Goal: Communication & Community: Answer question/provide support

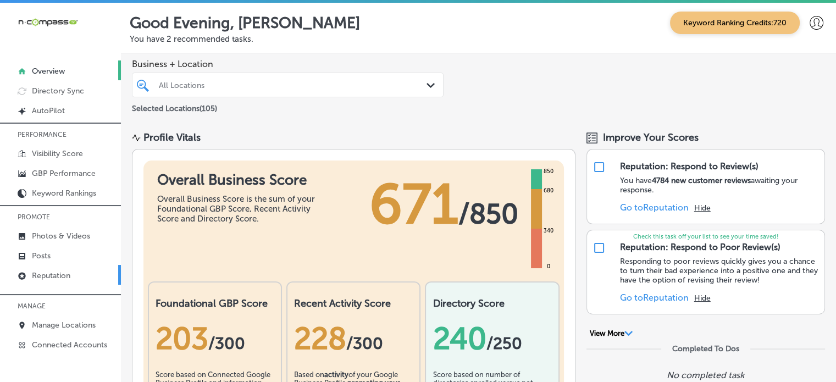
click at [58, 267] on link "Reputation" at bounding box center [60, 275] width 121 height 20
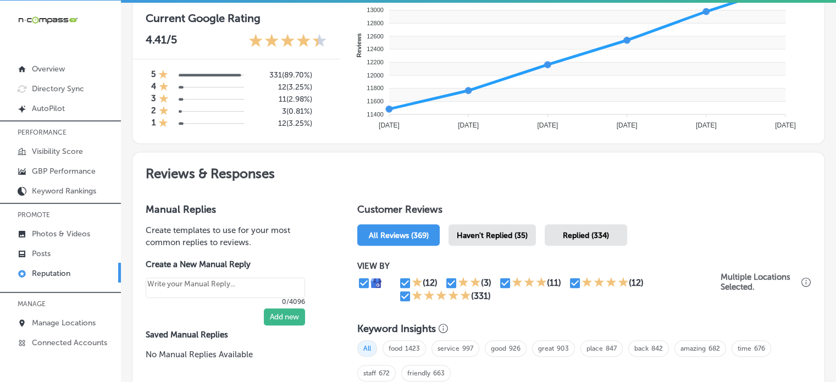
scroll to position [458, 0]
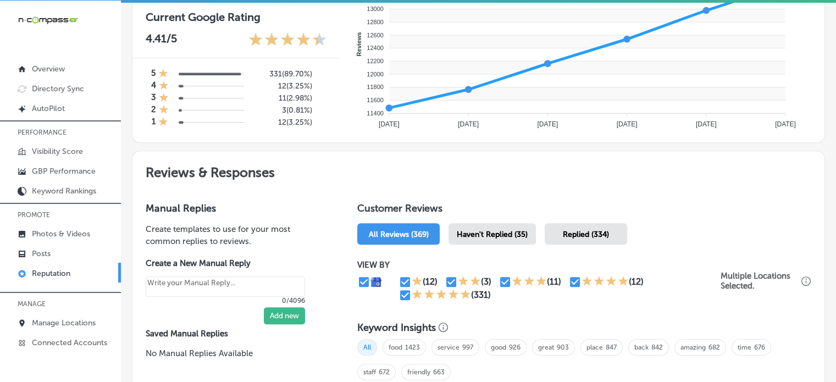
click at [495, 226] on div "Haven't Replied (35)" at bounding box center [492, 233] width 87 height 21
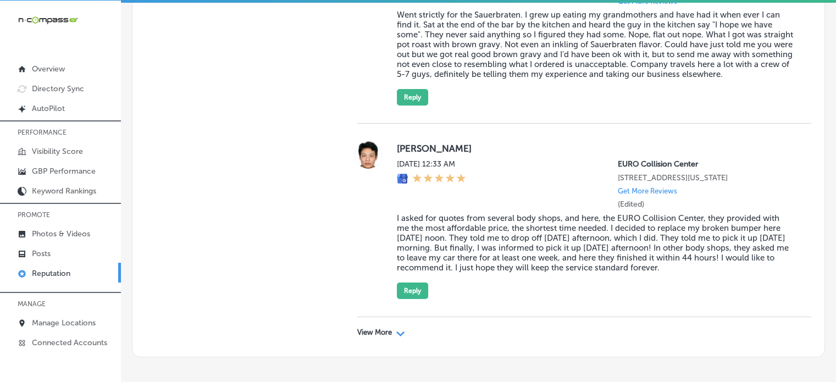
scroll to position [3873, 0]
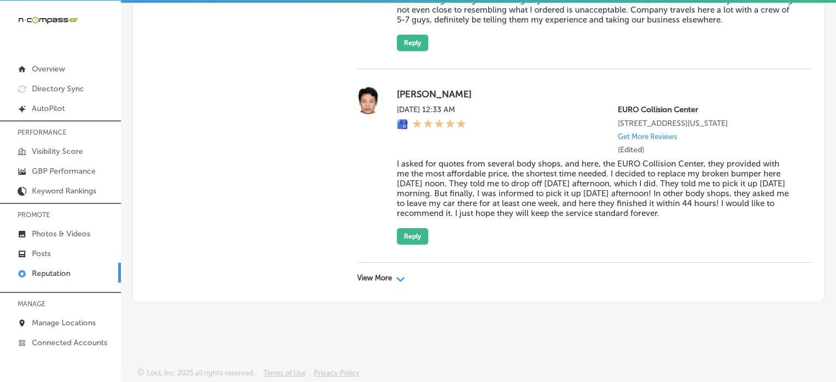
click at [367, 288] on div "View More Path Created with Sketch." at bounding box center [584, 278] width 454 height 31
click at [378, 281] on p "View More" at bounding box center [374, 278] width 35 height 9
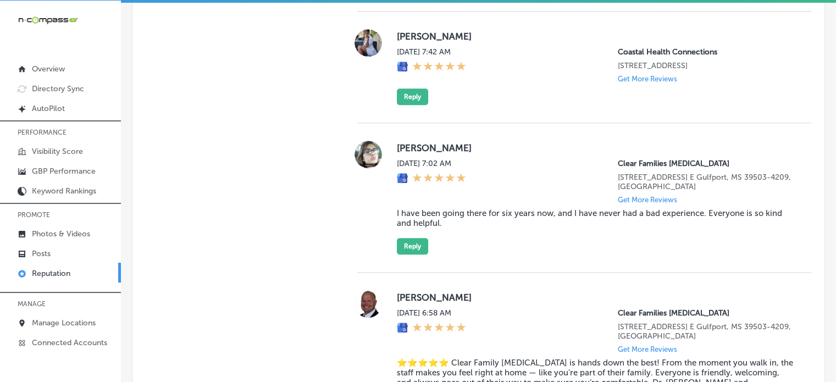
scroll to position [1003, 0]
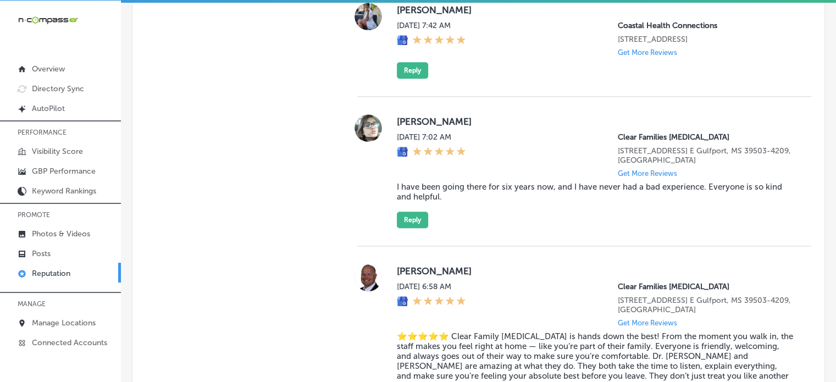
click at [450, 187] on div "Taylor Hodges Tue, Sep 16, 2025 7:02 AM Clear Families Chiropractic 15007 Creos…" at bounding box center [595, 171] width 397 height 114
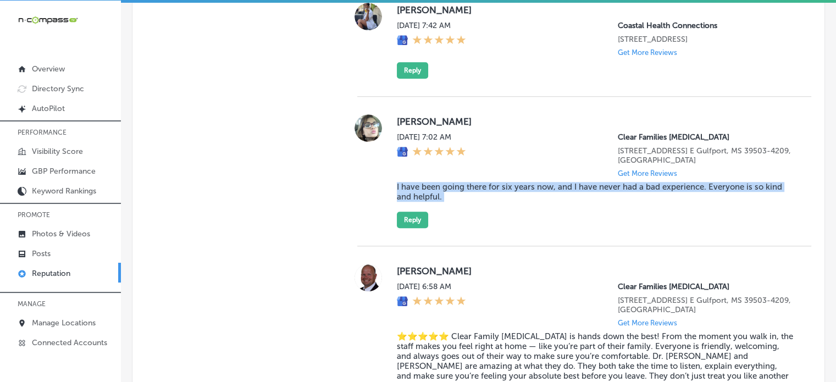
click at [450, 187] on div "Taylor Hodges Tue, Sep 16, 2025 7:02 AM Clear Families Chiropractic 15007 Creos…" at bounding box center [595, 171] width 397 height 114
copy blockquote "I have been going there for six years now, and I have never had a bad experienc…"
click at [422, 228] on button "Reply" at bounding box center [412, 220] width 31 height 16
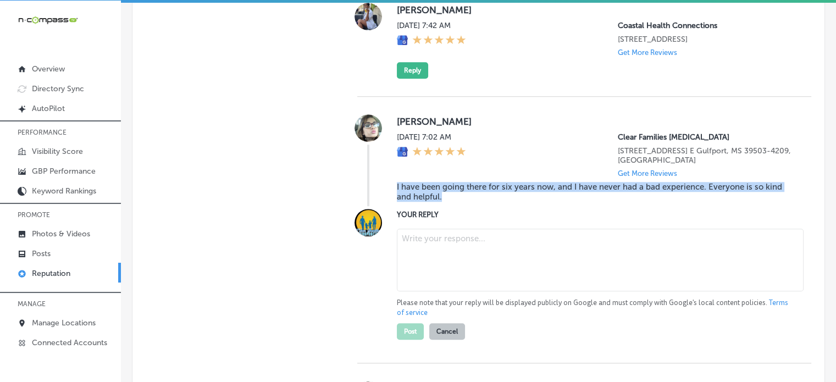
click at [447, 246] on textarea at bounding box center [600, 260] width 407 height 63
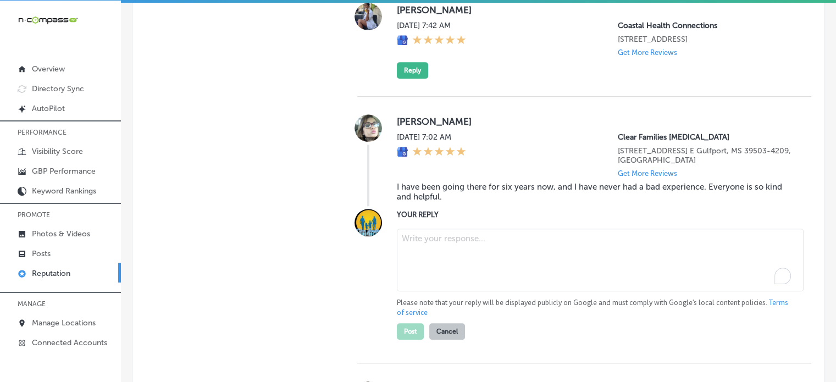
type textarea "x"
paste textarea "Thank you for the 5-star review, Taylor! We’re so happy to hear that you've had…"
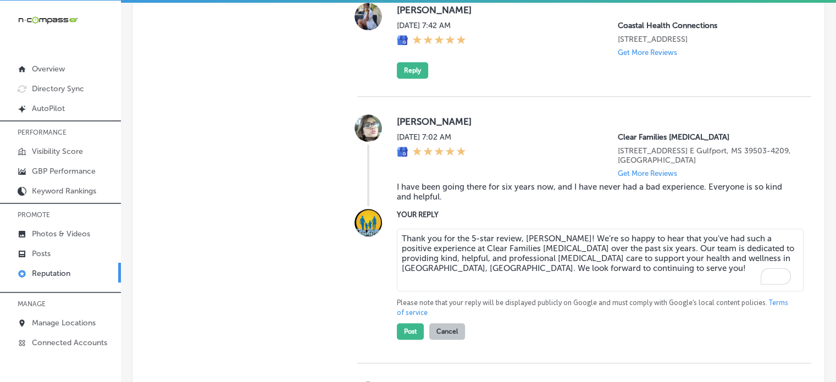
scroll to position [1103, 0]
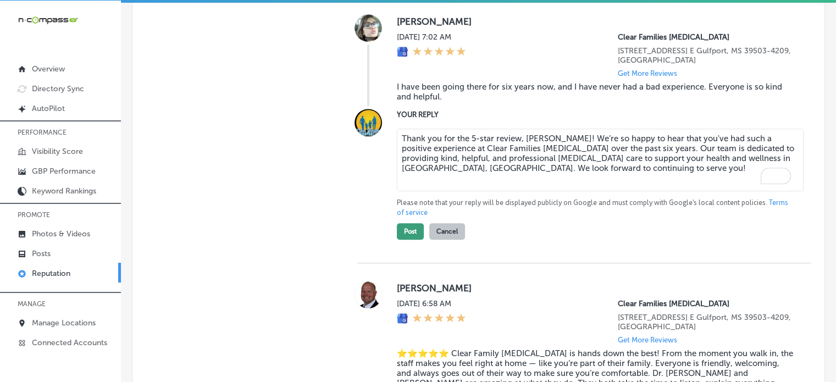
type textarea "Thank you for the 5-star review, Taylor! We’re so happy to hear that you've had…"
click at [409, 239] on button "Post" at bounding box center [410, 231] width 27 height 16
type textarea "x"
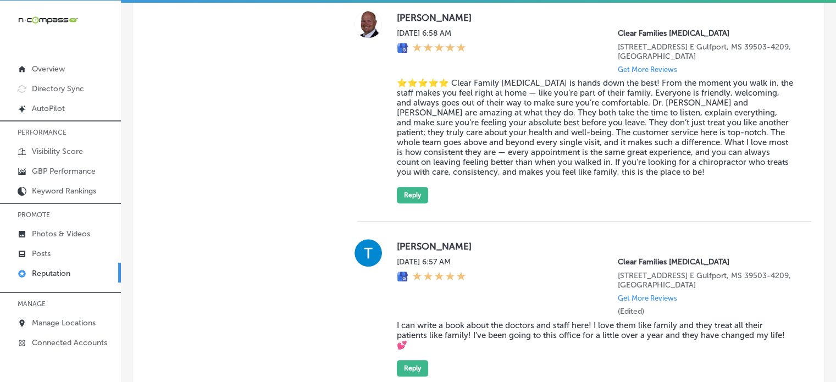
scroll to position [1102, 0]
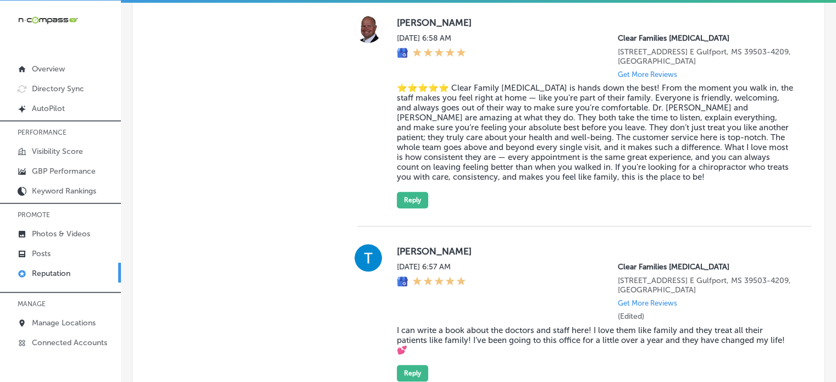
click at [496, 124] on blockquote "⭐️⭐️⭐️⭐️⭐️ Clear Family Chiropractic is hands down the best! From the moment yo…" at bounding box center [595, 132] width 397 height 99
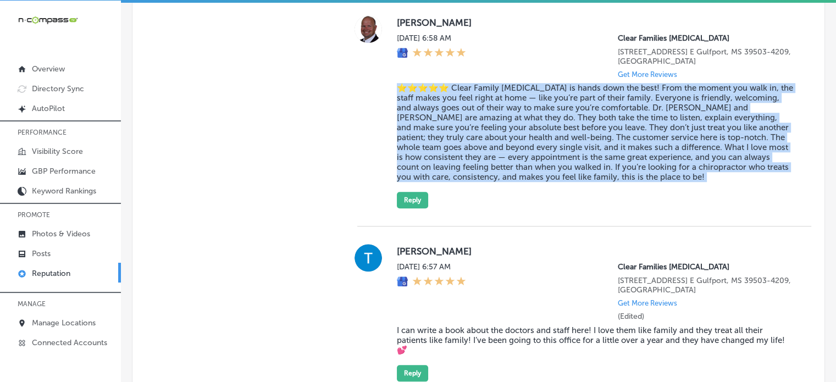
click at [496, 124] on blockquote "⭐️⭐️⭐️⭐️⭐️ Clear Family Chiropractic is hands down the best! From the moment yo…" at bounding box center [595, 132] width 397 height 99
copy blockquote "⭐️⭐️⭐️⭐️⭐️ Clear Family Chiropractic is hands down the best! From the moment yo…"
click at [416, 208] on button "Reply" at bounding box center [412, 200] width 31 height 16
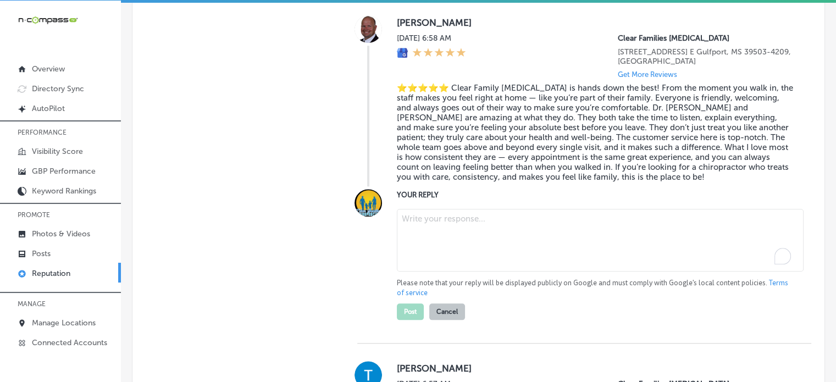
click at [439, 237] on textarea "To enrich screen reader interactions, please activate Accessibility in Grammarl…" at bounding box center [600, 240] width 407 height 63
paste textarea "Thank you for the fantastic 5-star review, Taylor! We’re so happy to hear that …"
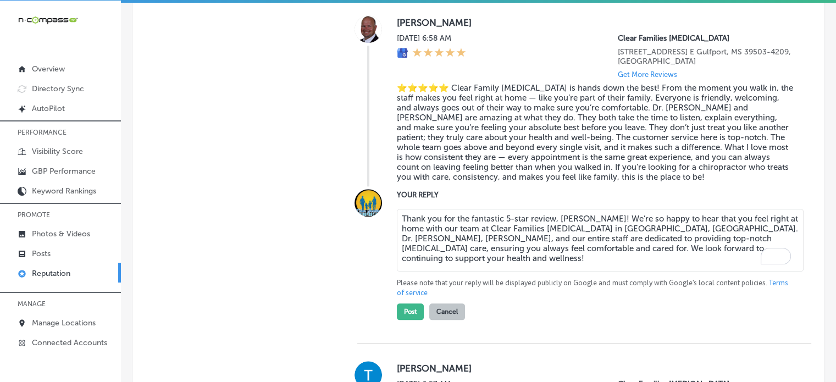
click at [631, 240] on textarea "Thank you for the fantastic 5-star review, Taylor! We’re so happy to hear that …" at bounding box center [600, 240] width 407 height 63
click at [728, 257] on textarea "Thank you for the fantastic 5-star review, Taylor! We’re so happy to hear that …" at bounding box center [600, 240] width 407 height 63
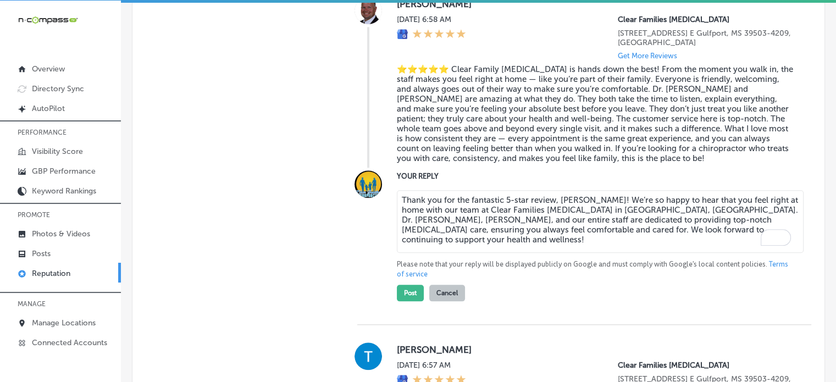
scroll to position [1122, 0]
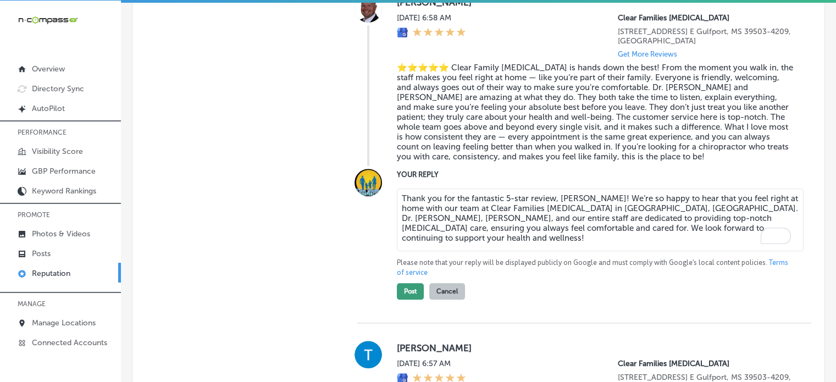
type textarea "Thank you for the fantastic 5-star review, Taylor! We’re so happy to hear that …"
click at [404, 300] on button "Post" at bounding box center [410, 291] width 27 height 16
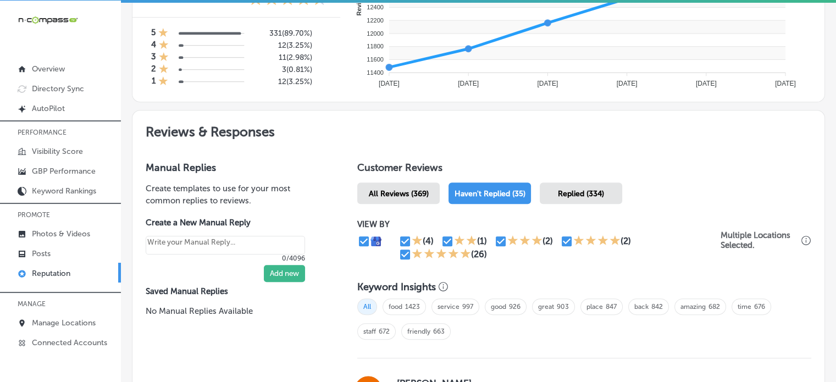
scroll to position [497, 0]
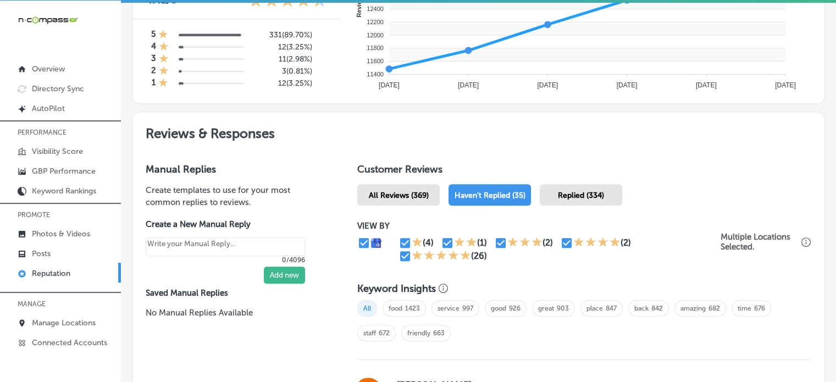
click at [578, 185] on div "Replied (334)" at bounding box center [581, 194] width 82 height 21
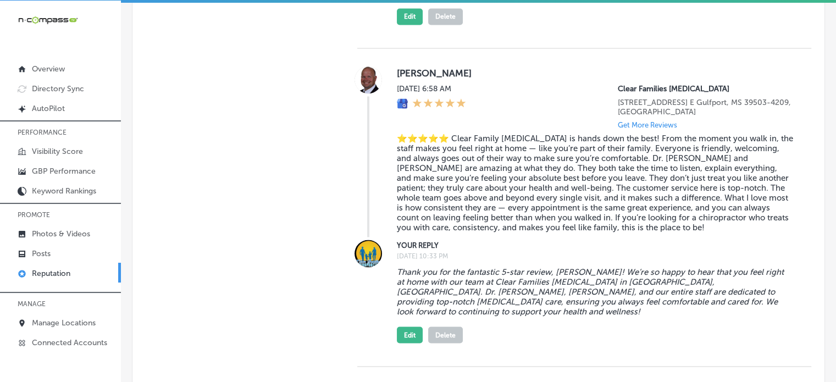
scroll to position [1795, 0]
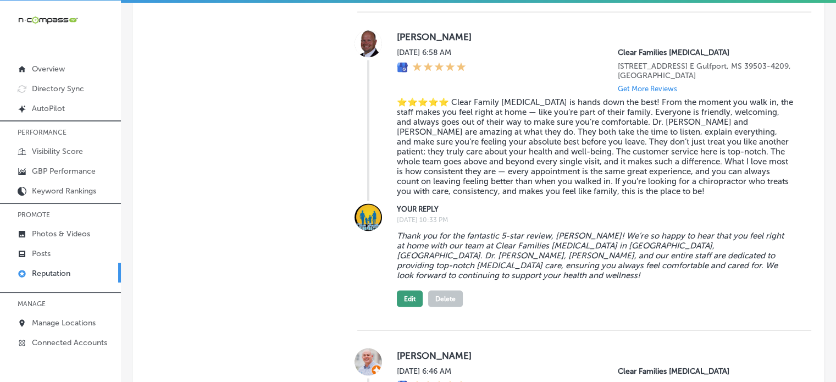
click at [410, 299] on button "Edit" at bounding box center [410, 298] width 26 height 16
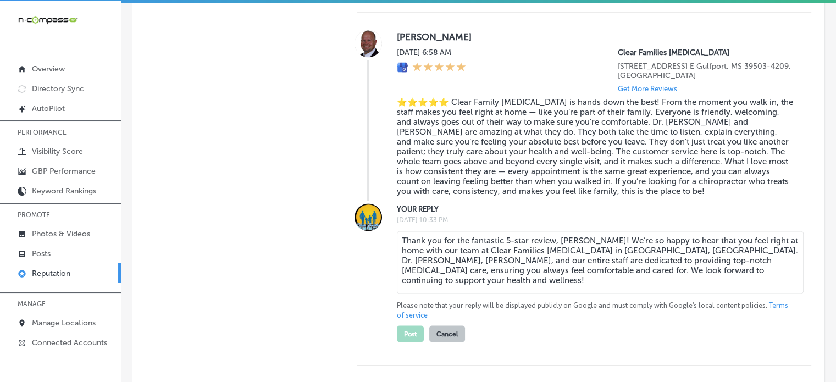
click at [440, 339] on button "Cancel" at bounding box center [447, 333] width 36 height 16
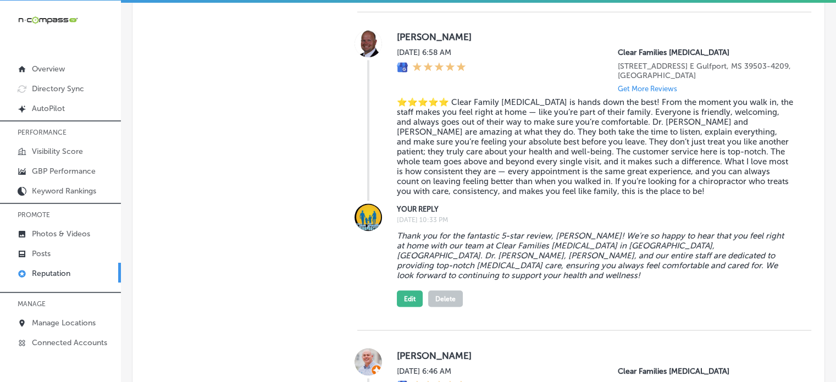
click at [445, 299] on button "Delete" at bounding box center [445, 298] width 35 height 16
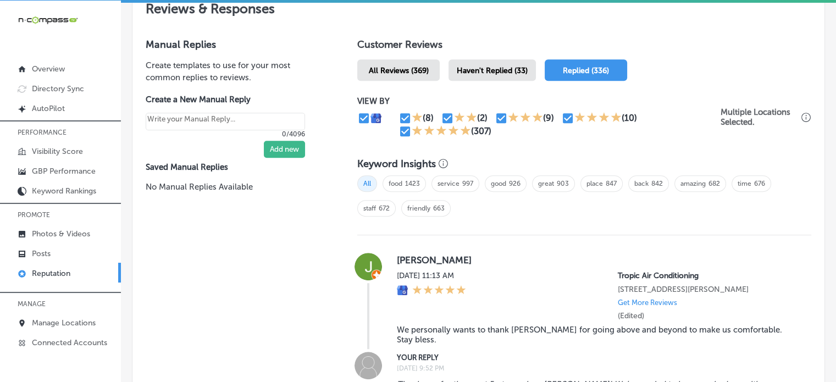
scroll to position [599, 0]
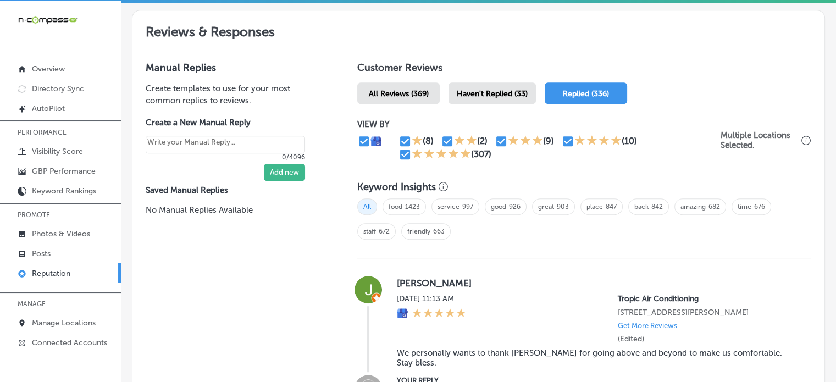
click at [476, 98] on div "Haven't Replied (33)" at bounding box center [492, 92] width 87 height 21
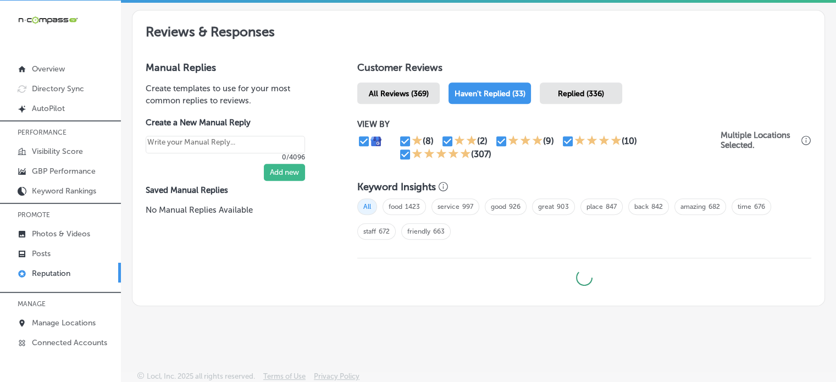
type textarea "x"
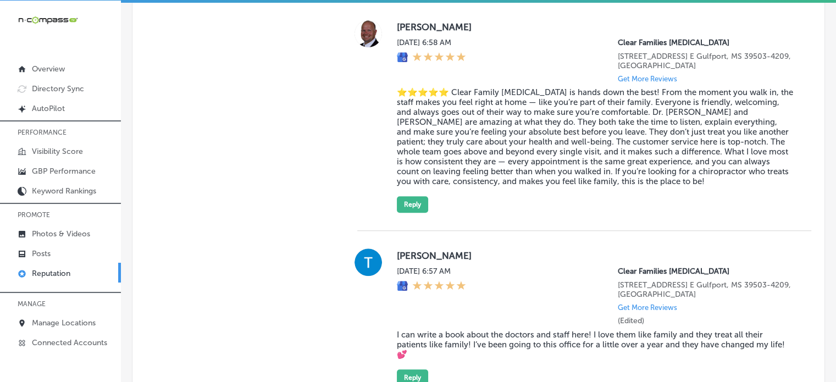
scroll to position [1097, 0]
click at [417, 213] on button "Reply" at bounding box center [412, 204] width 31 height 16
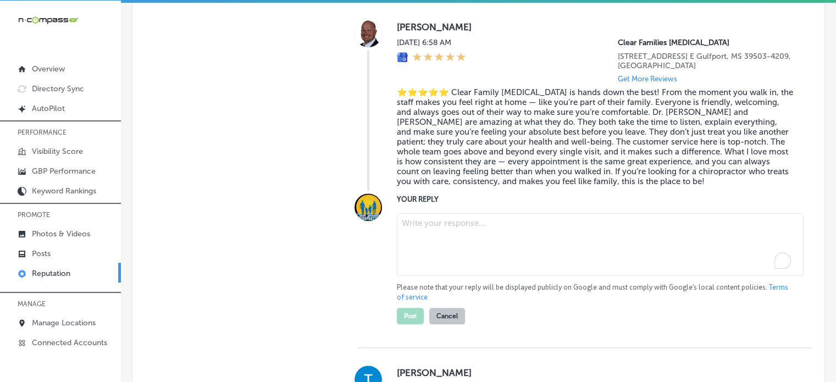
click at [441, 264] on textarea "To enrich screen reader interactions, please activate Accessibility in Grammarl…" at bounding box center [600, 244] width 407 height 63
paste textarea "Clear Family Chiropractic is hands down the best! From the moment you walk in, …"
type textarea "Clear Family Chiropractic is hands down the best! From the moment you walk in, …"
click at [471, 246] on textarea "To enrich screen reader interactions, please activate Accessibility in Grammarl…" at bounding box center [600, 244] width 407 height 63
paste textarea "Thank you for the fantastic 5-star review, Taylor! We’re so happy to hear that …"
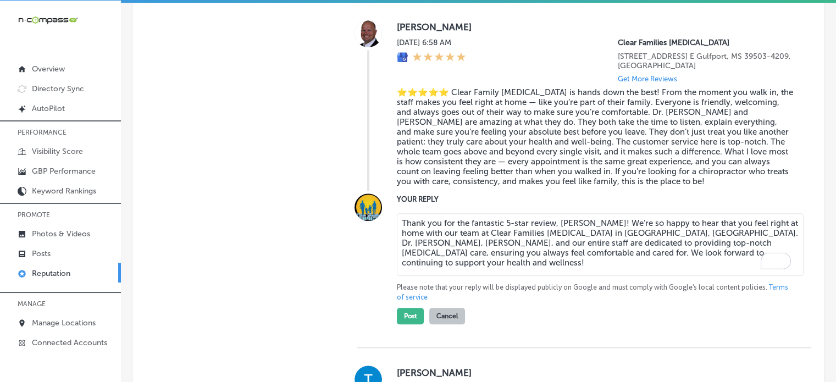
drag, startPoint x: 561, startPoint y: 233, endPoint x: 581, endPoint y: 234, distance: 19.8
click at [581, 234] on textarea "Thank you for the fantastic 5-star review, Taylor! We’re so happy to hear that …" at bounding box center [600, 244] width 407 height 63
type textarea "Thank you for the fantastic 5-star review, Brandon! We’re so happy to hear that…"
click at [409, 324] on button "Post" at bounding box center [410, 316] width 27 height 16
type textarea "x"
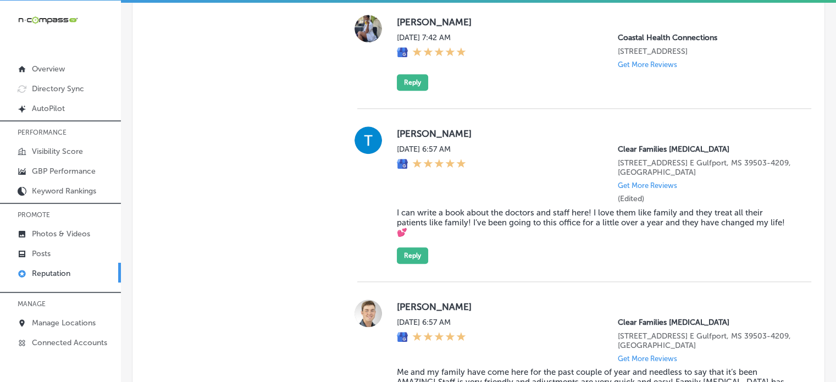
scroll to position [992, 0]
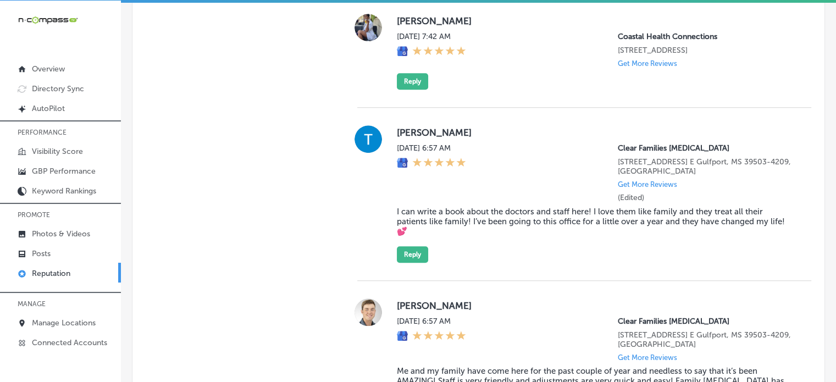
click at [484, 222] on blockquote "I can write a book about the doctors and staff here! I love them like family an…" at bounding box center [595, 222] width 397 height 30
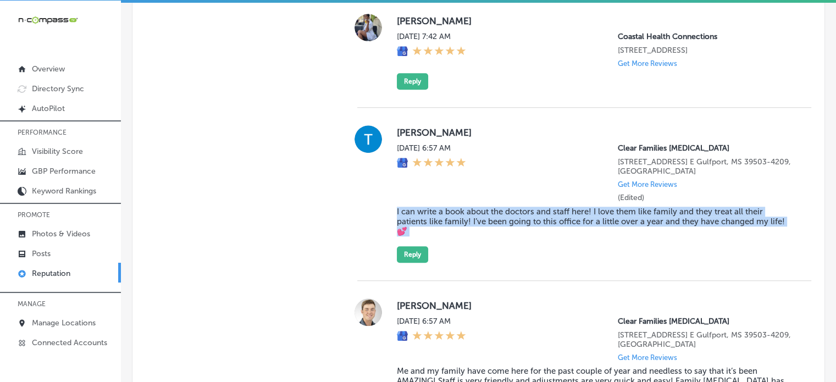
click at [484, 222] on blockquote "I can write a book about the doctors and staff here! I love them like family an…" at bounding box center [595, 222] width 397 height 30
copy blockquote "I can write a book about the doctors and staff here! I love them like family an…"
click at [406, 262] on button "Reply" at bounding box center [412, 254] width 31 height 16
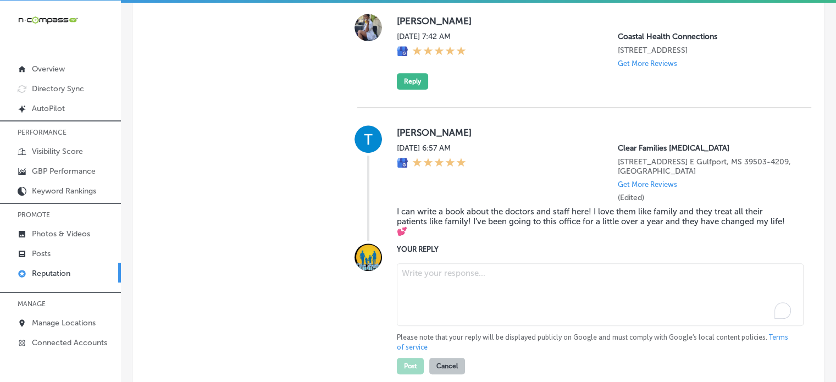
click at [457, 283] on textarea "To enrich screen reader interactions, please activate Accessibility in Grammarl…" at bounding box center [600, 294] width 407 height 63
paste textarea "Thank you for the heartfelt 5-star review, Tory! We’re so happy to hear that Cl…"
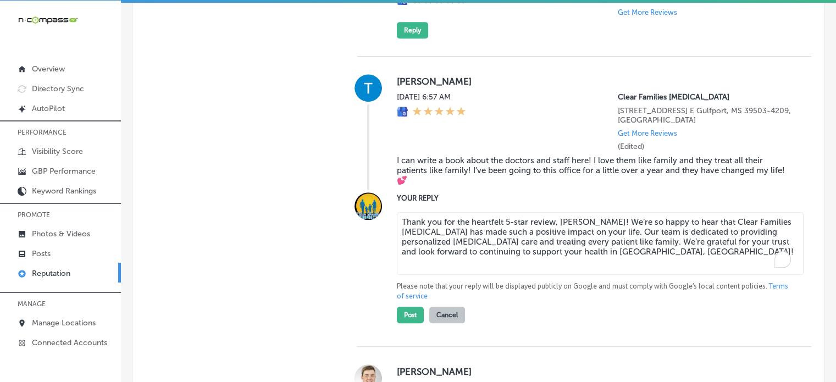
scroll to position [1051, 0]
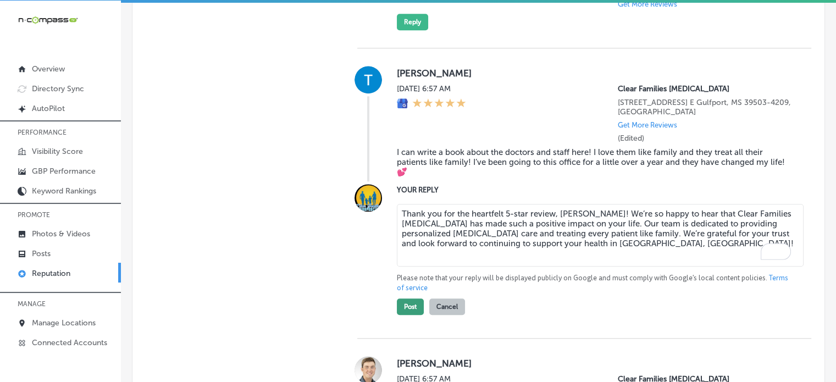
type textarea "Thank you for the heartfelt 5-star review, Tory! We’re so happy to hear that Cl…"
click at [397, 315] on button "Post" at bounding box center [410, 306] width 27 height 16
type textarea "x"
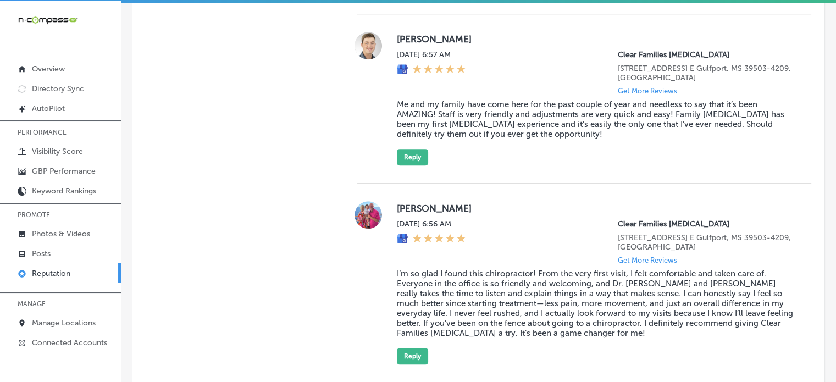
scroll to position [1088, 0]
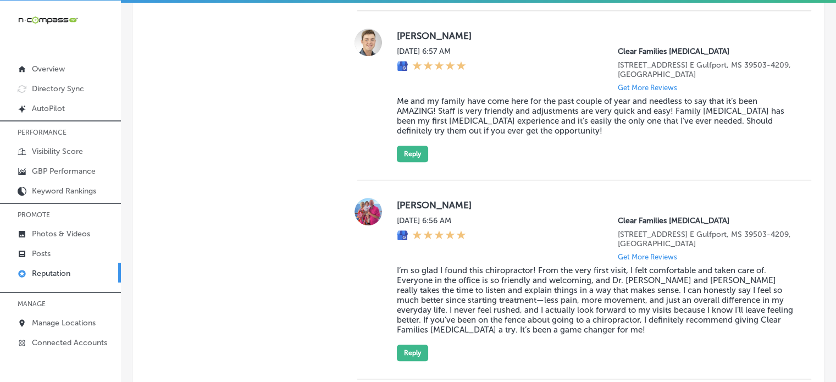
click at [488, 119] on blockquote "Me and my family have come here for the past couple of year and needless to say…" at bounding box center [595, 116] width 397 height 40
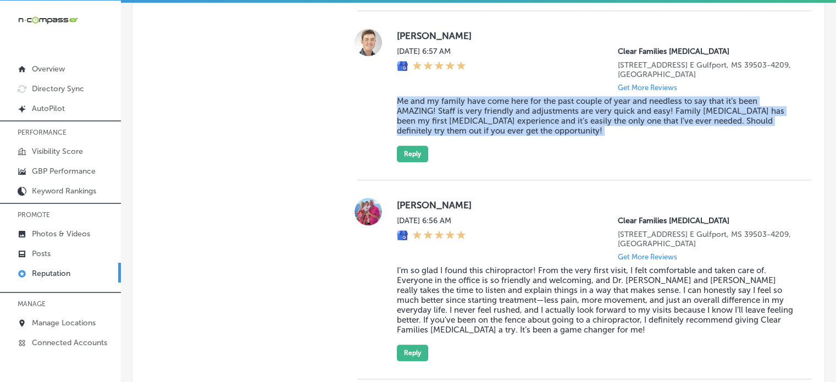
click at [488, 119] on blockquote "Me and my family have come here for the past couple of year and needless to say…" at bounding box center [595, 116] width 397 height 40
copy blockquote "Me and my family have come here for the past couple of year and needless to say…"
click at [422, 162] on button "Reply" at bounding box center [412, 154] width 31 height 16
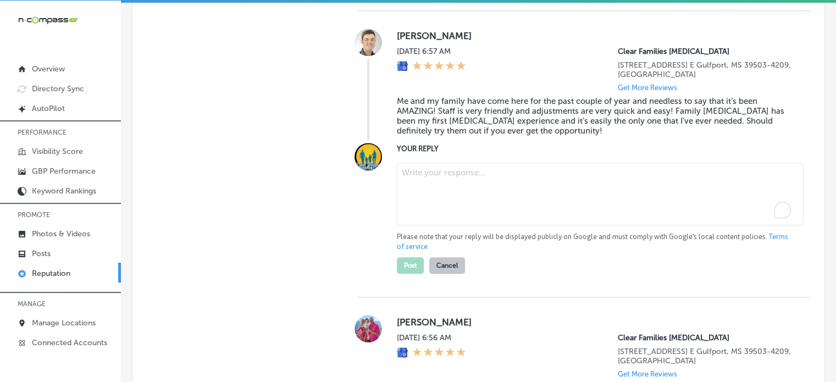
click at [484, 219] on textarea "To enrich screen reader interactions, please activate Accessibility in Grammarl…" at bounding box center [600, 194] width 407 height 63
paste textarea "Thank you for the 5-star review, Emrik! We’re so glad to hear that you and your…"
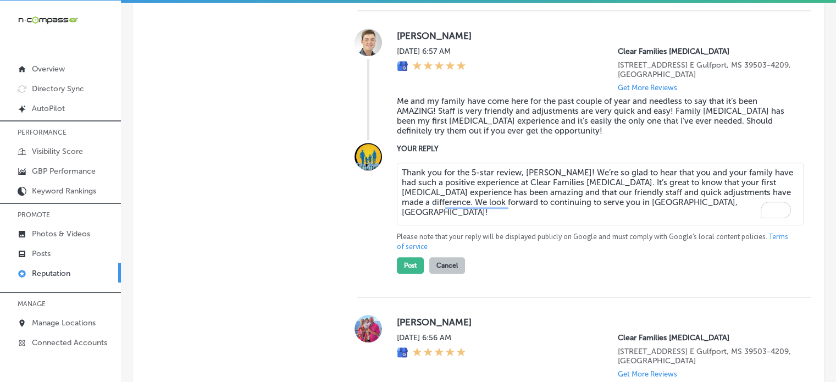
type textarea "Thank you for the 5-star review, Emrik! We’re so glad to hear that you and your…"
click at [404, 273] on button "Post" at bounding box center [410, 265] width 27 height 16
type textarea "x"
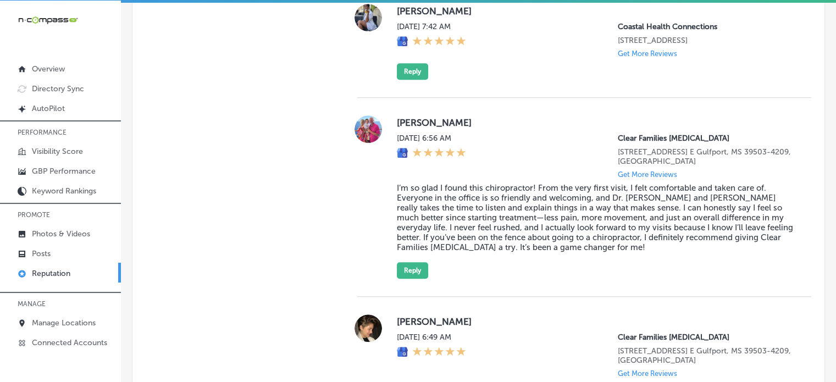
scroll to position [1003, 0]
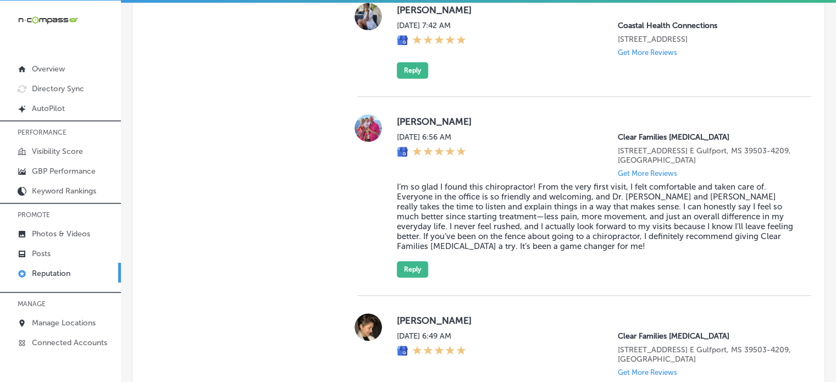
click at [485, 230] on blockquote "I’m so glad I found this chiropractor! From the very first visit, I felt comfor…" at bounding box center [595, 216] width 397 height 69
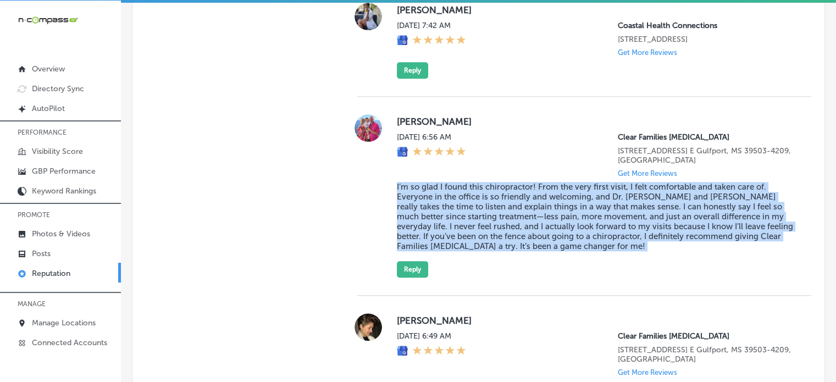
click at [485, 230] on blockquote "I’m so glad I found this chiropractor! From the very first visit, I felt comfor…" at bounding box center [595, 216] width 397 height 69
copy blockquote "I’m so glad I found this chiropractor! From the very first visit, I felt comfor…"
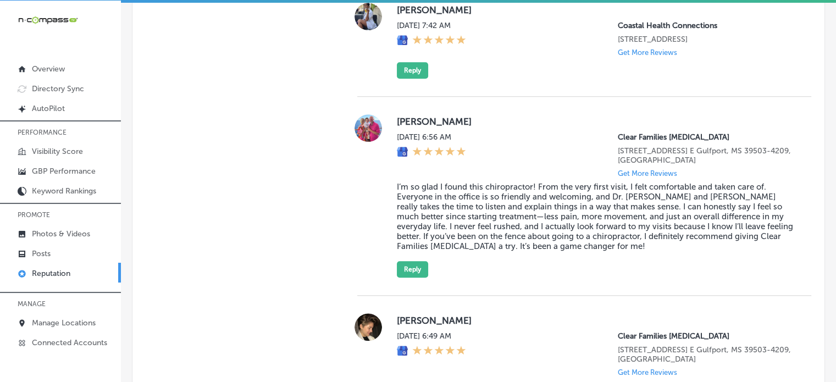
click at [413, 127] on label "Christie Hoda" at bounding box center [595, 121] width 397 height 11
copy label "Christie"
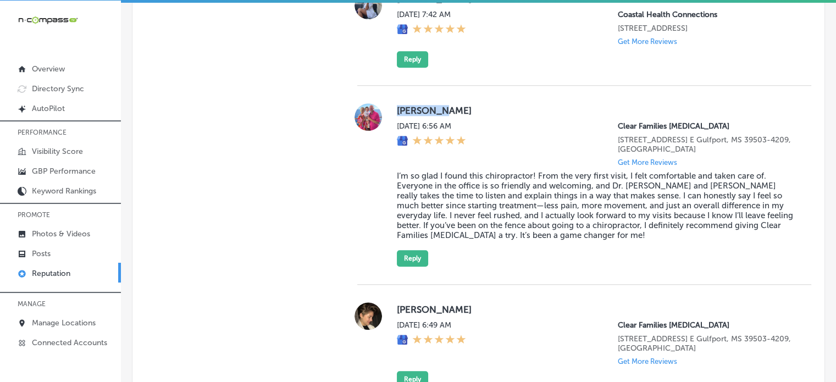
scroll to position [1014, 0]
click at [408, 267] on button "Reply" at bounding box center [412, 258] width 31 height 16
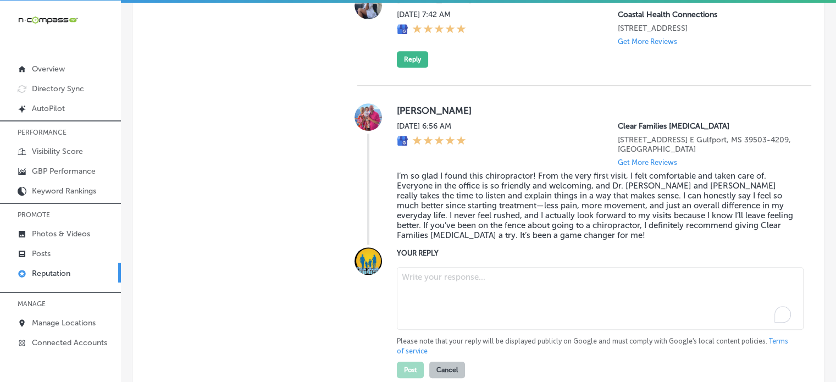
click at [445, 296] on textarea "To enrich screen reader interactions, please activate Accessibility in Grammarl…" at bounding box center [600, 298] width 407 height 63
paste textarea "Thank you for the fantastic 5-star review, Christie! We’re so glad to hear that…"
type textarea "Thank you for the fantastic 5-star review, Christie! We’re so glad to hear that…"
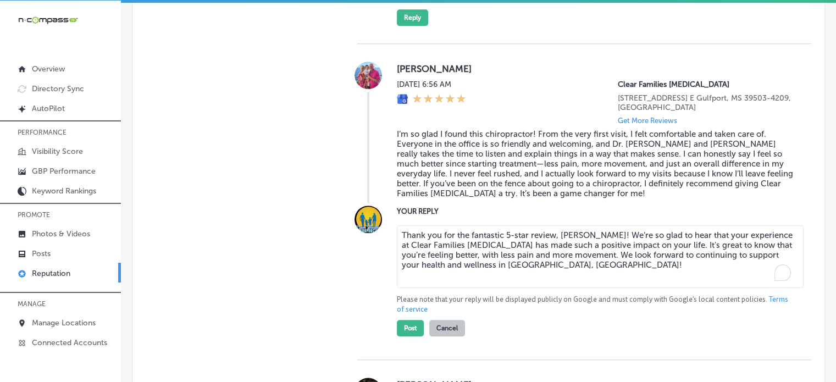
scroll to position [1058, 0]
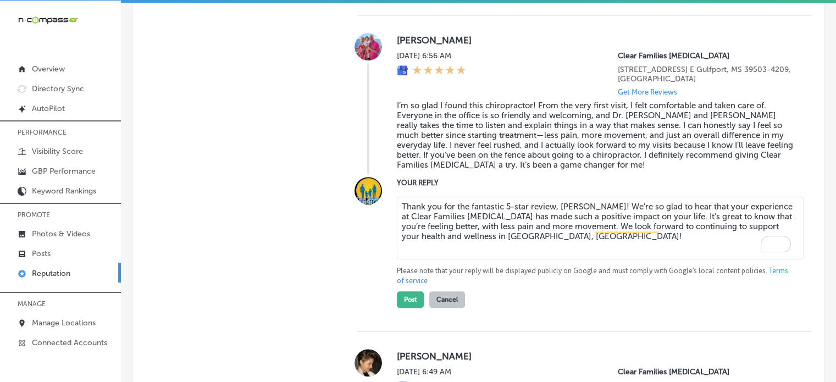
scroll to position [1085, 0]
type textarea "Thank you for the fantastic 5-star review, [PERSON_NAME]! We’re so glad to hear…"
click at [413, 307] on button "Post" at bounding box center [410, 299] width 27 height 16
type textarea "x"
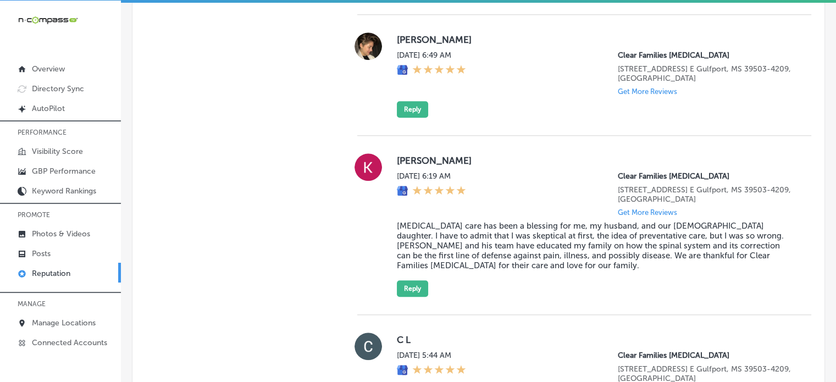
click at [480, 236] on blockquote "[MEDICAL_DATA] care has been a blessing for me, my husband, and our [DEMOGRAPHI…" at bounding box center [595, 245] width 397 height 49
click at [480, 236] on blockquote "Chiropractic care has been a blessing for me, my husband, and our 14 year old d…" at bounding box center [595, 245] width 397 height 49
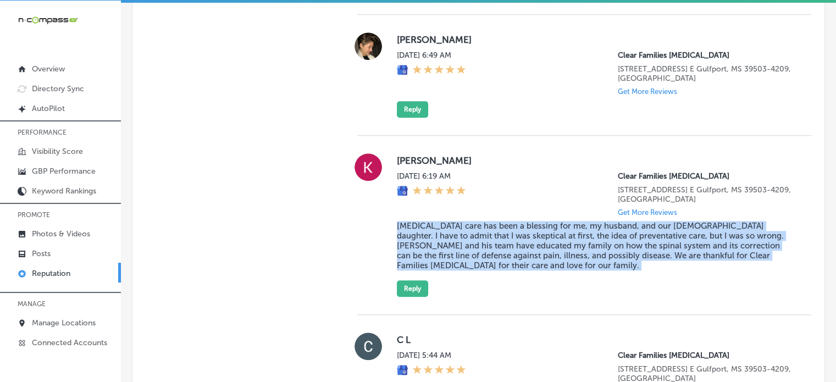
click at [480, 236] on blockquote "Chiropractic care has been a blessing for me, my husband, and our 14 year old d…" at bounding box center [595, 245] width 397 height 49
copy blockquote "Chiropractic care has been a blessing for me, my husband, and our 14 year old d…"
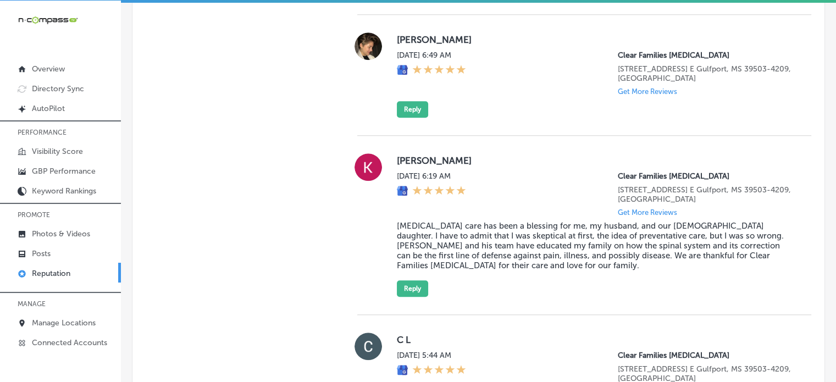
click at [401, 166] on label "Keelia Altheimer-Bienemy" at bounding box center [595, 160] width 397 height 11
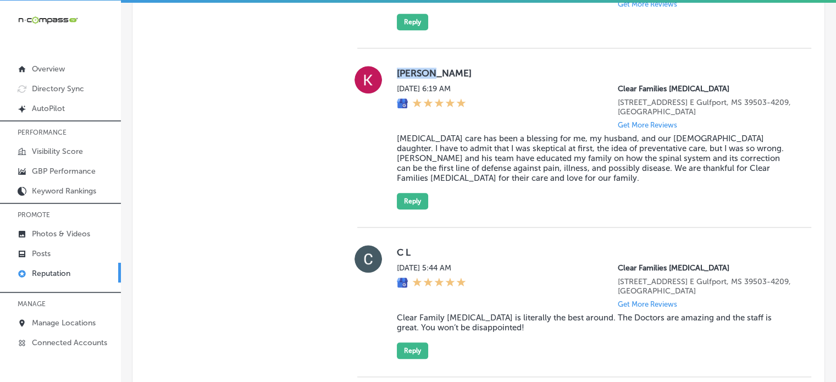
scroll to position [1175, 0]
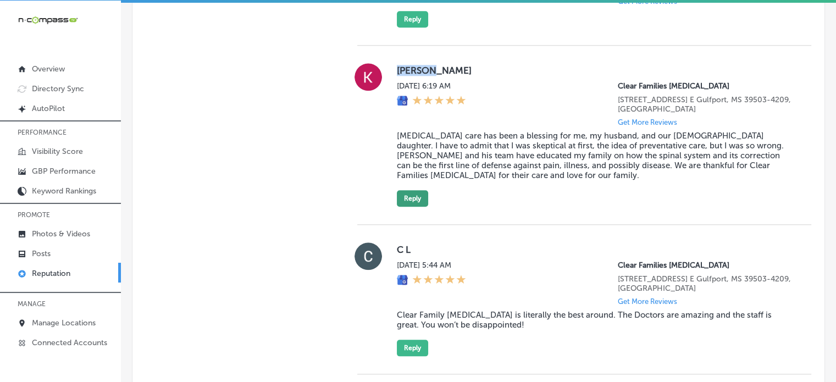
click at [418, 207] on button "Reply" at bounding box center [412, 198] width 31 height 16
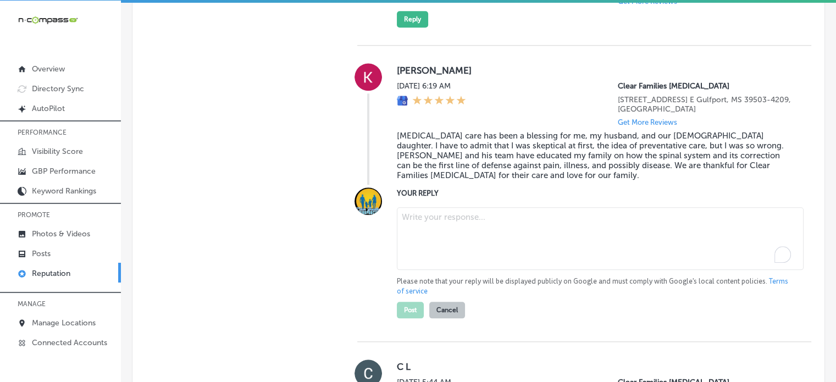
click at [455, 236] on textarea "To enrich screen reader interactions, please activate Accessibility in Grammarl…" at bounding box center [600, 238] width 407 height 63
paste textarea "Thank you for the 5-star review, Keelia! We’re so happy to hear that chiropract…"
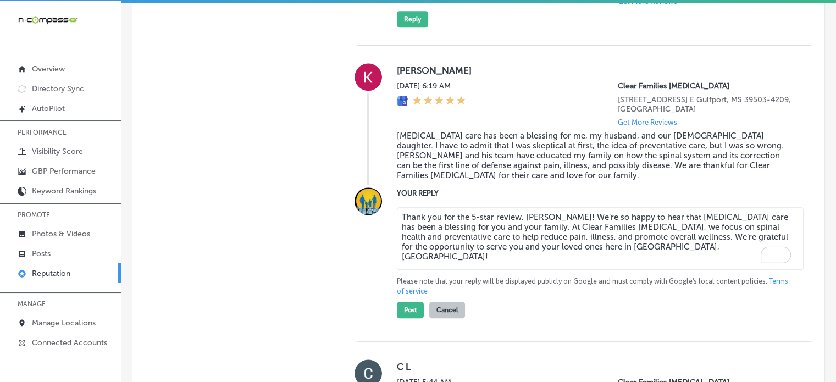
scroll to position [1183, 0]
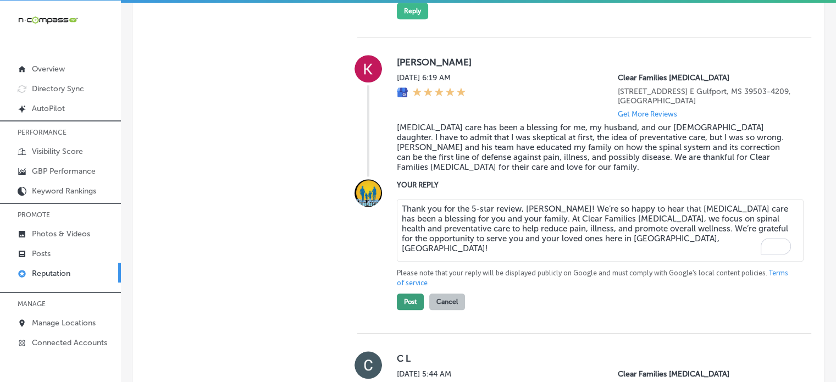
type textarea "Thank you for the 5-star review, Keelia! We’re so happy to hear that chiropract…"
click at [414, 310] on button "Post" at bounding box center [410, 302] width 27 height 16
type textarea "x"
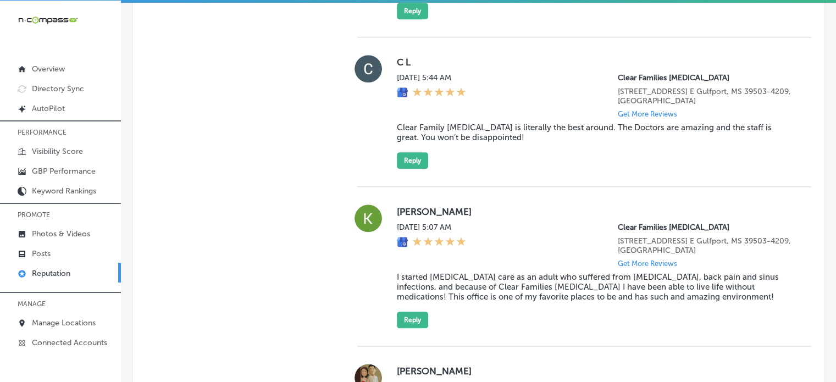
click at [485, 134] on blockquote "Clear Family Chiropractic is literally the best around. The Doctors are amazing…" at bounding box center [595, 133] width 397 height 20
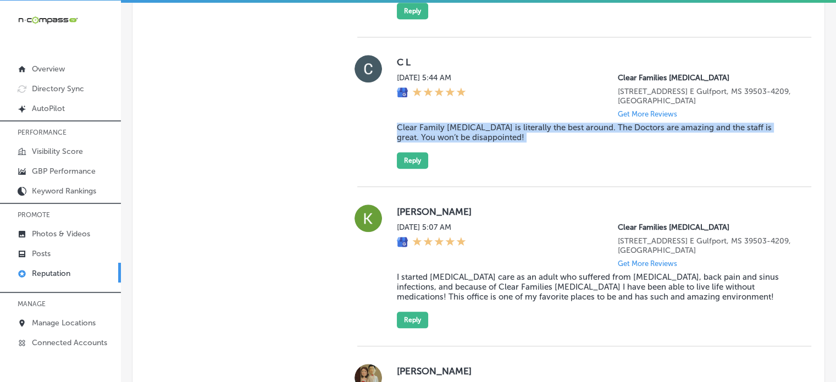
click at [485, 134] on blockquote "Clear Family Chiropractic is literally the best around. The Doctors are amazing…" at bounding box center [595, 133] width 397 height 20
copy blockquote "Clear Family Chiropractic is literally the best around. The Doctors are amazing…"
click at [406, 167] on button "Reply" at bounding box center [412, 160] width 31 height 16
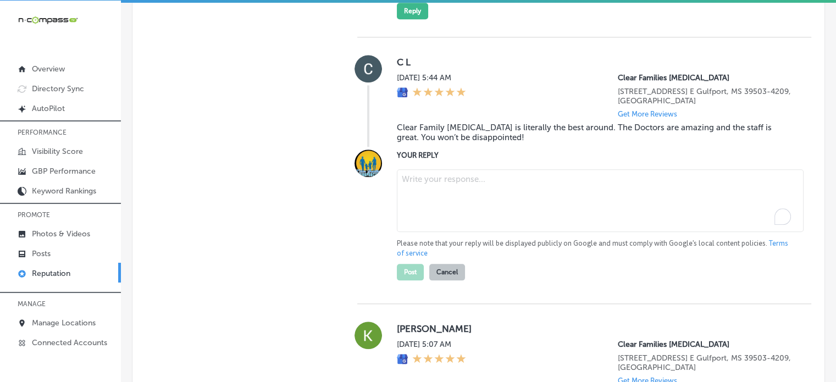
click at [437, 207] on textarea "To enrich screen reader interactions, please activate Accessibility in Grammarl…" at bounding box center [600, 200] width 407 height 63
paste textarea "Thank you for the 5-star review! We're thrilled to hear that you had such a pos…"
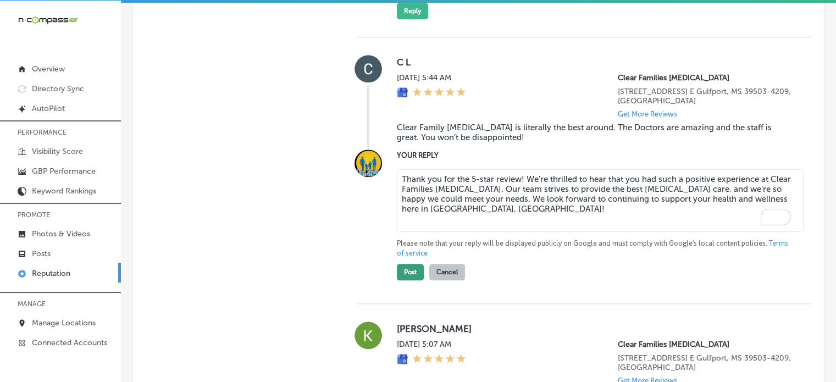
type textarea "Thank you for the 5-star review! We're thrilled to hear that you had such a pos…"
click at [408, 280] on button "Post" at bounding box center [410, 272] width 27 height 16
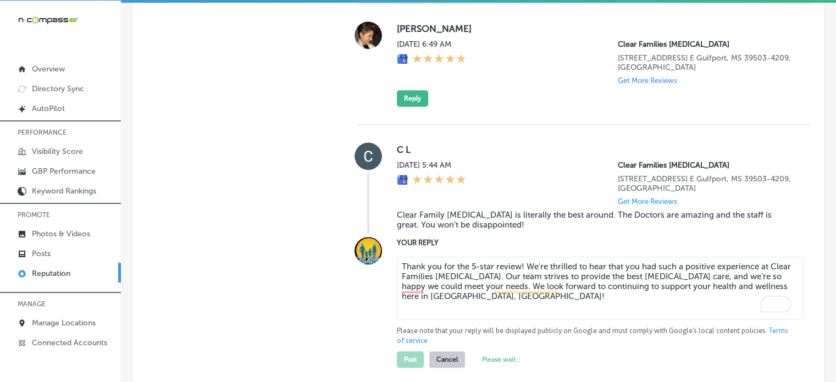
type textarea "x"
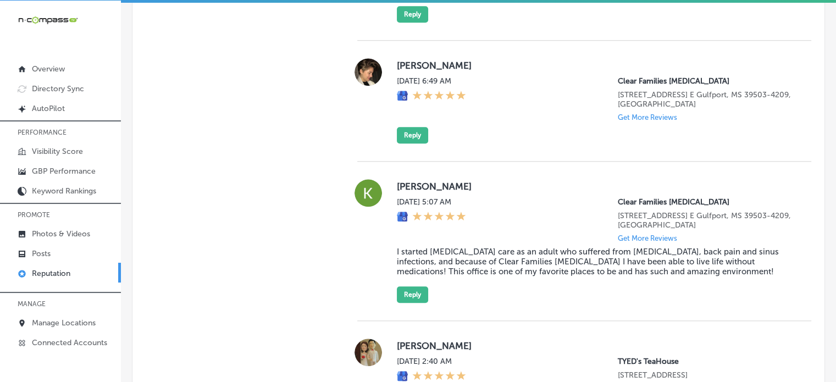
scroll to position [1054, 0]
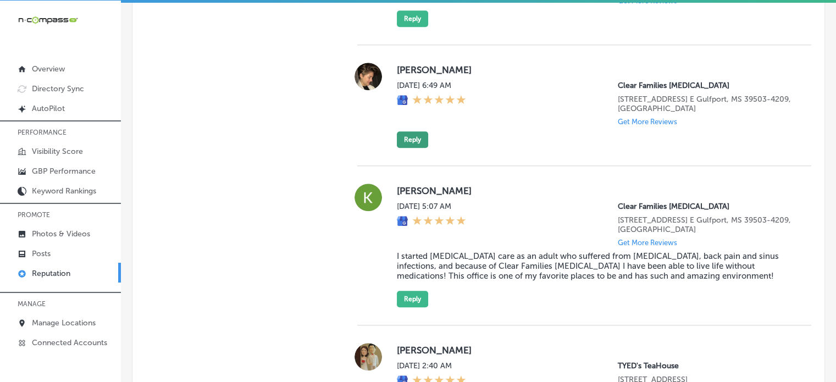
click at [413, 148] on button "Reply" at bounding box center [412, 139] width 31 height 16
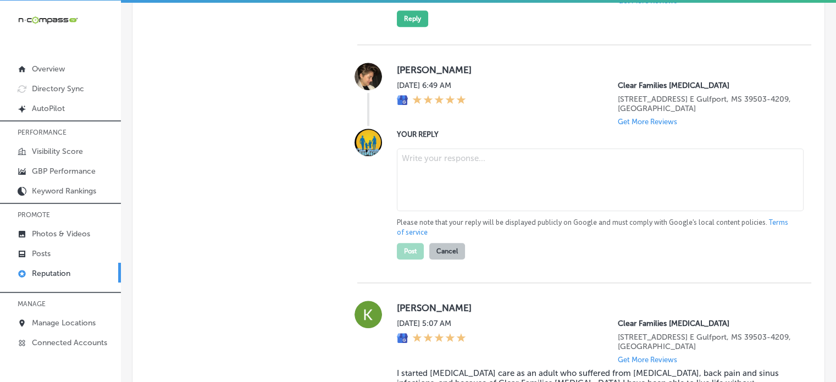
click at [429, 169] on textarea at bounding box center [600, 179] width 407 height 63
paste textarea "Thank you for the 5-star review! We're thrilled to hear that you had such a pos…"
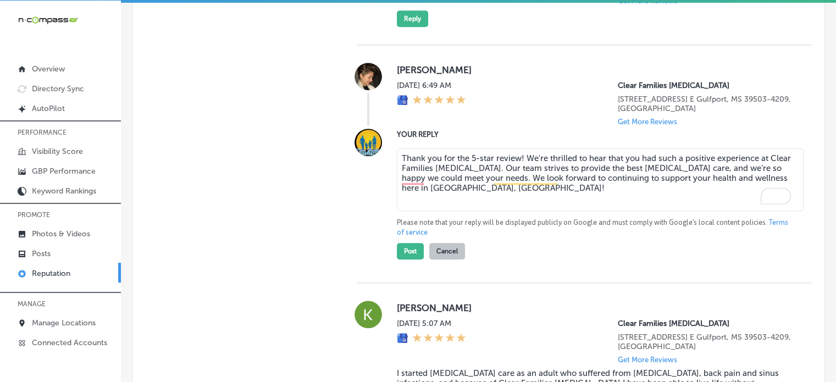
click at [518, 164] on textarea "Thank you for the 5-star review! We're thrilled to hear that you had such a pos…" at bounding box center [600, 179] width 407 height 63
type textarea "Thank you for the 5-star review, Evelyn! We're thrilled to hear that you had su…"
drag, startPoint x: 511, startPoint y: 208, endPoint x: 354, endPoint y: 170, distance: 161.7
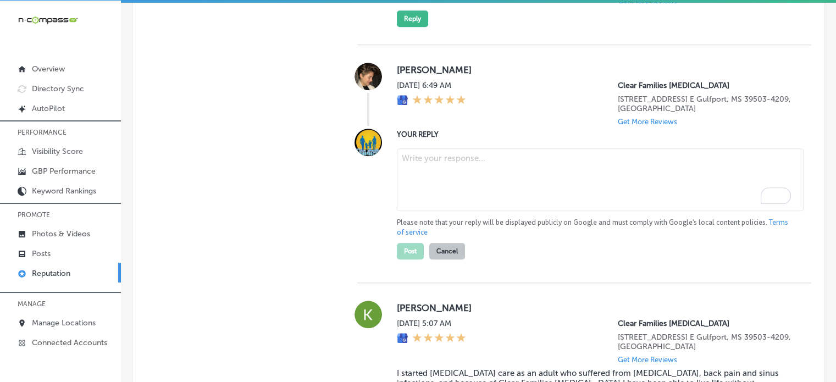
click at [449, 180] on textarea "To enrich screen reader interactions, please activate Accessibility in Grammarl…" at bounding box center [600, 179] width 407 height 63
paste textarea "Thank you for the 5-star review, Evelyn! We're so glad to hear that you had a p…"
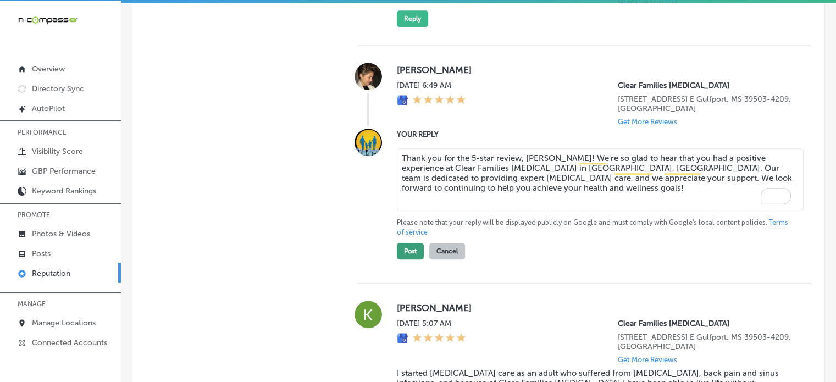
type textarea "Thank you for the 5-star review, Evelyn! We're so glad to hear that you had a p…"
click at [413, 259] on button "Post" at bounding box center [410, 251] width 27 height 16
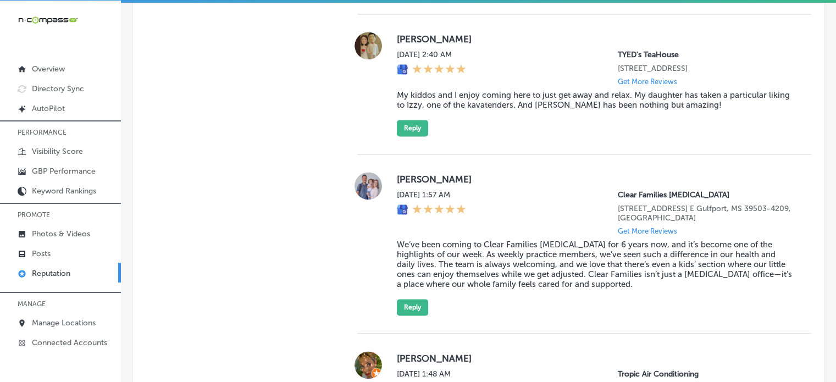
type textarea "x"
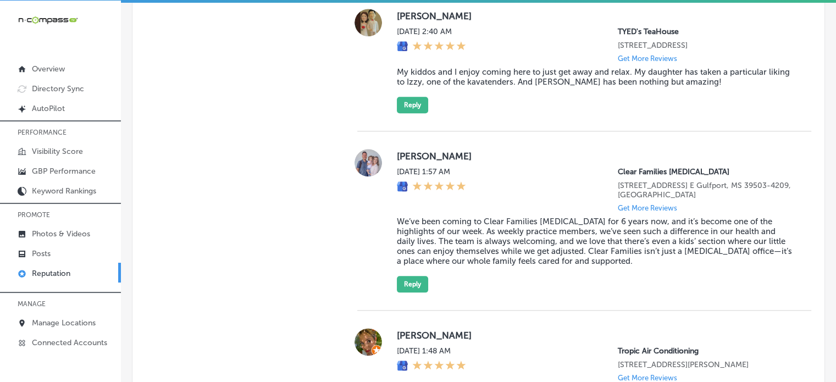
scroll to position [1265, 0]
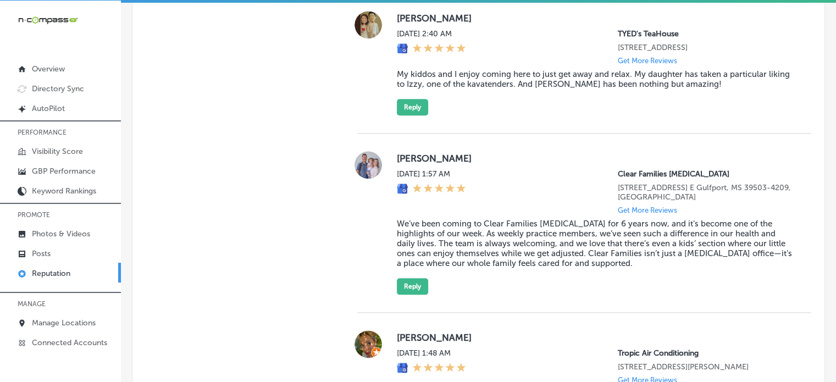
click at [465, 246] on blockquote "We’ve been coming to Clear Families Chiropractic for 6 years now, and it’s beco…" at bounding box center [595, 243] width 397 height 49
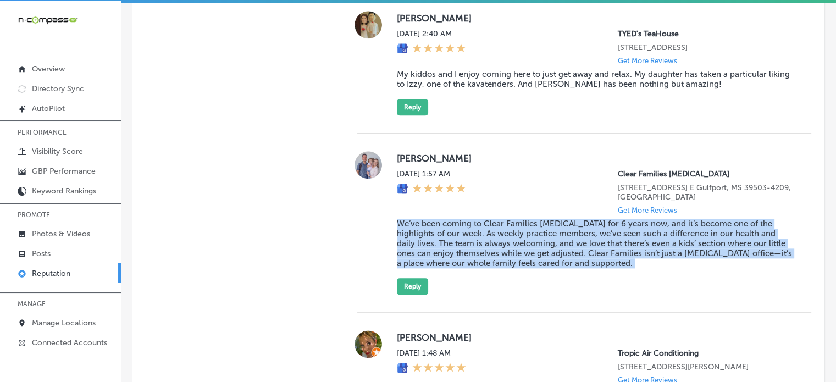
click at [465, 246] on blockquote "We’ve been coming to Clear Families Chiropractic for 6 years now, and it’s beco…" at bounding box center [595, 243] width 397 height 49
click at [416, 295] on button "Reply" at bounding box center [412, 286] width 31 height 16
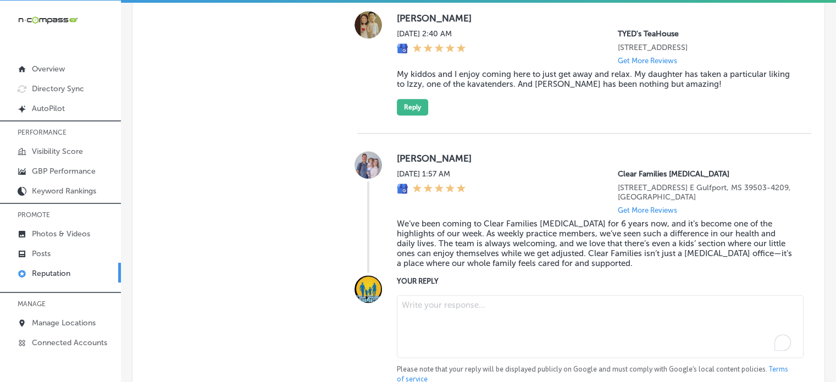
click at [464, 315] on textarea "To enrich screen reader interactions, please activate Accessibility in Grammarl…" at bounding box center [600, 326] width 407 height 63
paste textarea "Thank you for the 5-star review, Brent! We’re so glad to hear that Clear Famili…"
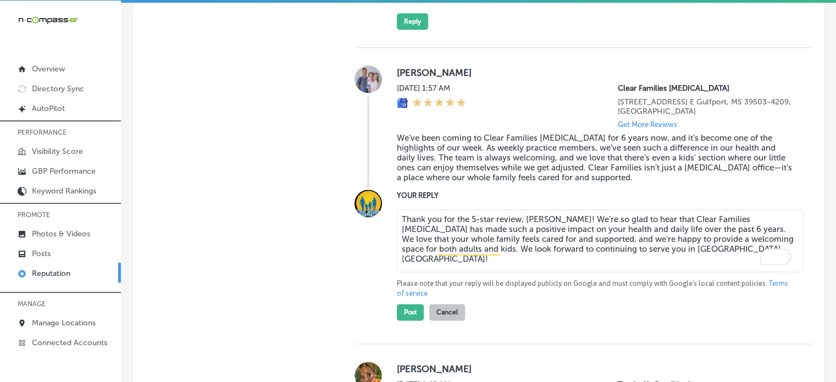
scroll to position [1365, 0]
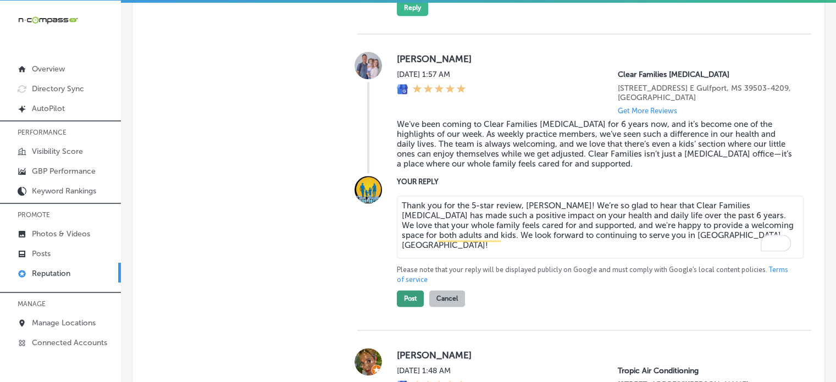
type textarea "Thank you for the 5-star review, Brent! We’re so glad to hear that Clear Famili…"
click at [415, 307] on button "Post" at bounding box center [410, 298] width 27 height 16
type textarea "x"
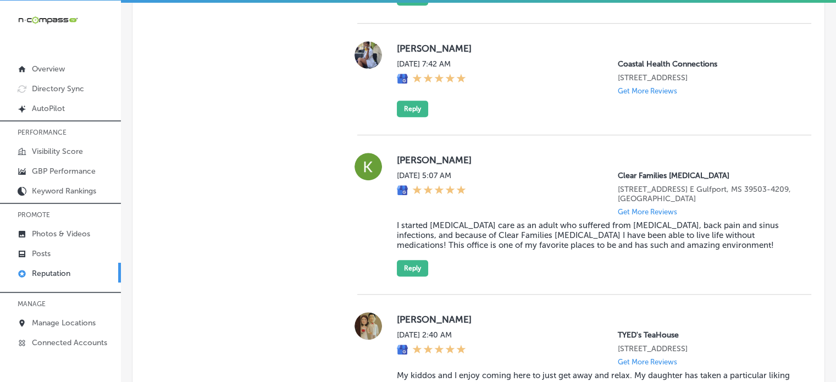
scroll to position [982, 0]
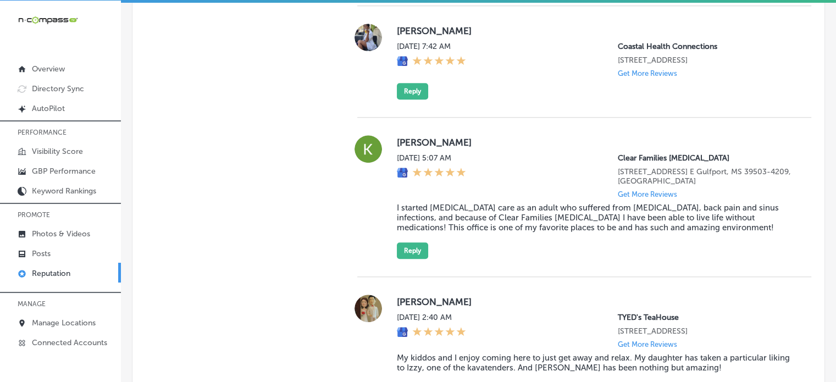
click at [487, 221] on blockquote "I started chiropractic care as an adult who suffered from migraines, back pain …" at bounding box center [595, 218] width 397 height 30
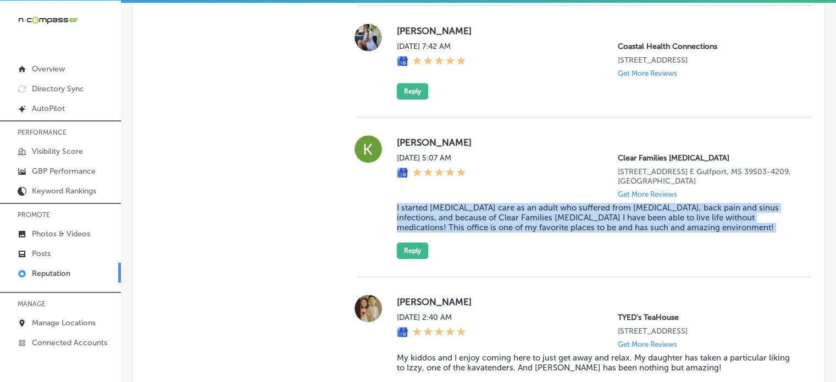
click at [487, 221] on blockquote "I started chiropractic care as an adult who suffered from migraines, back pain …" at bounding box center [595, 218] width 397 height 30
copy blockquote "I started chiropractic care as an adult who suffered from migraines, back pain …"
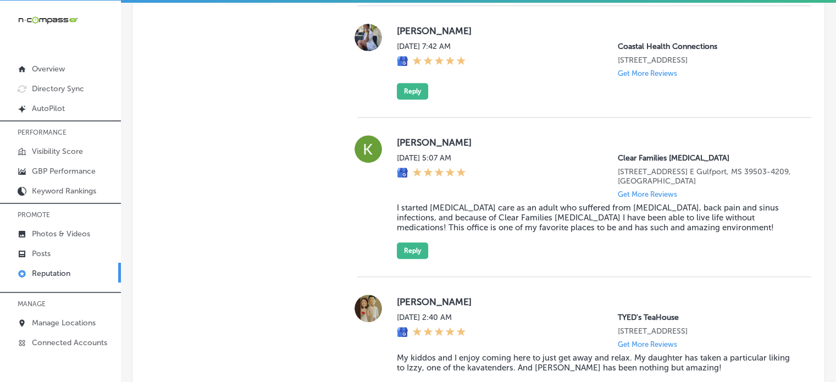
click at [405, 146] on label "Kaelyn Wesley" at bounding box center [595, 142] width 397 height 11
copy label "Kaelyn"
click at [416, 253] on button "Reply" at bounding box center [412, 250] width 31 height 16
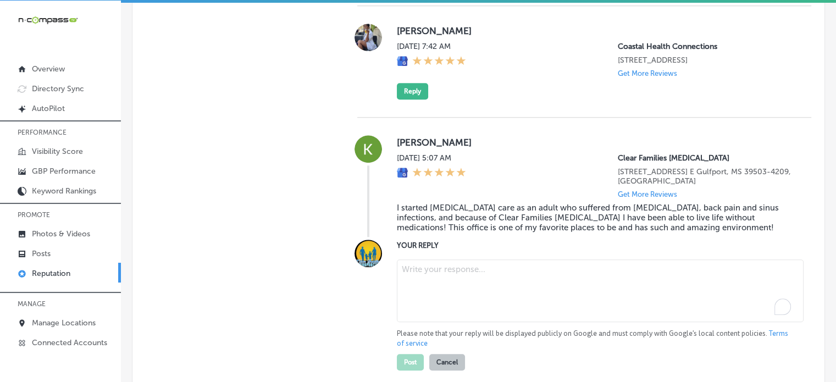
click at [452, 277] on textarea "To enrich screen reader interactions, please activate Accessibility in Grammarl…" at bounding box center [600, 290] width 407 height 63
paste textarea "Thank you for the 5-star review, Kaelyn! We're so happy to hear that Clear Fami…"
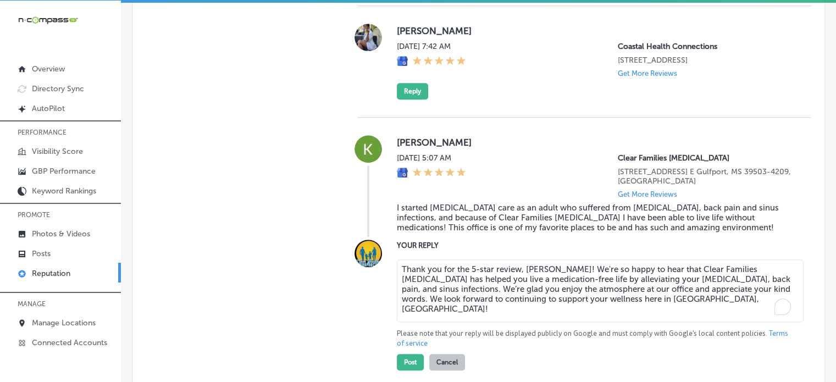
type textarea "Thank you for the 5-star review, Kaelyn! We're so happy to hear that Clear Fami…"
click at [510, 228] on blockquote "I started chiropractic care as an adult who suffered from migraines, back pain …" at bounding box center [595, 218] width 397 height 30
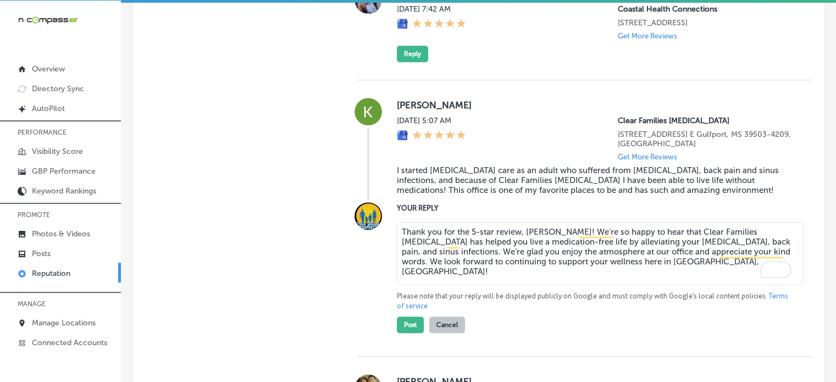
scroll to position [1033, 0]
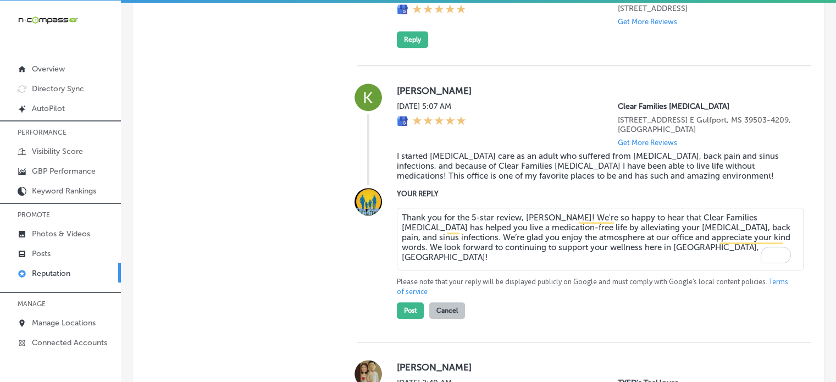
click at [499, 256] on textarea "Thank you for the 5-star review, Kaelyn! We're so happy to hear that Clear Fami…" at bounding box center [600, 239] width 407 height 63
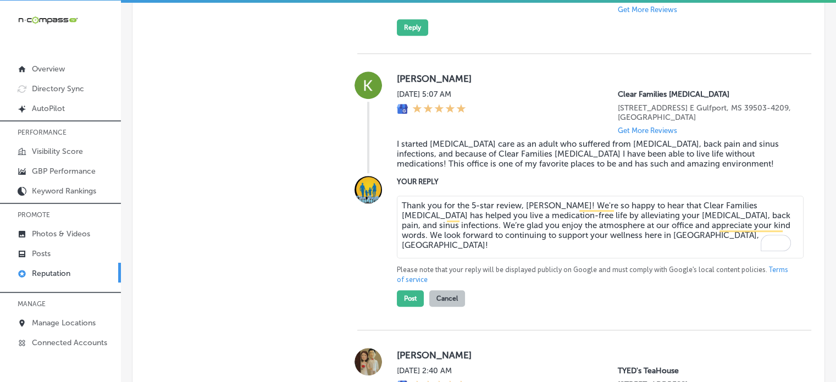
scroll to position [1047, 0]
click at [494, 278] on p "Please note that your reply will be displayed publicly on Google and must compl…" at bounding box center [595, 274] width 397 height 20
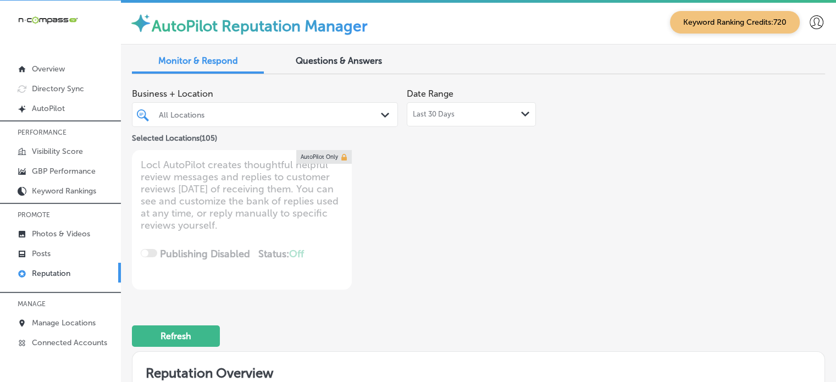
scroll to position [1047, 0]
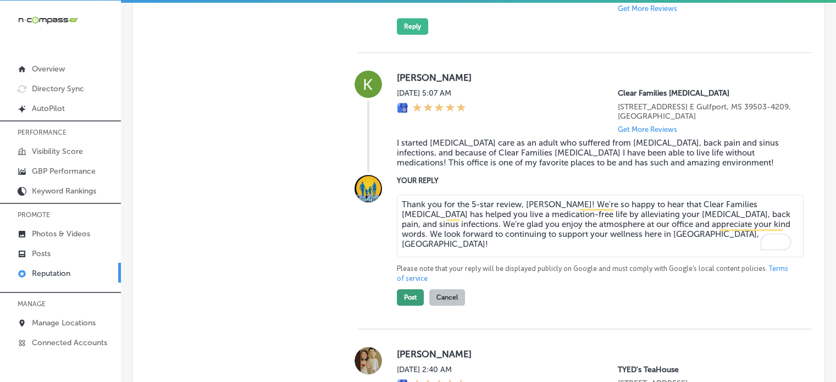
click at [415, 305] on button "Post" at bounding box center [410, 297] width 27 height 16
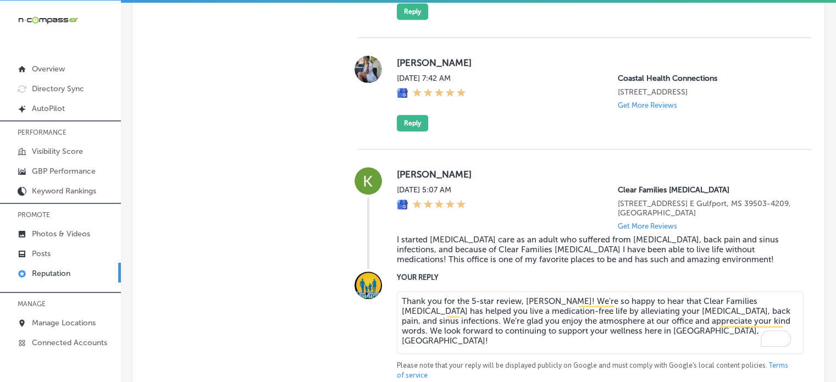
type textarea "x"
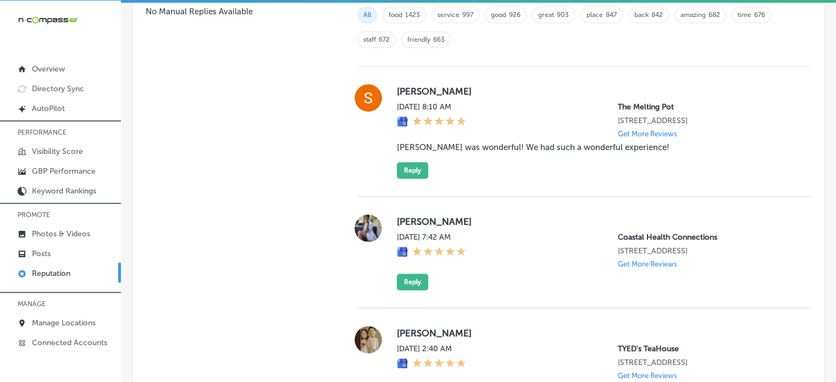
scroll to position [792, 0]
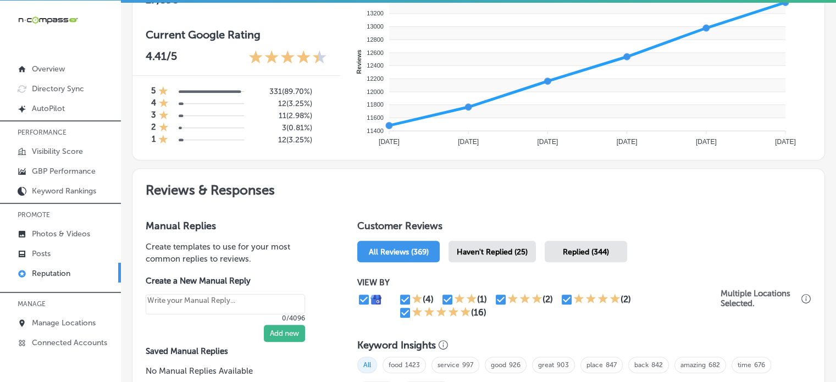
scroll to position [444, 0]
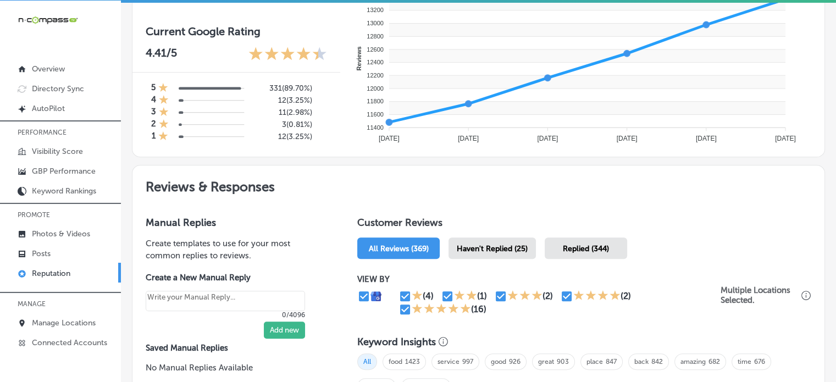
click at [469, 244] on span "Haven't Replied (25)" at bounding box center [492, 248] width 71 height 9
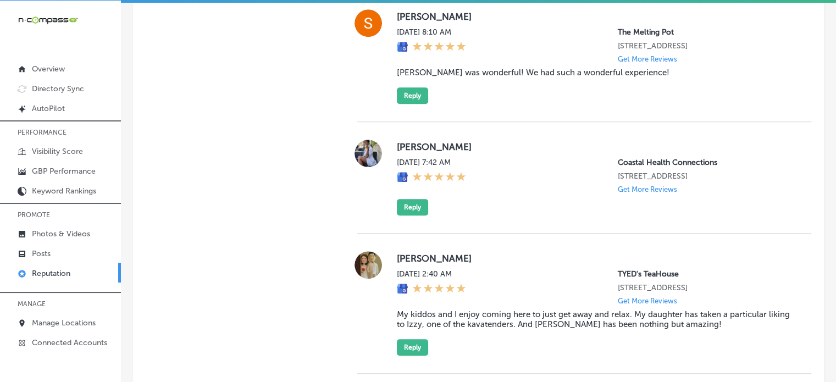
scroll to position [865, 0]
click at [504, 75] on blockquote "[PERSON_NAME] was wonderful! We had such a wonderful experience!" at bounding box center [595, 73] width 397 height 10
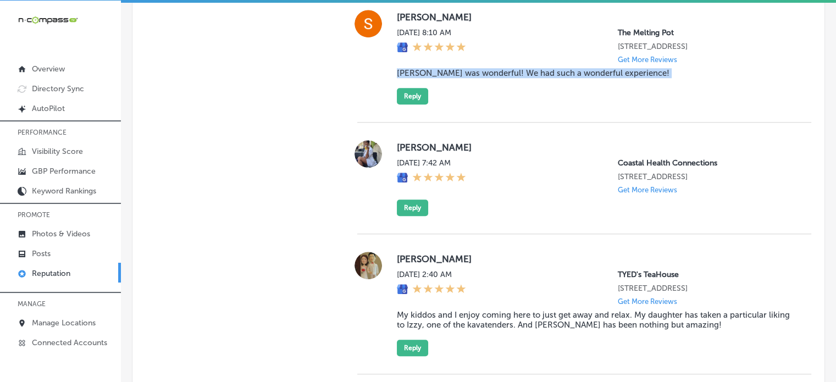
click at [504, 75] on blockquote "[PERSON_NAME] was wonderful! We had such a wonderful experience!" at bounding box center [595, 73] width 397 height 10
copy blockquote "[PERSON_NAME] was wonderful! We had such a wonderful experience!"
click at [408, 98] on button "Reply" at bounding box center [412, 96] width 31 height 16
type textarea "x"
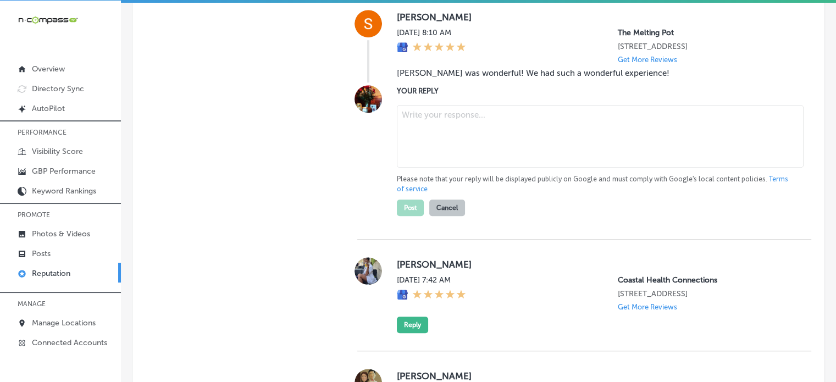
click at [440, 152] on textarea at bounding box center [600, 136] width 407 height 63
paste textarea "Thank you for the wonderful review, Sarah! We’re thrilled to hear that you had …"
type textarea "Thank you for the wonderful review, Sarah! We’re thrilled to hear that you had …"
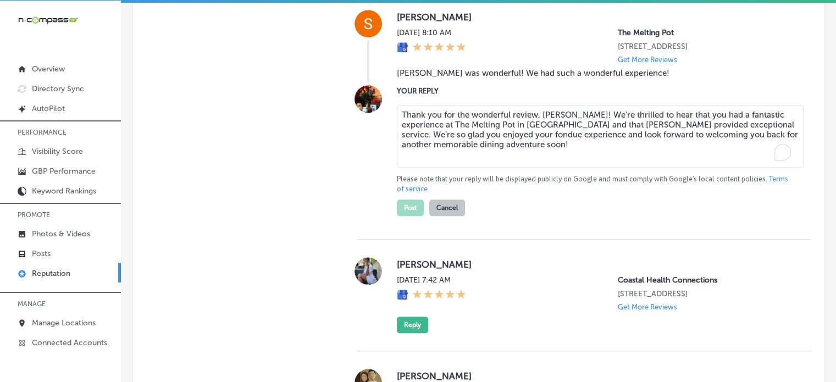
type textarea "x"
type textarea "Thank you for the wonderful review, Sarah! We’re thrilled to hear that you had …"
click at [410, 216] on button "Post" at bounding box center [410, 208] width 27 height 16
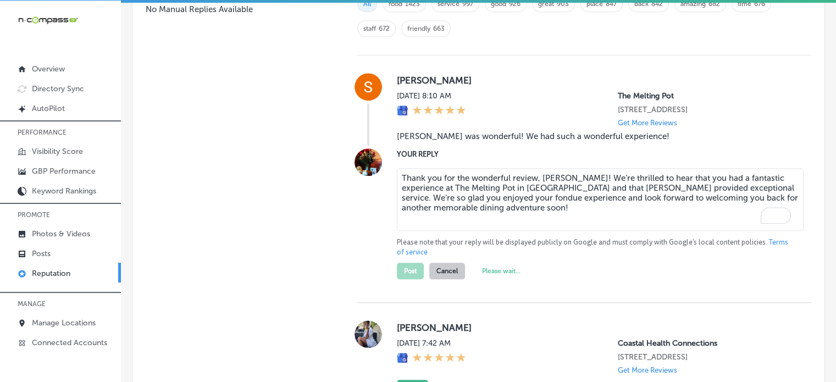
scroll to position [807, 0]
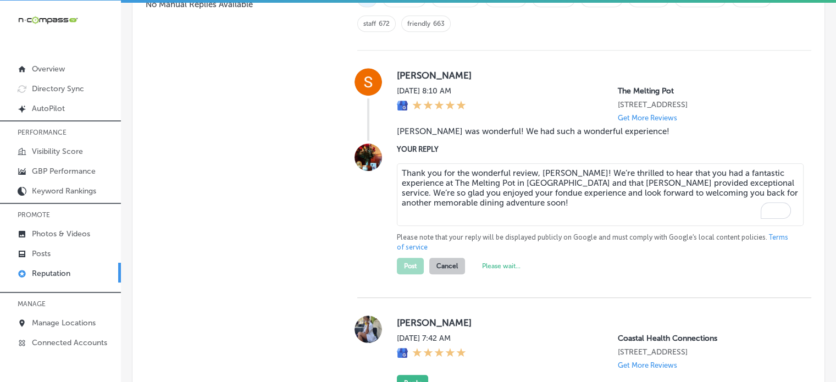
type textarea "x"
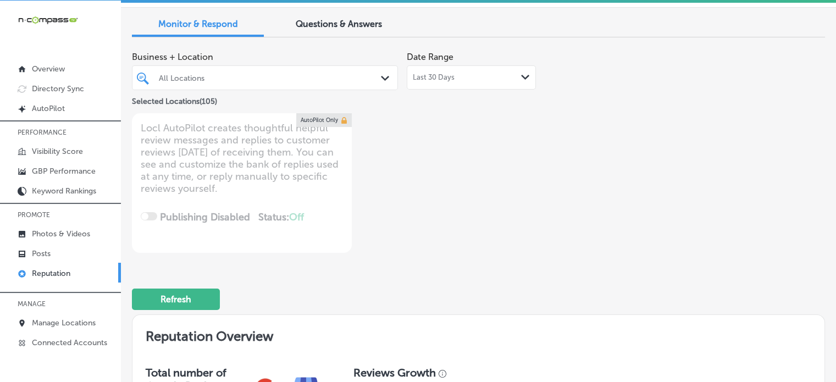
scroll to position [37, 0]
click at [264, 92] on div "Selected Locations ( 105 )" at bounding box center [265, 99] width 266 height 14
click at [267, 88] on div "All Locations Path Created with Sketch." at bounding box center [265, 77] width 266 height 25
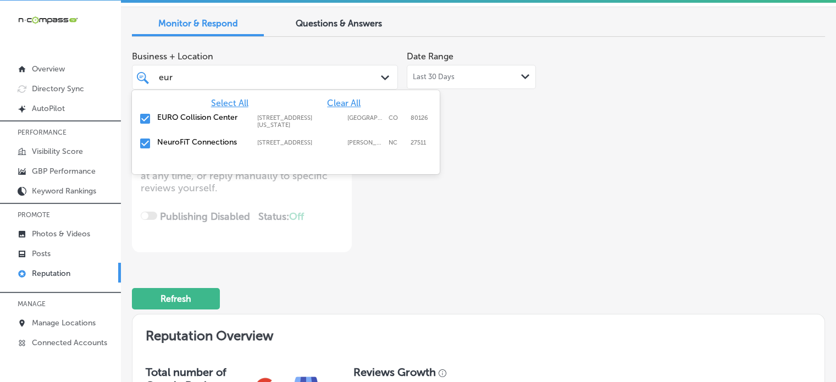
type input "euro"
click at [190, 119] on label "EURO Collision Center" at bounding box center [201, 117] width 89 height 9
type textarea "x"
type input "euro"
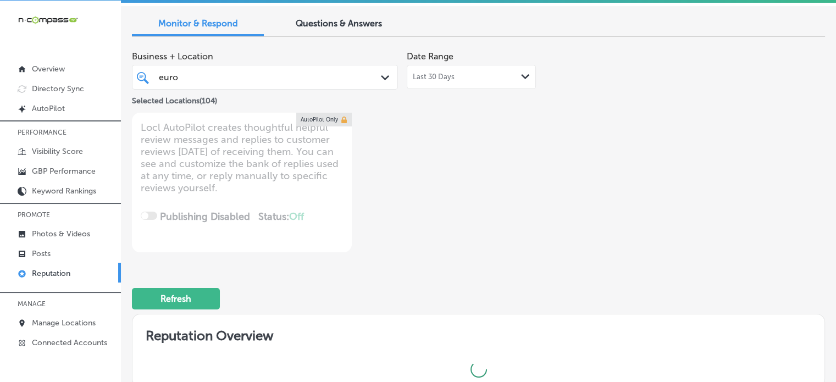
click at [429, 226] on div "Business + Location euro euro Path Created with Sketch. Selected Locations ( 10…" at bounding box center [340, 149] width 416 height 207
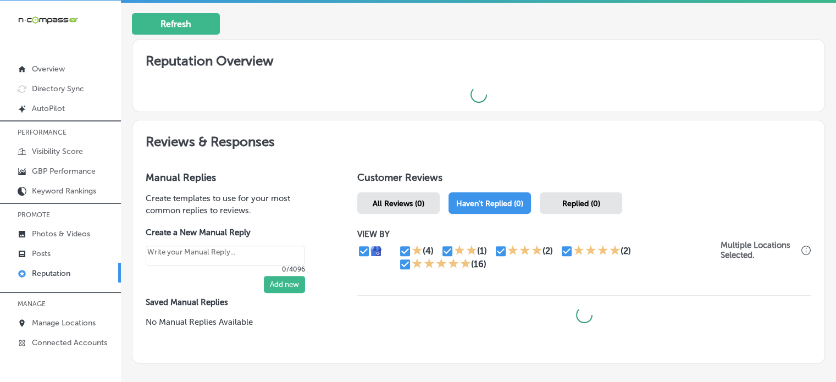
scroll to position [314, 0]
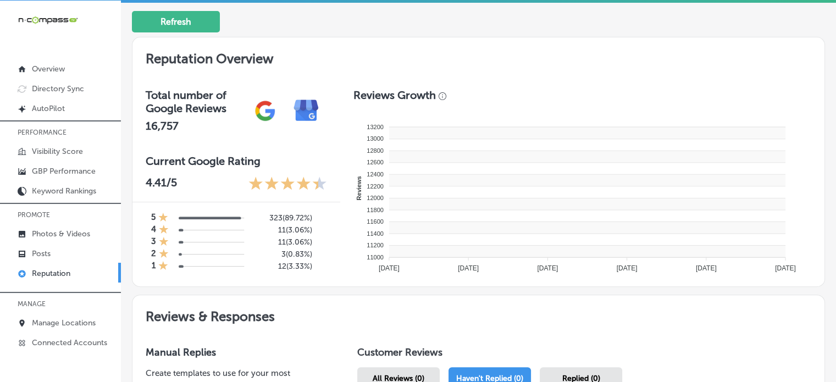
type textarea "x"
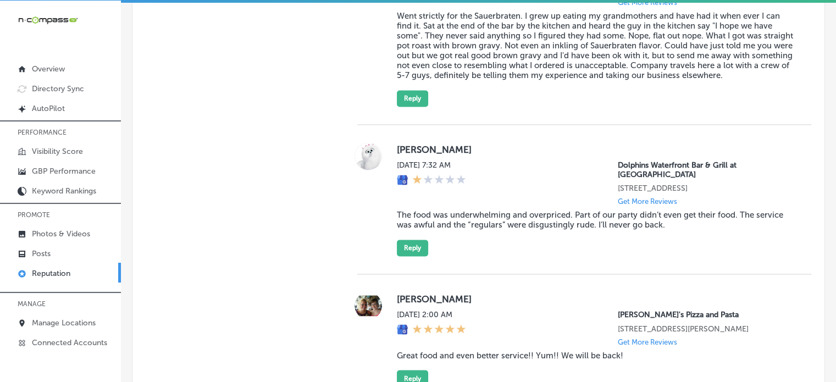
scroll to position [1770, 0]
click at [402, 256] on button "Reply" at bounding box center [412, 247] width 31 height 16
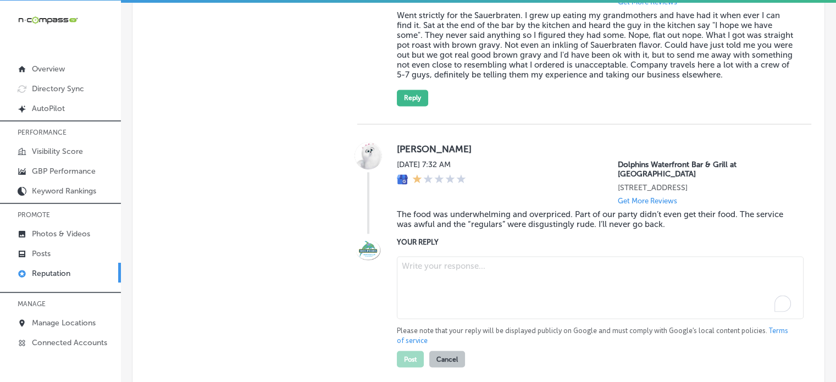
click at [469, 283] on textarea "To enrich screen reader interactions, please activate Accessibility in Grammarl…" at bounding box center [600, 287] width 407 height 63
paste textarea "Thank you for sharing your feedback, Toni. We’re truly sorry to hear about your…"
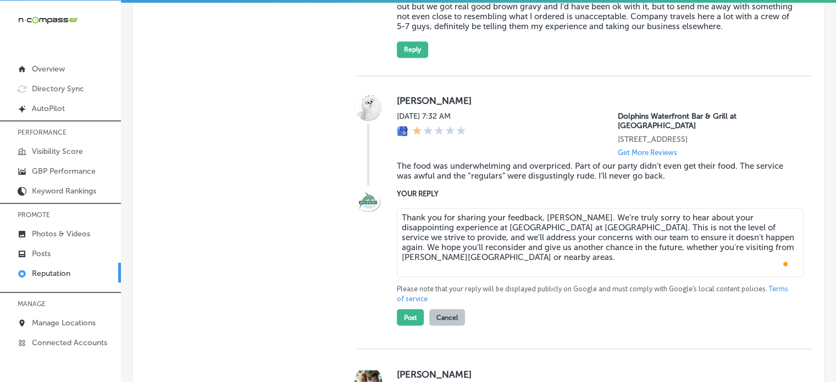
scroll to position [1822, 0]
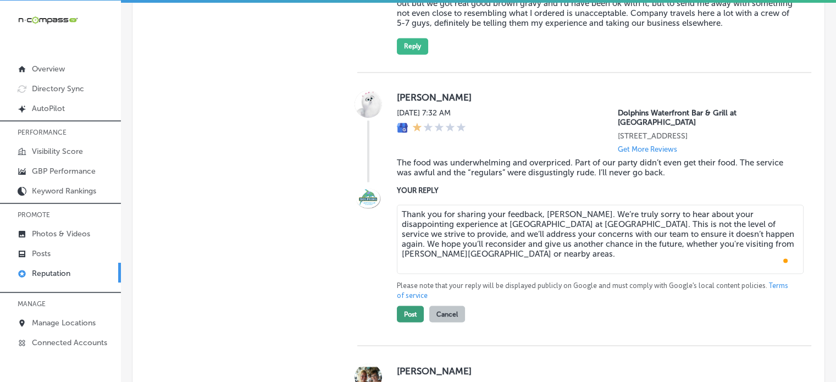
type textarea "Thank you for sharing your feedback, Toni. We’re truly sorry to hear about your…"
click at [411, 318] on button "Post" at bounding box center [410, 314] width 27 height 16
type textarea "x"
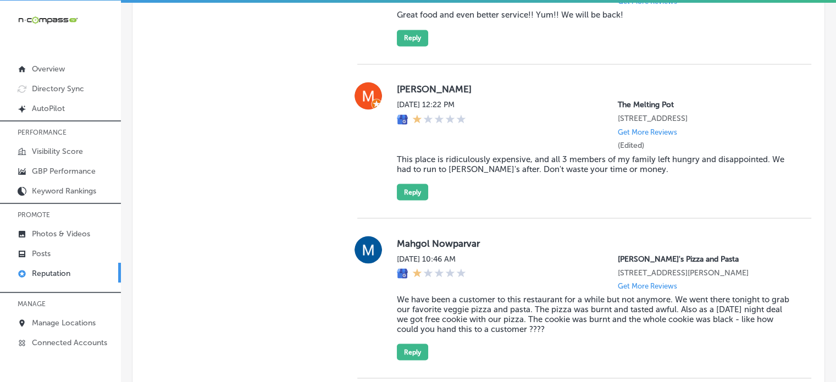
scroll to position [1936, 0]
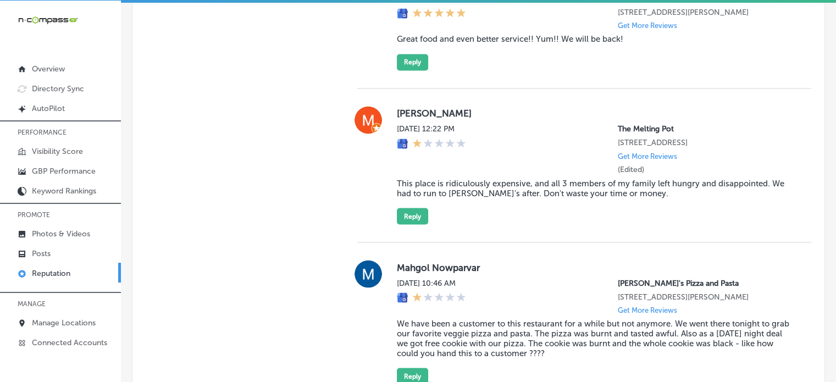
click at [486, 198] on blockquote "This place is ridiculously expensive, and all 3 members of my family left hungr…" at bounding box center [595, 188] width 397 height 20
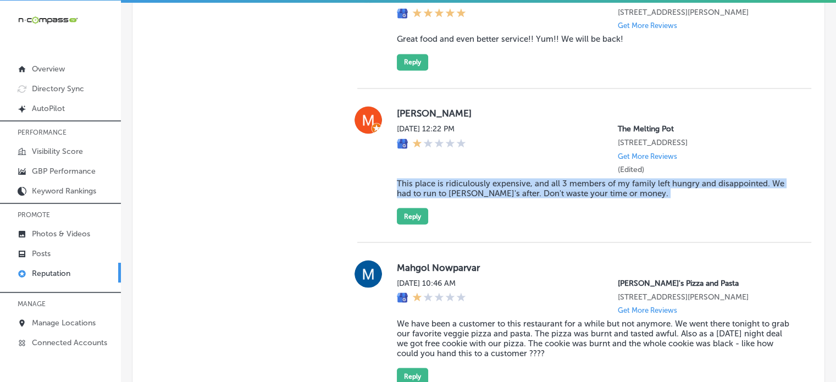
click at [486, 198] on blockquote "This place is ridiculously expensive, and all 3 members of my family left hungr…" at bounding box center [595, 188] width 397 height 20
copy blockquote "This place is ridiculously expensive, and all 3 members of my family left hungr…"
click at [413, 224] on button "Reply" at bounding box center [412, 216] width 31 height 16
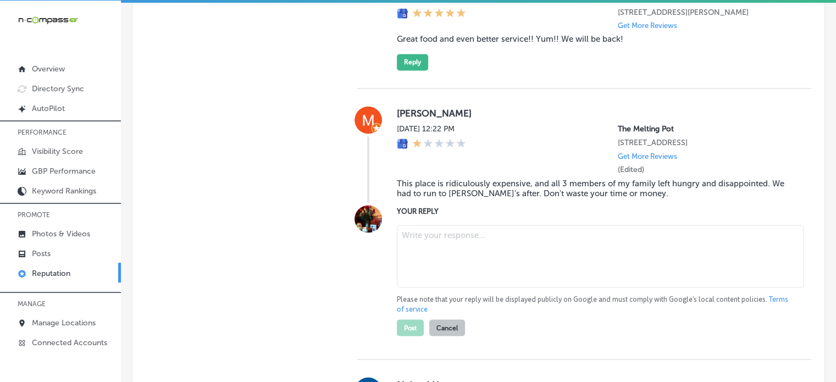
click at [451, 270] on textarea at bounding box center [600, 256] width 407 height 63
paste textarea "Thank you for your feedback, Megan. We're truly sorry to hear that your experie…"
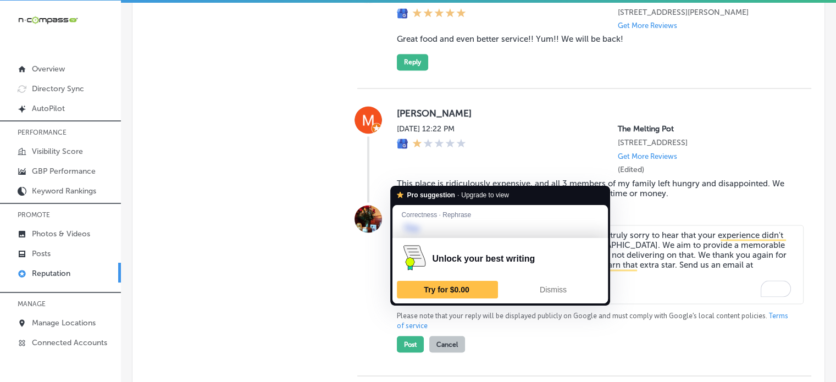
click at [400, 304] on textarea "Thank you for your feedback, Megan. We're truly sorry to hear that your experie…" at bounding box center [600, 264] width 407 height 79
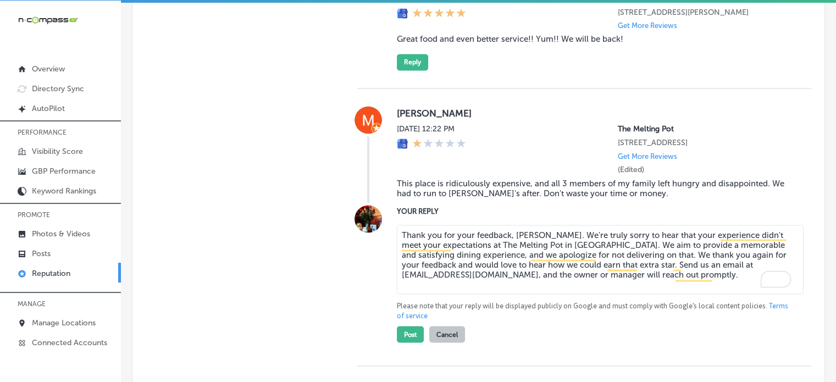
click at [400, 294] on textarea "Thank you for your feedback, Megan. We're truly sorry to hear that your experie…" at bounding box center [600, 259] width 407 height 69
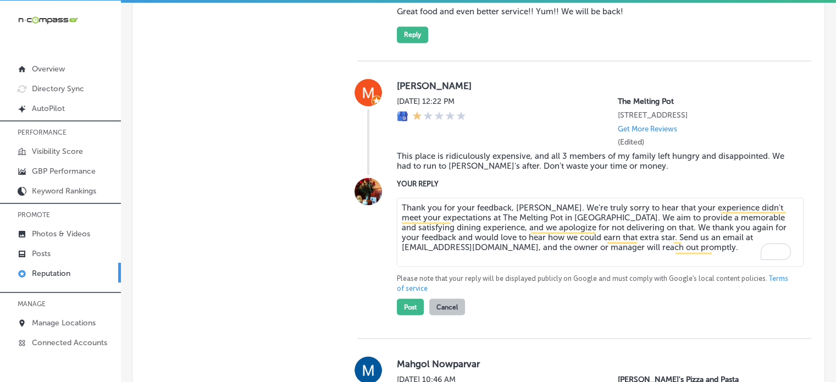
scroll to position [1972, 0]
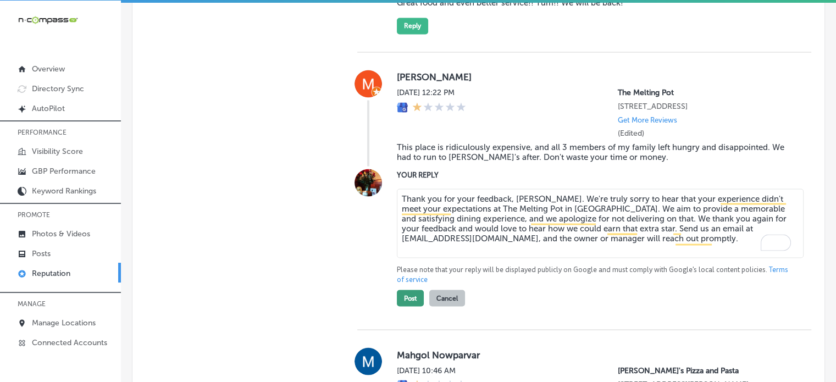
type textarea "Thank you for your feedback, Megan. We're truly sorry to hear that your experie…"
click at [409, 306] on button "Post" at bounding box center [410, 298] width 27 height 16
type textarea "x"
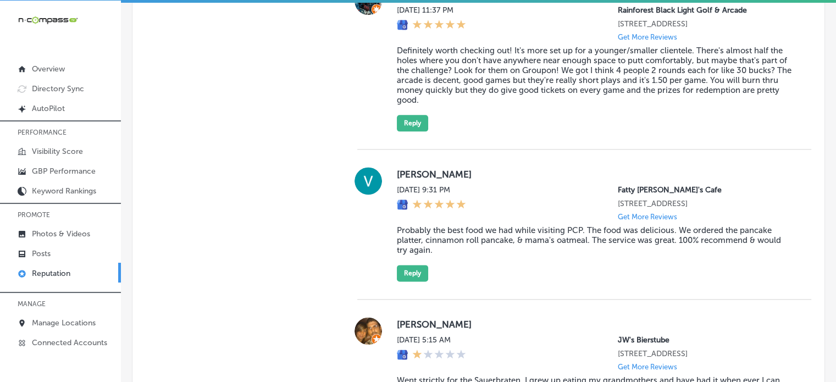
scroll to position [1406, 0]
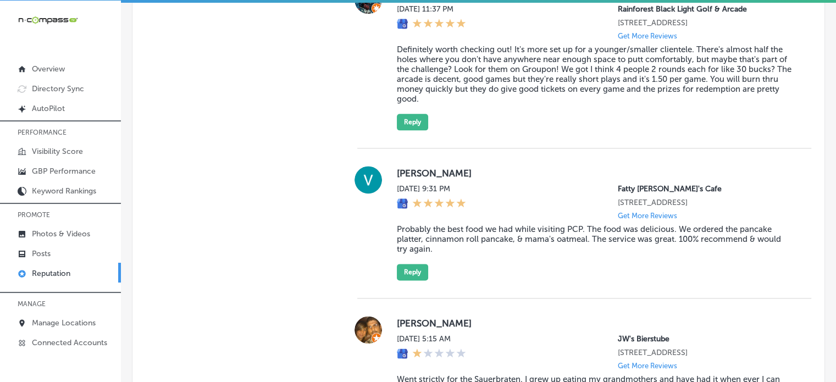
click at [479, 250] on blockquote "Probably the best food we had while visiting PCP. The food was delicious. We or…" at bounding box center [595, 239] width 397 height 30
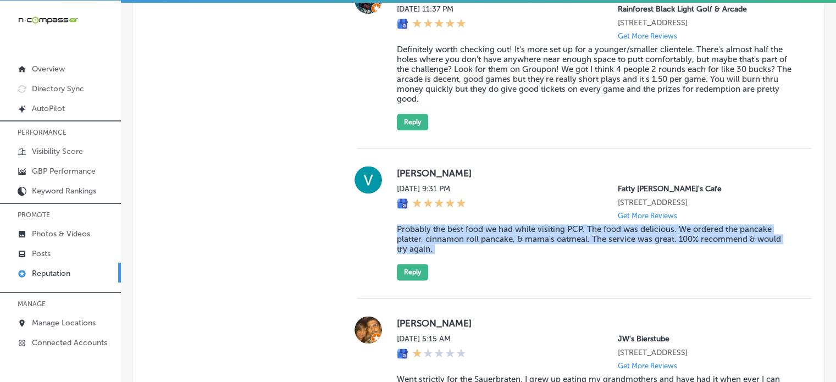
click at [479, 250] on blockquote "Probably the best food we had while visiting PCP. The food was delicious. We or…" at bounding box center [595, 239] width 397 height 30
copy blockquote "Probably the best food we had while visiting PCP. The food was delicious. We or…"
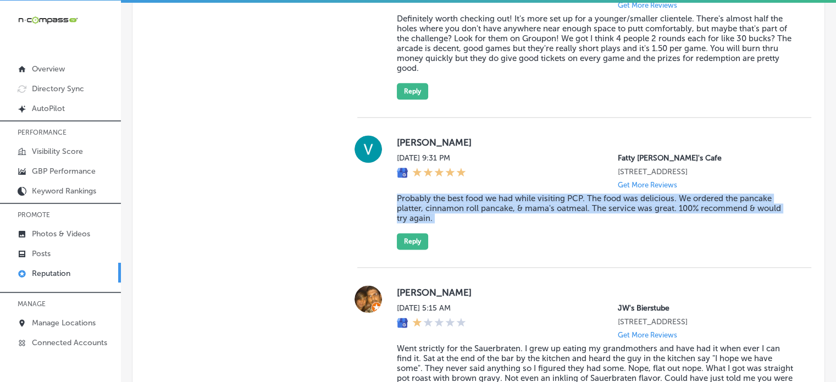
scroll to position [1438, 0]
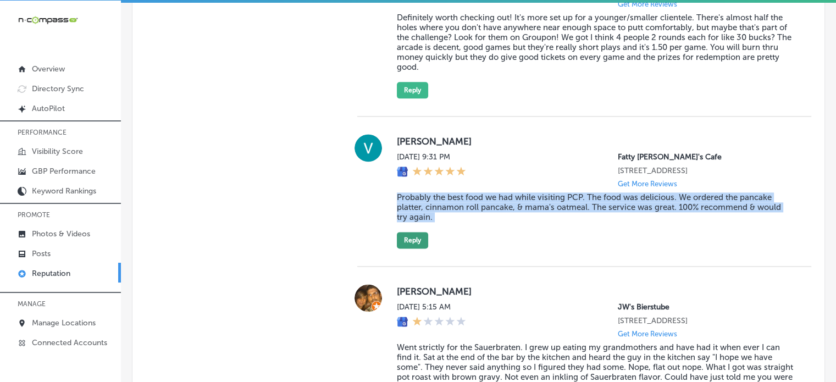
click at [418, 248] on button "Reply" at bounding box center [412, 240] width 31 height 16
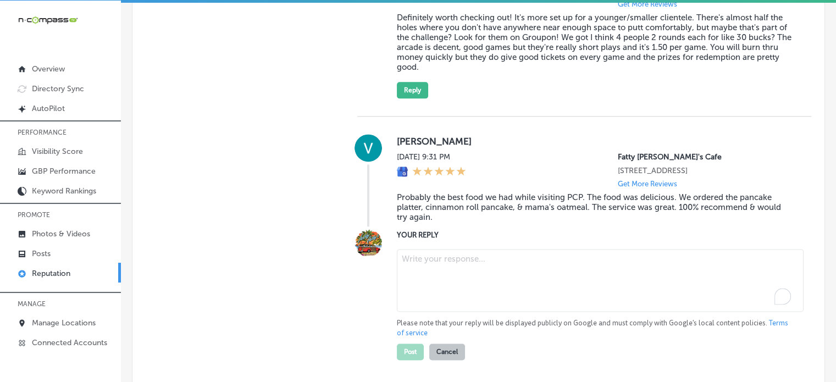
click at [477, 288] on textarea "To enrich screen reader interactions, please activate Accessibility in Grammarl…" at bounding box center [600, 280] width 407 height 63
paste textarea "Thank you for the wonderful review, Vicky! We’re so glad to hear you enjoyed th…"
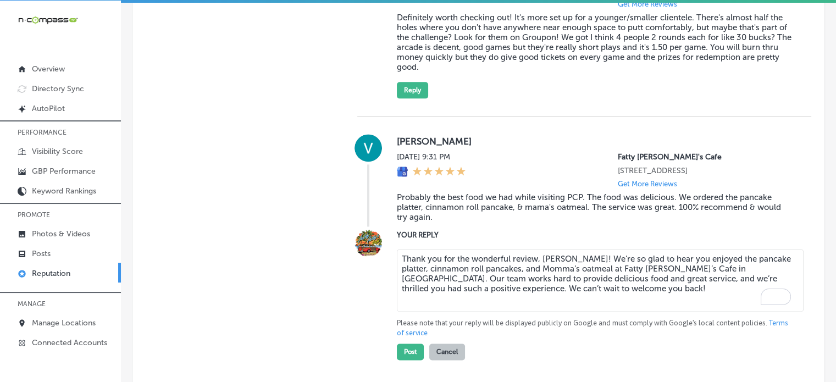
click at [559, 270] on textarea "Thank you for the wonderful review, Vicky! We’re so glad to hear you enjoyed th…" at bounding box center [600, 280] width 407 height 63
type textarea "Thank you for the wonderful review, Vickie! We’re so glad to hear you enjoyed t…"
click at [410, 360] on button "Post" at bounding box center [410, 352] width 27 height 16
type textarea "x"
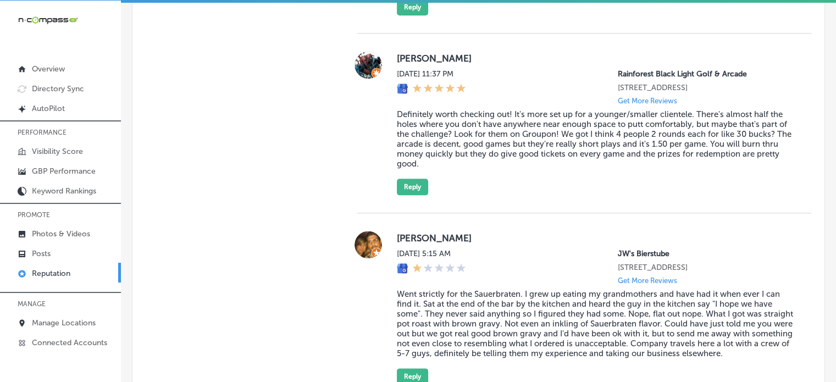
scroll to position [1343, 0]
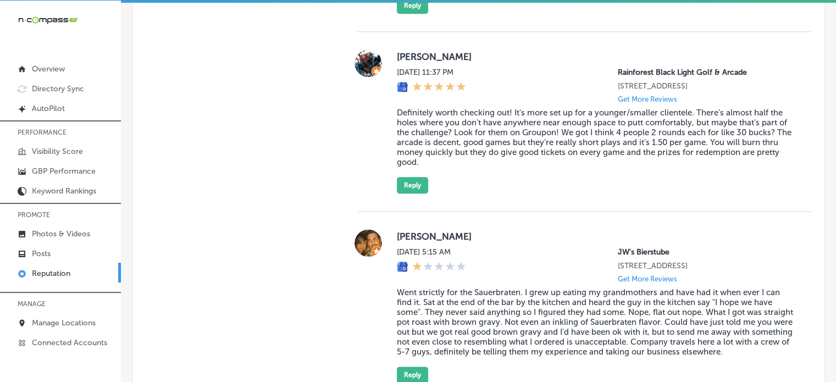
click at [451, 142] on blockquote "Definitely worth checking out! It's more set up for a younger/smaller clientele…" at bounding box center [595, 137] width 397 height 59
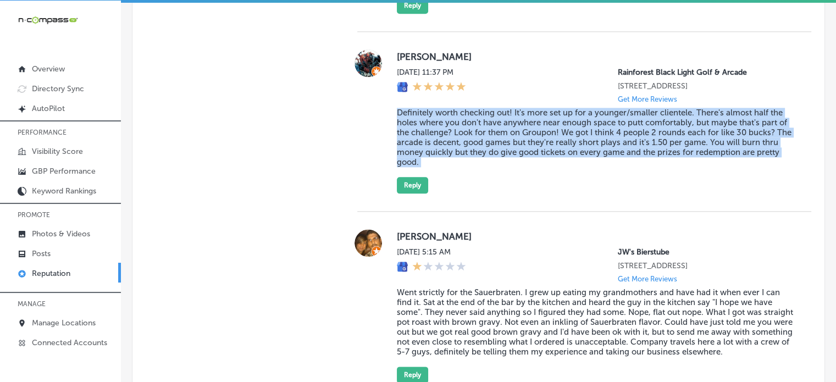
click at [451, 142] on blockquote "Definitely worth checking out! It's more set up for a younger/smaller clientele…" at bounding box center [595, 137] width 397 height 59
copy blockquote "Definitely worth checking out! It's more set up for a younger/smaller clientele…"
click at [416, 191] on button "Reply" at bounding box center [412, 185] width 31 height 16
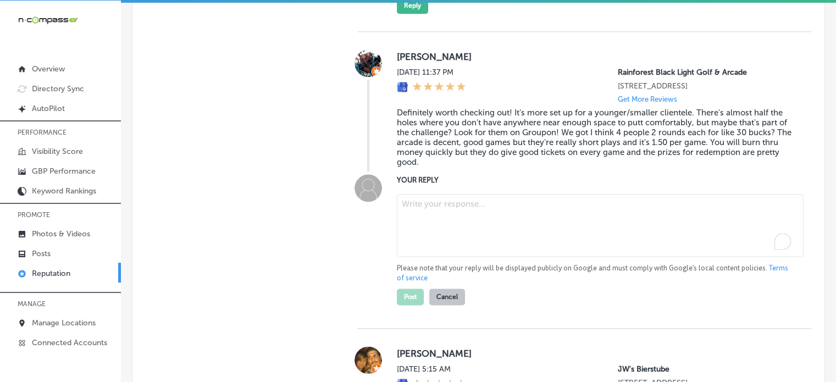
click at [466, 231] on textarea "To enrich screen reader interactions, please activate Accessibility in Grammarl…" at bounding box center [600, 225] width 407 height 63
paste textarea "Thank you for the 5-star review, Travis! We're happy to hear you had a great ti…"
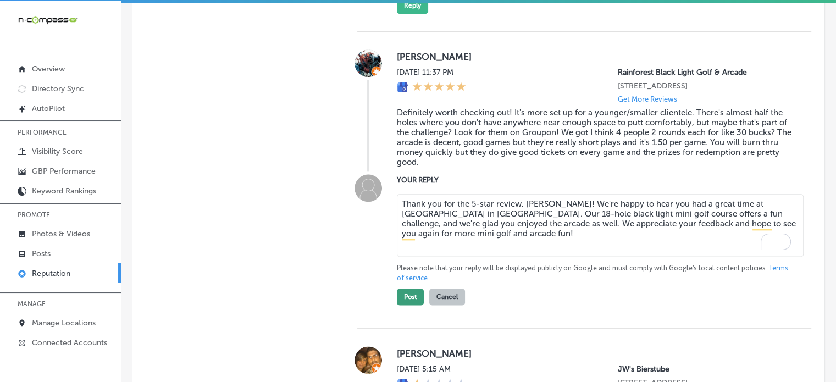
type textarea "Thank you for the 5-star review, Travis! We're happy to hear you had a great ti…"
click at [407, 305] on button "Post" at bounding box center [410, 297] width 27 height 16
type textarea "x"
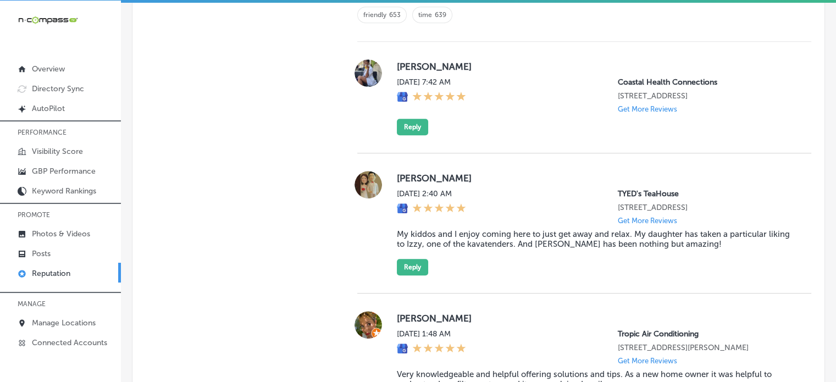
scroll to position [813, 0]
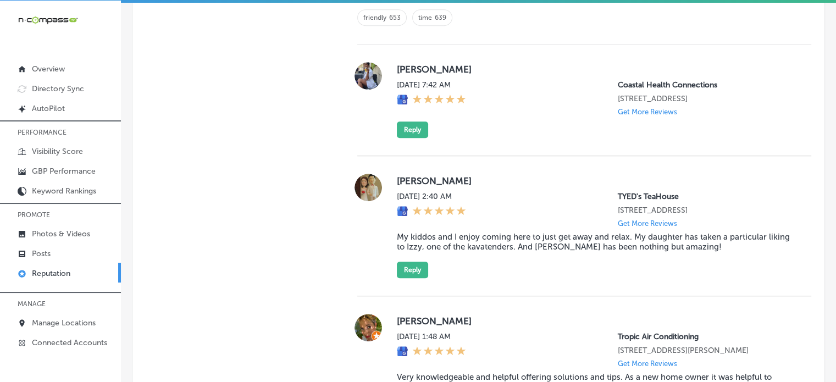
click at [480, 237] on blockquote "My kiddos and I enjoy coming here to just get away and relax. My daughter has t…" at bounding box center [595, 242] width 397 height 20
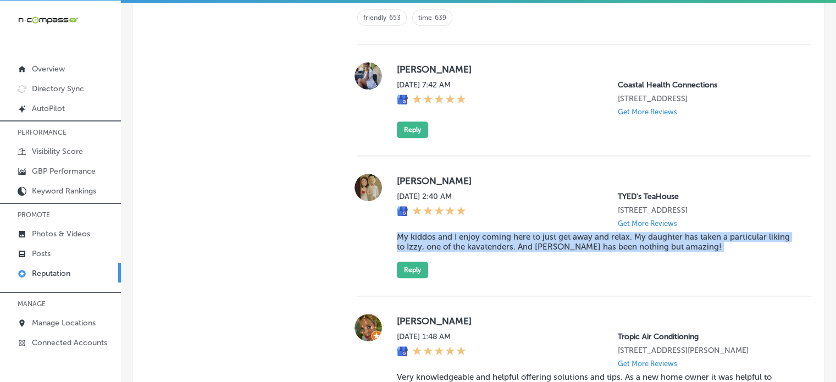
click at [480, 237] on blockquote "My kiddos and I enjoy coming here to just get away and relax. My daughter has t…" at bounding box center [595, 242] width 397 height 20
copy blockquote "My kiddos and I enjoy coming here to just get away and relax. My daughter has t…"
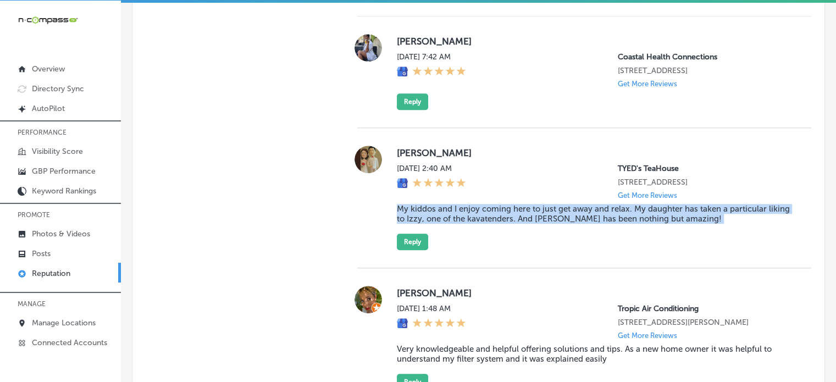
scroll to position [842, 0]
click at [407, 241] on button "Reply" at bounding box center [412, 241] width 31 height 16
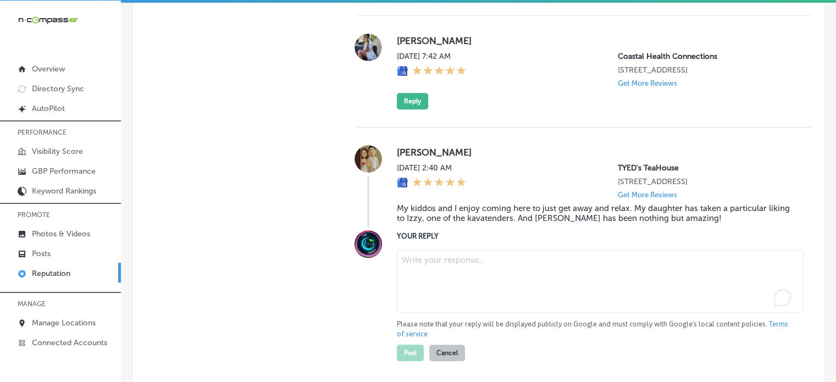
click at [447, 267] on textarea "To enrich screen reader interactions, please activate Accessibility in Grammarl…" at bounding box center [600, 281] width 407 height 63
paste textarea "Thank you for the 5-star review, Nichole! We’re so glad you and your kiddos enj…"
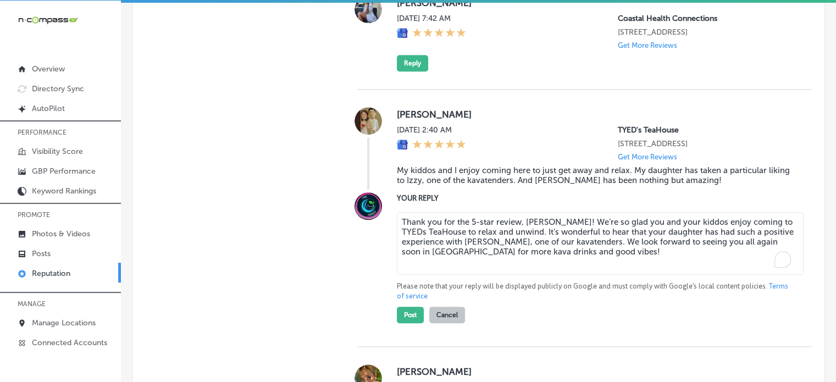
scroll to position [881, 0]
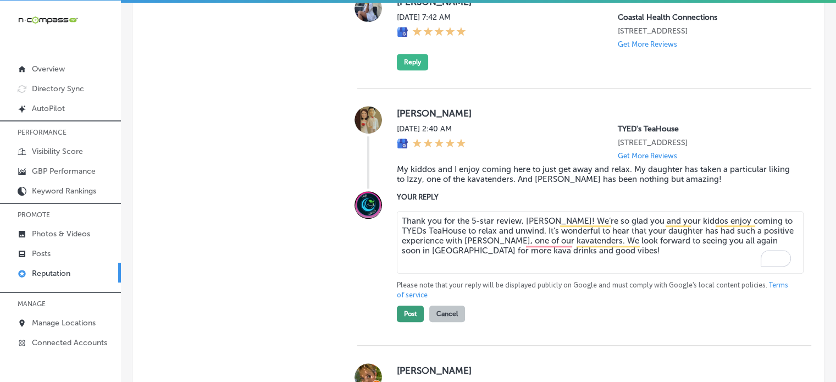
type textarea "Thank you for the 5-star review, Nichole! We’re so glad you and your kiddos enj…"
click at [405, 316] on button "Post" at bounding box center [410, 314] width 27 height 16
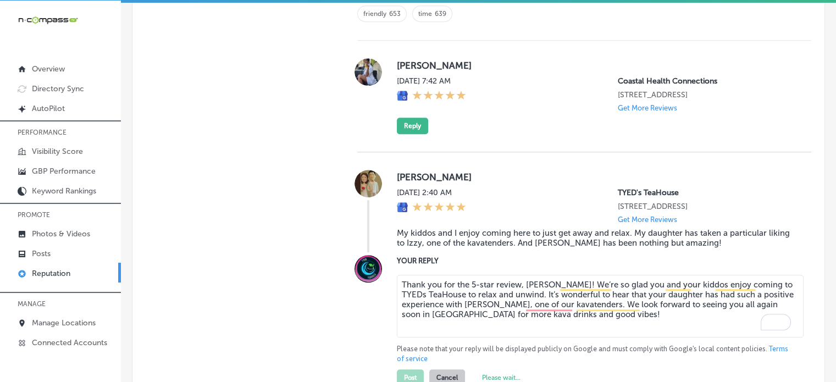
type textarea "x"
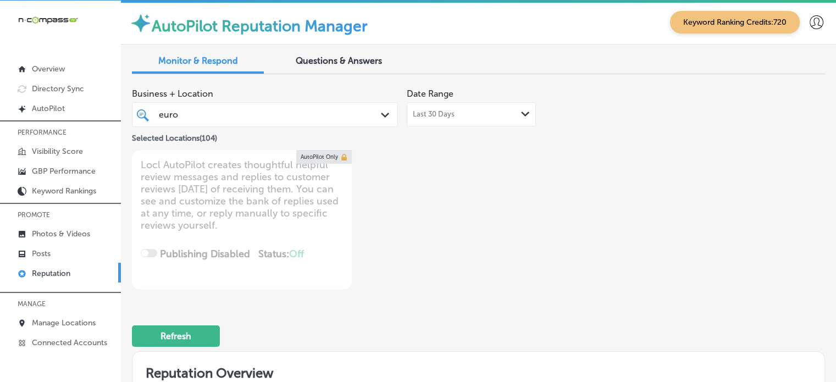
scroll to position [815, 0]
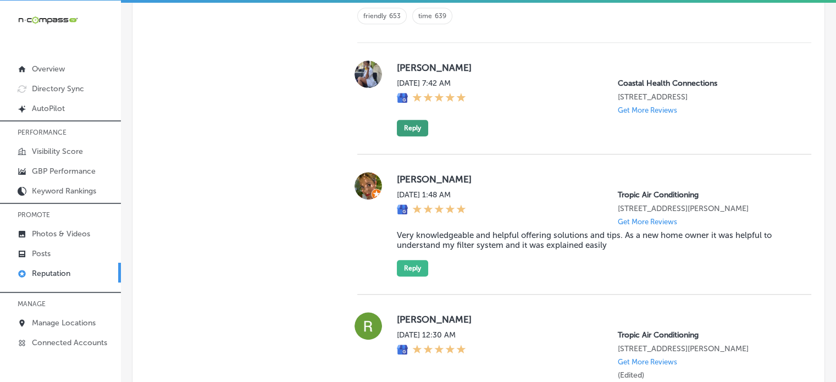
click at [418, 124] on button "Reply" at bounding box center [412, 128] width 31 height 16
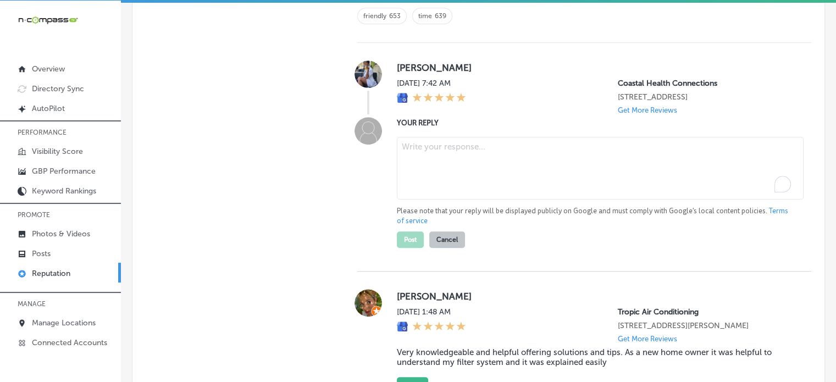
click at [469, 148] on textarea "To enrich screen reader interactions, please activate Accessibility in Grammarl…" at bounding box center [600, 168] width 407 height 63
paste textarea "Thank you so much for the 5-star review! We’re thrilled to hear that you had a …"
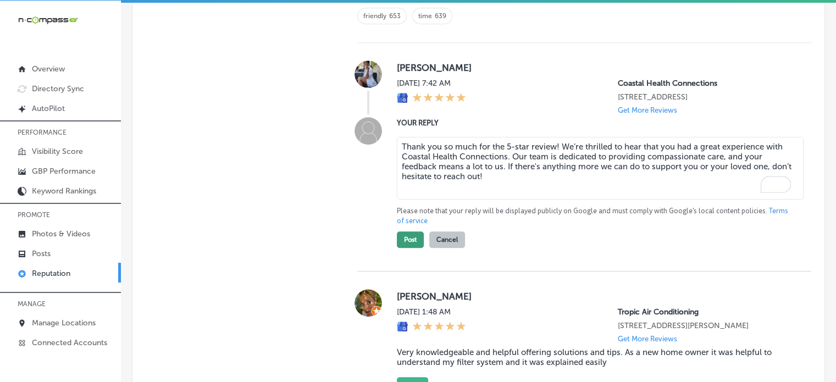
type textarea "Thank you so much for the 5-star review! We’re thrilled to hear that you had a …"
click at [413, 231] on button "Post" at bounding box center [410, 239] width 27 height 16
type textarea "x"
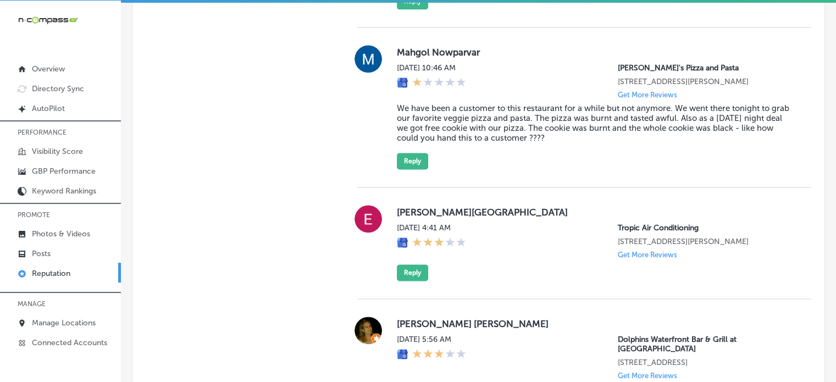
scroll to position [1431, 0]
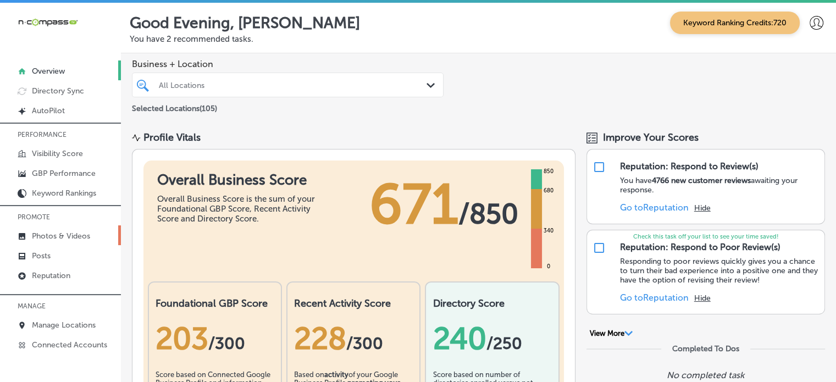
click at [67, 233] on p "Photos & Videos" at bounding box center [61, 235] width 58 height 9
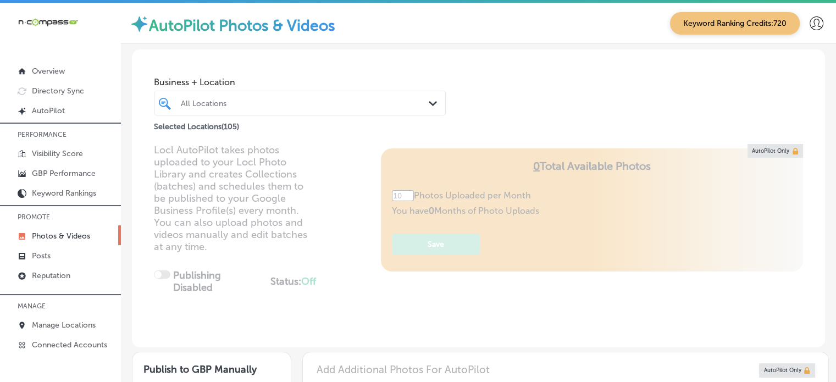
type input "0"
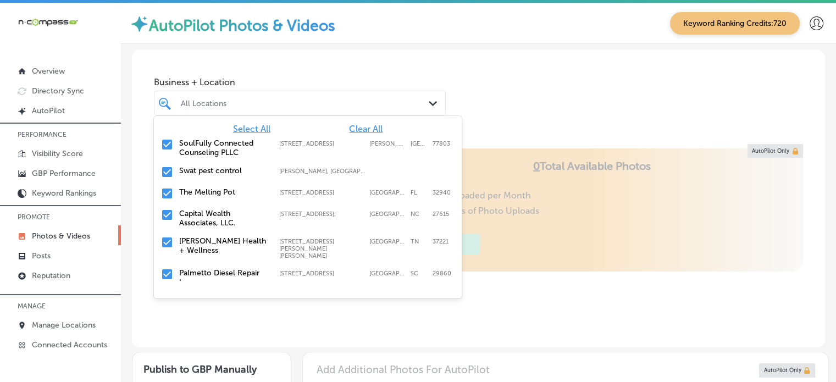
click at [421, 105] on div "All Locations Path Created with Sketch." at bounding box center [299, 103] width 291 height 17
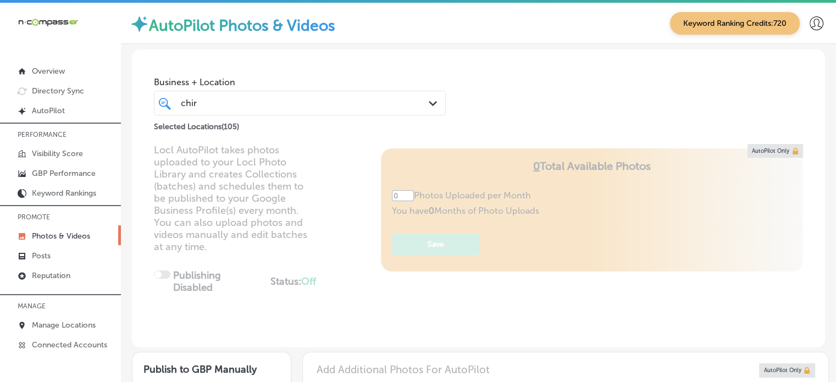
click at [298, 97] on div "chir chir" at bounding box center [288, 103] width 217 height 15
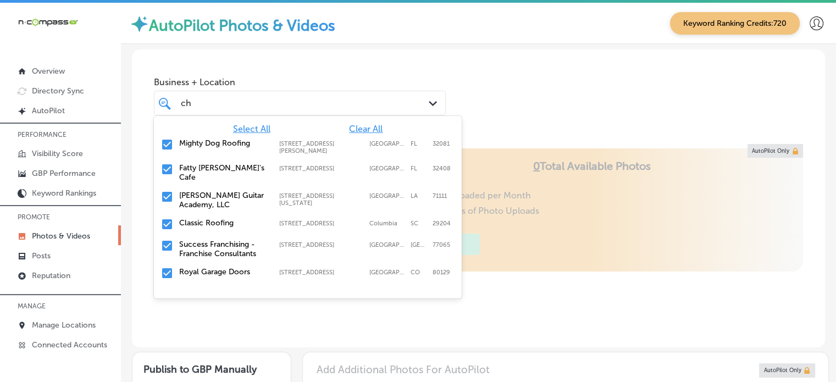
type input "c"
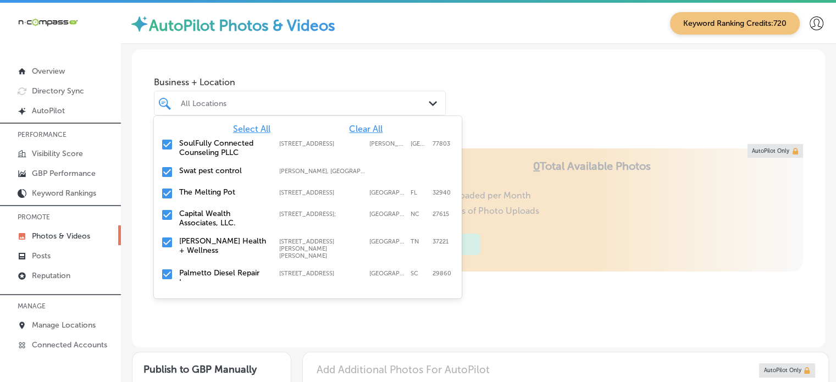
click at [356, 128] on span "Clear All" at bounding box center [366, 129] width 34 height 10
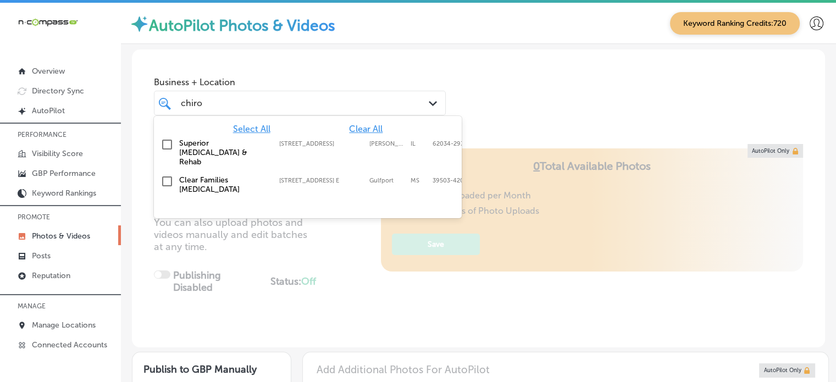
click at [191, 153] on label "Superior [MEDICAL_DATA] & Rehab" at bounding box center [223, 153] width 89 height 28
type input "chiro"
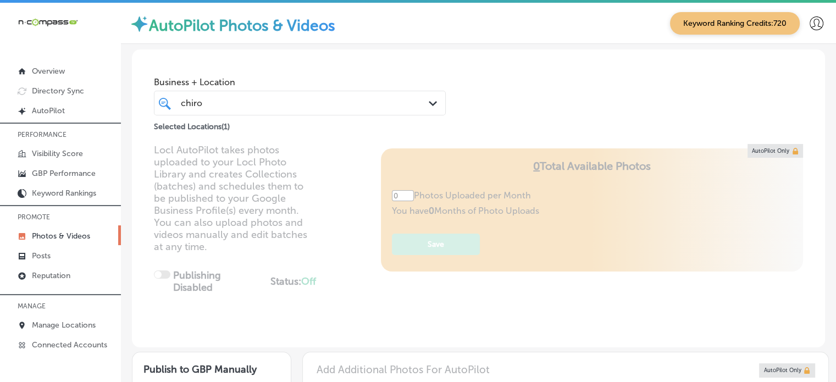
click at [539, 63] on div "Business + Location chiro chiro Path Created with Sketch. Selected Locations ( …" at bounding box center [478, 91] width 693 height 84
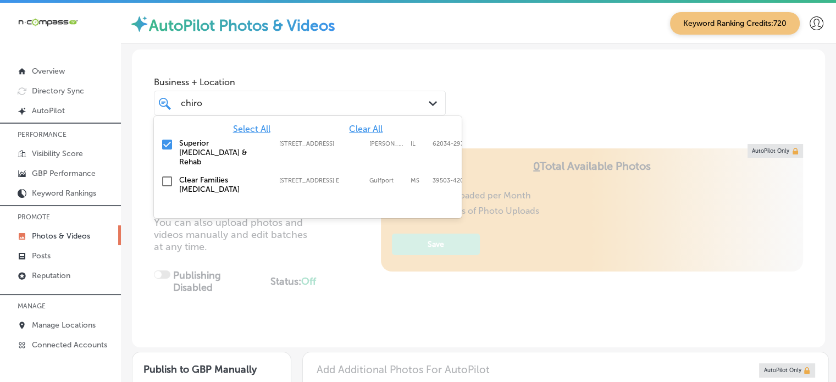
click at [277, 95] on div "[PERSON_NAME]" at bounding box center [299, 103] width 249 height 17
click at [165, 141] on input "checkbox" at bounding box center [167, 144] width 13 height 13
click at [168, 175] on input "checkbox" at bounding box center [167, 181] width 13 height 13
click at [308, 107] on div "[PERSON_NAME]" at bounding box center [288, 103] width 217 height 15
click at [538, 72] on div "Business + Location option [STREET_ADDRESS] E, selected. option focused, 1 of 1…" at bounding box center [478, 91] width 693 height 84
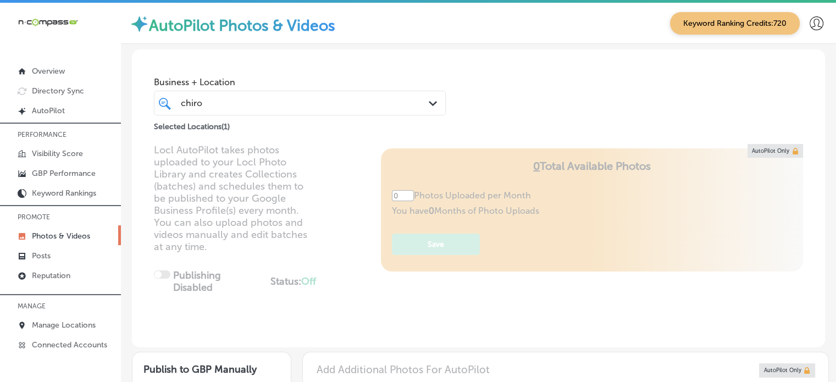
type input "5"
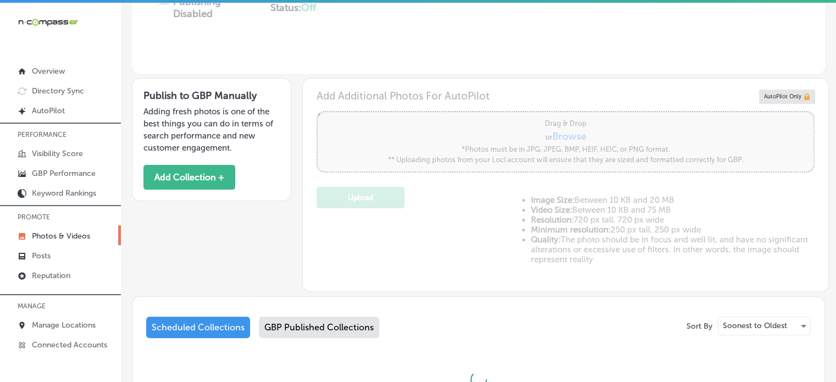
scroll to position [369, 0]
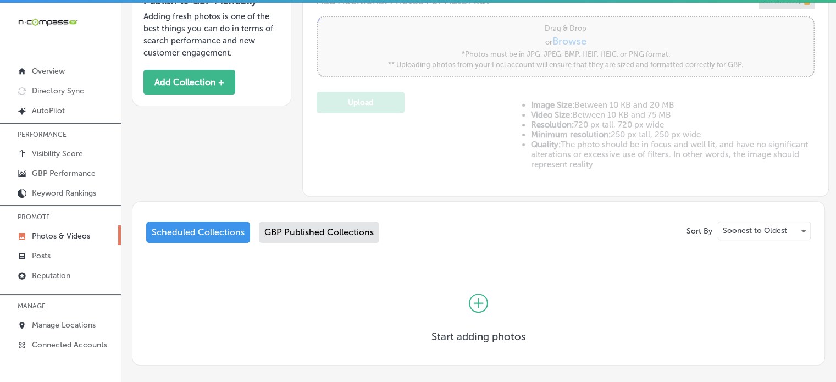
click at [341, 231] on div "GBP Published Collections" at bounding box center [319, 232] width 120 height 21
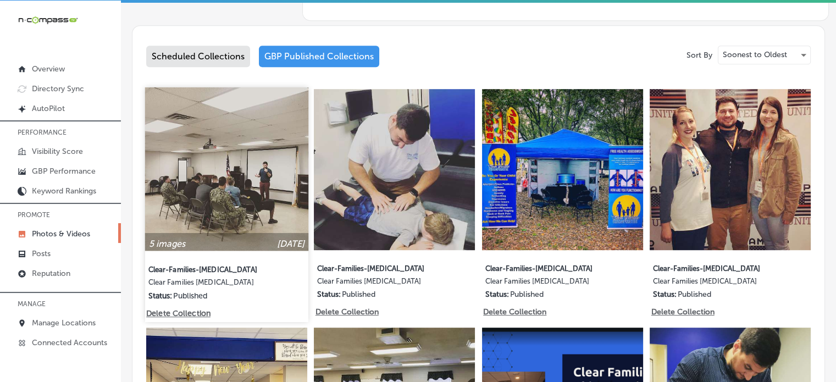
scroll to position [542, 0]
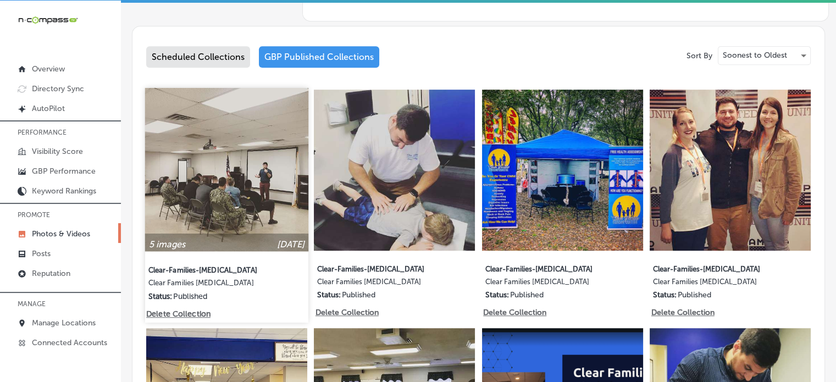
click at [237, 151] on img at bounding box center [226, 169] width 163 height 163
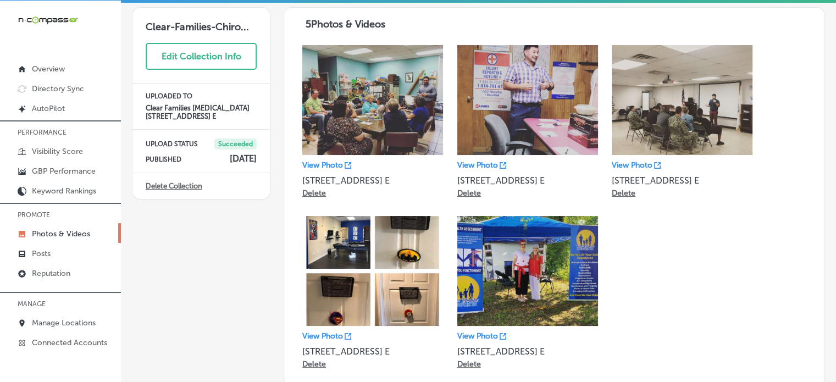
scroll to position [62, 0]
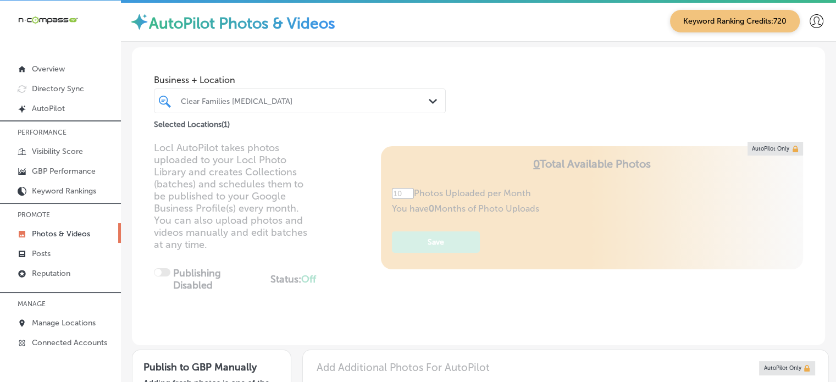
type input "5"
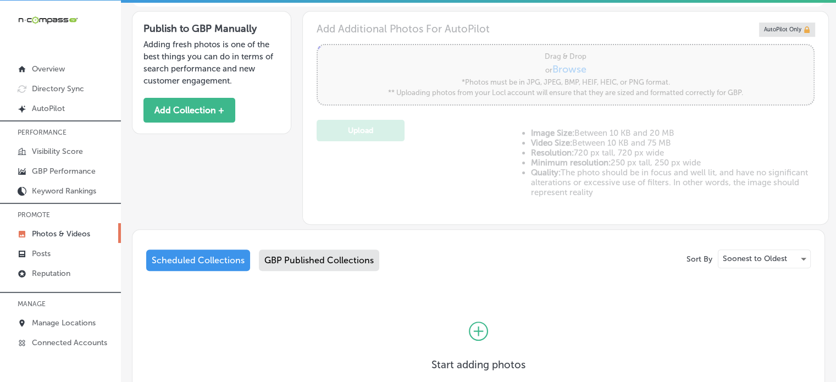
scroll to position [419, 0]
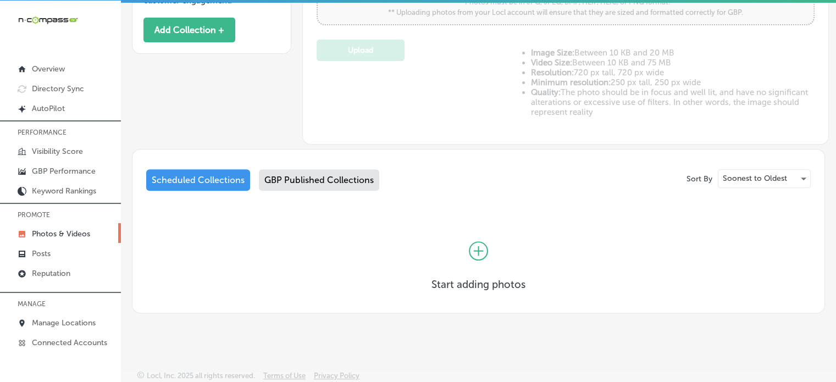
click at [469, 252] on icon at bounding box center [478, 250] width 19 height 19
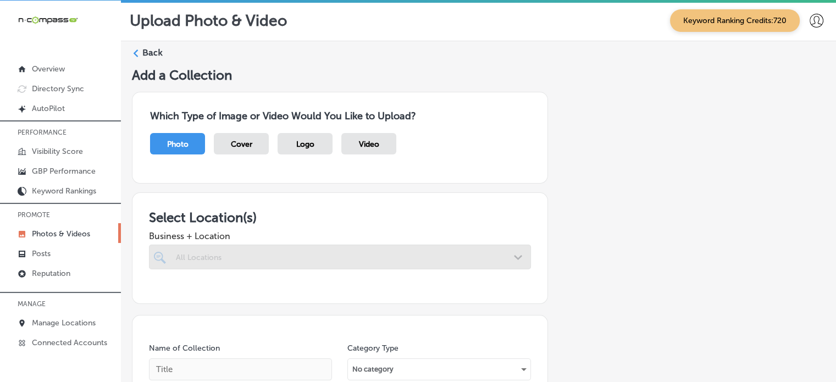
click at [422, 249] on div at bounding box center [340, 257] width 382 height 25
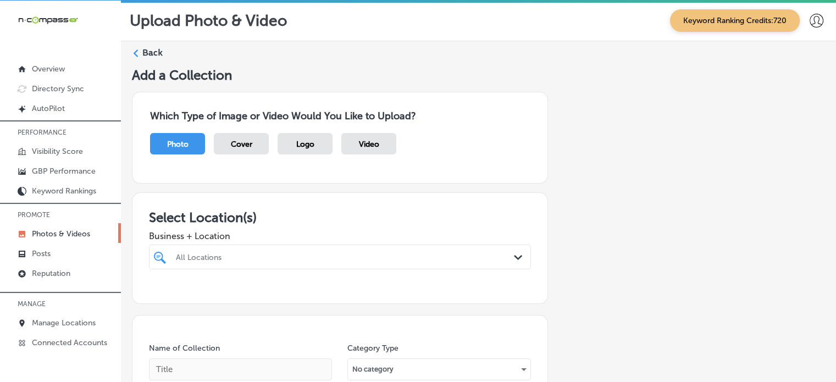
click at [422, 250] on div at bounding box center [323, 257] width 297 height 15
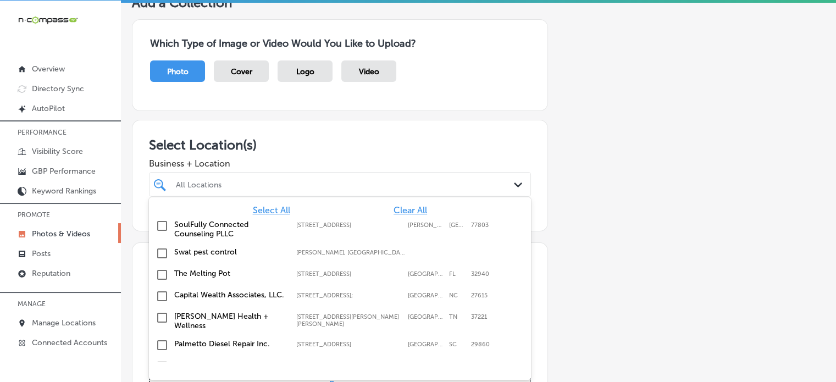
scroll to position [74, 0]
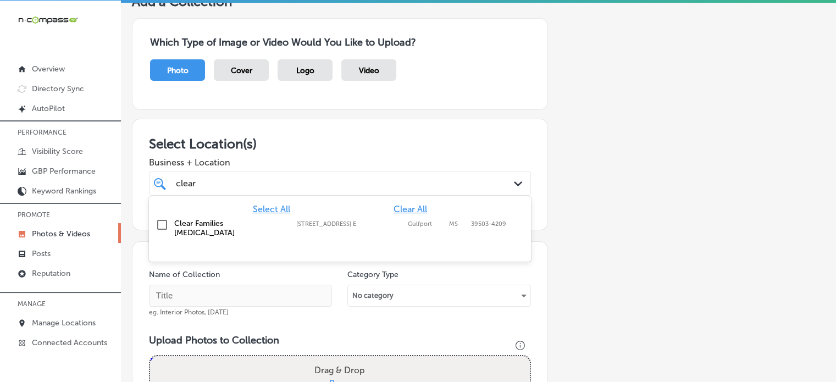
click at [214, 223] on label "Clear Families [MEDICAL_DATA]" at bounding box center [229, 228] width 111 height 19
type input "clear"
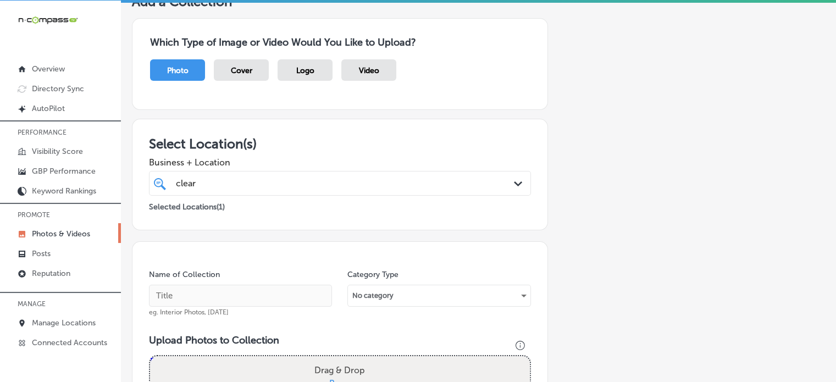
click at [350, 152] on div "Business + Location clear clear Path Created with Sketch." at bounding box center [340, 174] width 382 height 44
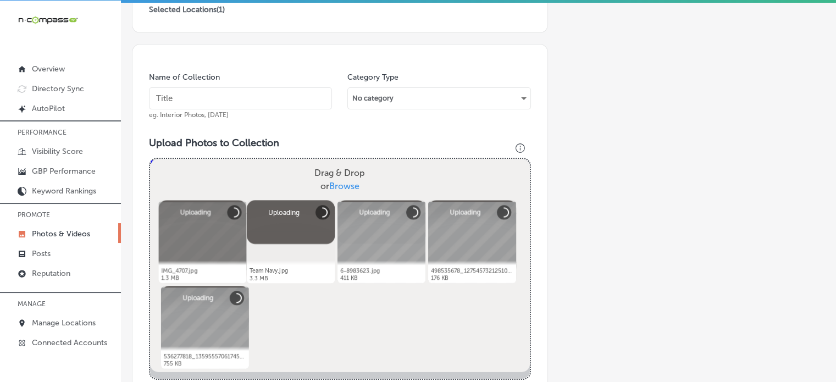
scroll to position [255, 0]
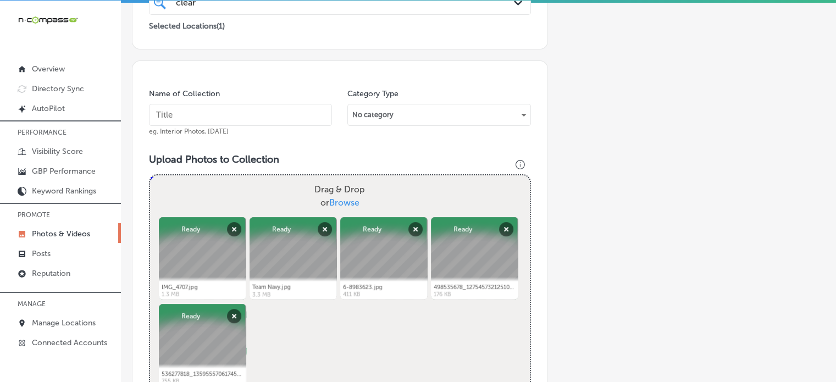
click at [258, 104] on input "text" at bounding box center [240, 115] width 183 height 22
paste input "Family Chiropractor"
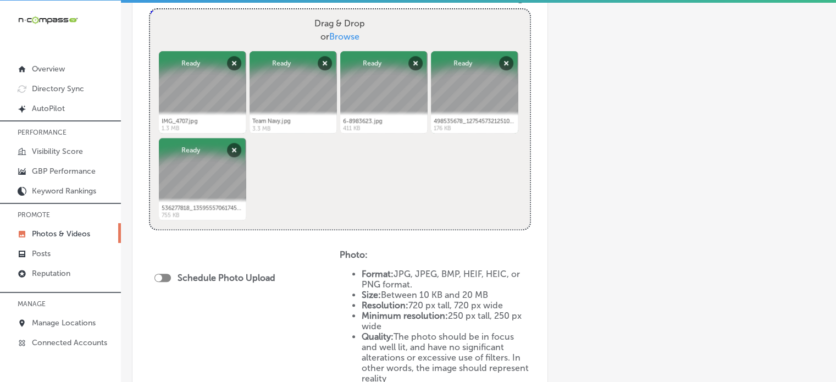
scroll to position [422, 0]
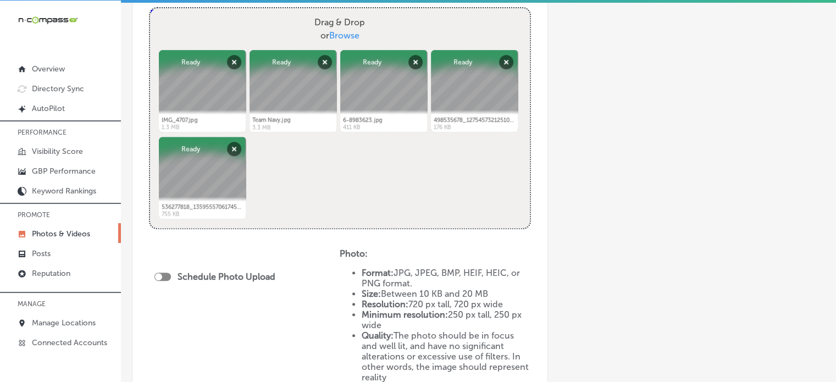
click at [165, 274] on div at bounding box center [162, 277] width 16 height 8
type input "Family Chiropractor"
checkbox input "true"
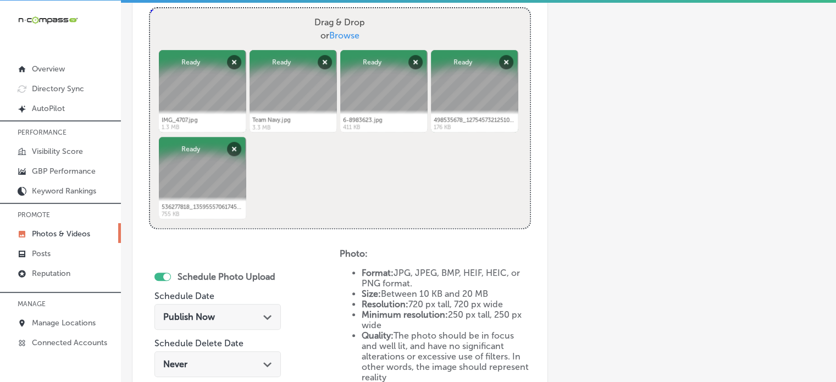
scroll to position [456, 0]
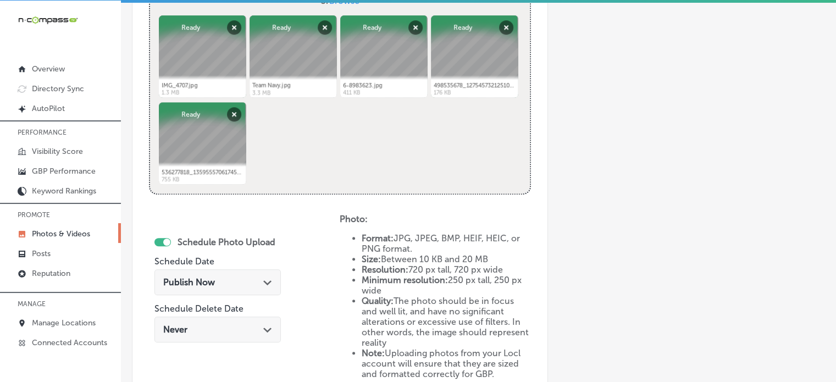
click at [215, 281] on div "Publish Now Path Created with Sketch." at bounding box center [217, 282] width 109 height 10
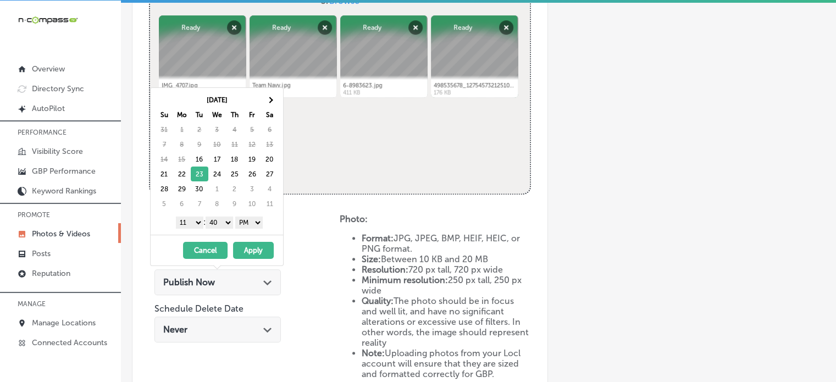
click at [196, 217] on select "1 2 3 4 5 6 7 8 9 10 11 12" at bounding box center [189, 223] width 27 height 12
click at [222, 224] on select "00 10 20 30 40 50" at bounding box center [219, 223] width 27 height 12
click at [251, 244] on button "Apply" at bounding box center [253, 250] width 41 height 17
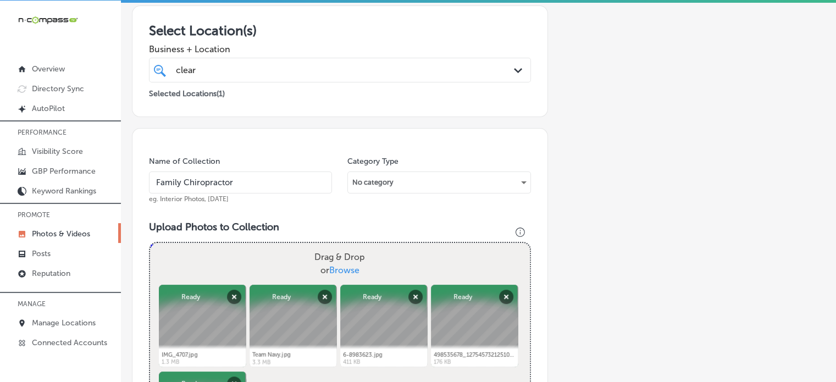
scroll to position [187, 0]
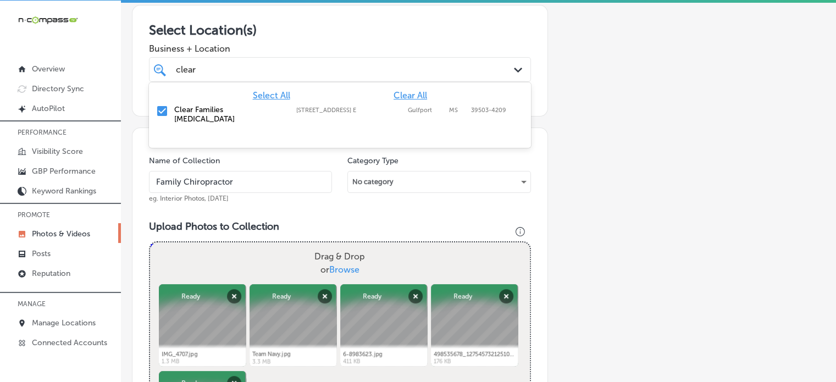
click at [264, 65] on div "clear clear" at bounding box center [323, 69] width 297 height 15
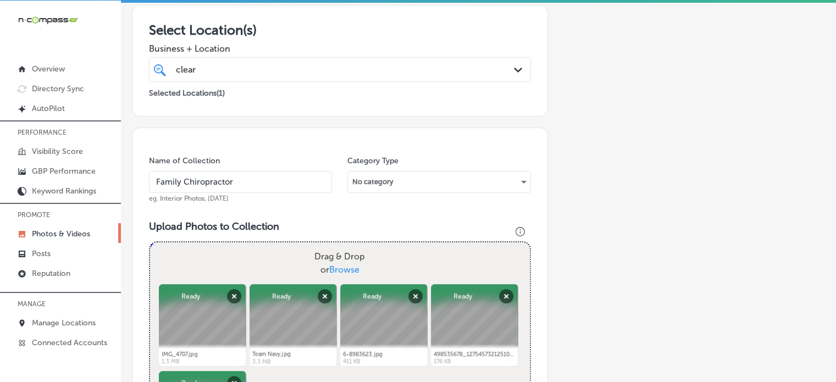
click at [304, 47] on span "Business + Location" at bounding box center [340, 48] width 382 height 10
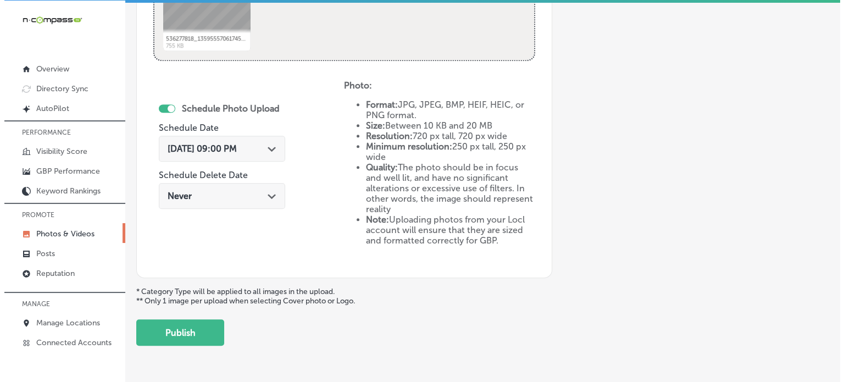
scroll to position [591, 0]
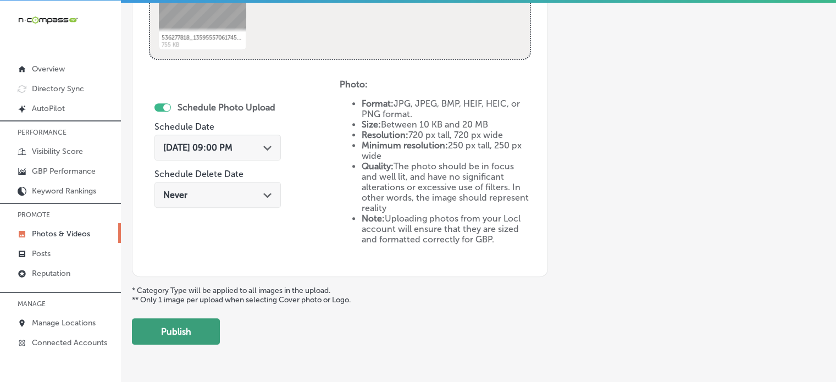
click at [181, 336] on button "Publish" at bounding box center [176, 331] width 88 height 26
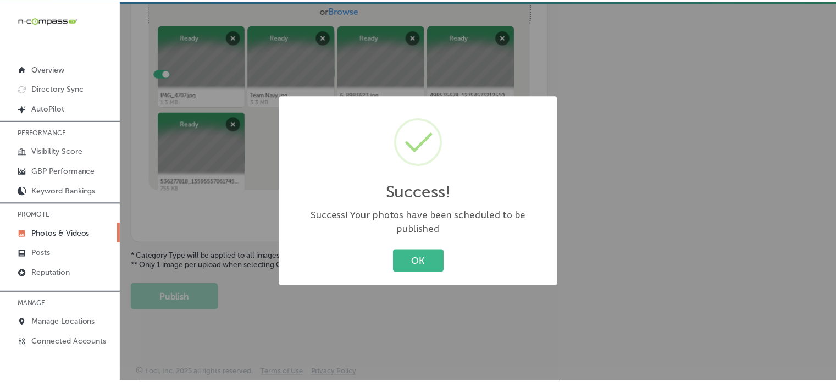
scroll to position [445, 0]
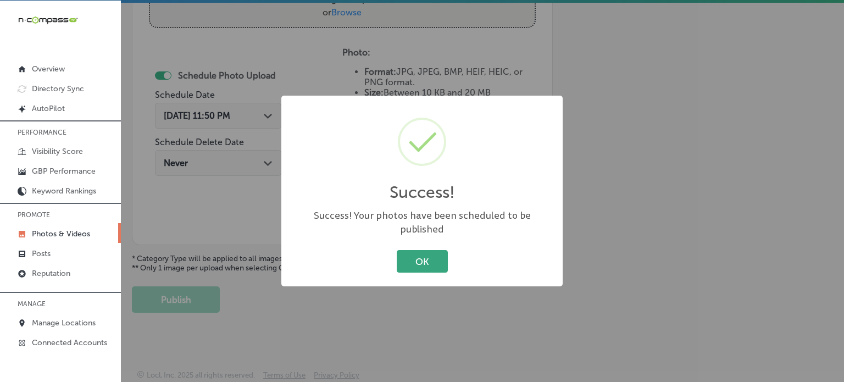
click at [444, 252] on button "OK" at bounding box center [422, 261] width 51 height 23
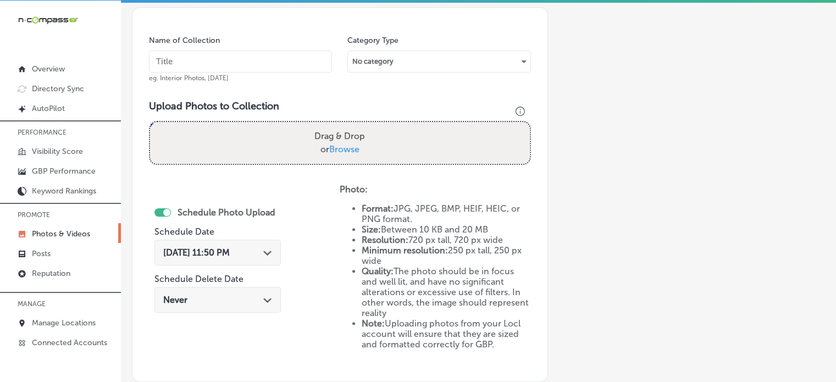
scroll to position [306, 0]
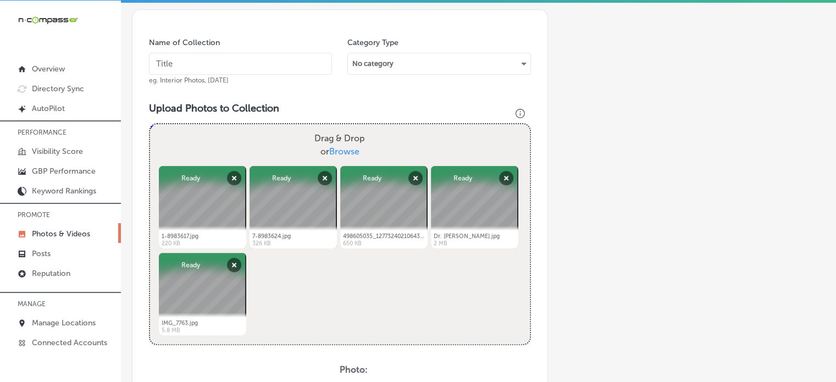
paste input "Prenatal [MEDICAL_DATA] Care"
click at [247, 67] on input "text" at bounding box center [240, 64] width 183 height 22
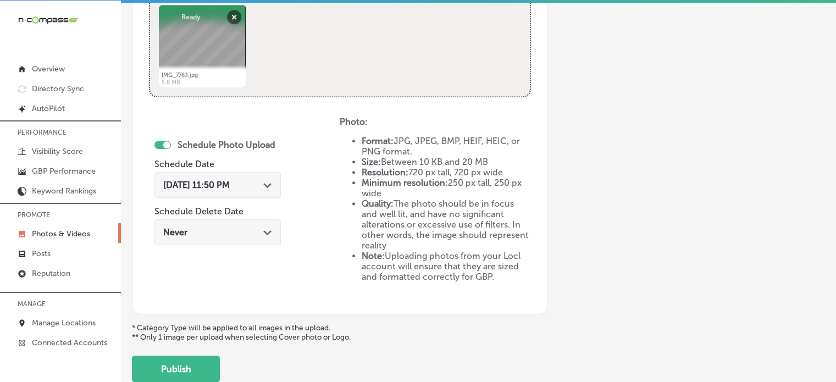
scroll to position [554, 0]
type input "Prenatal [MEDICAL_DATA] Care"
click at [258, 185] on div "[DATE] 11:50 PM Path Created with Sketch." at bounding box center [217, 184] width 109 height 10
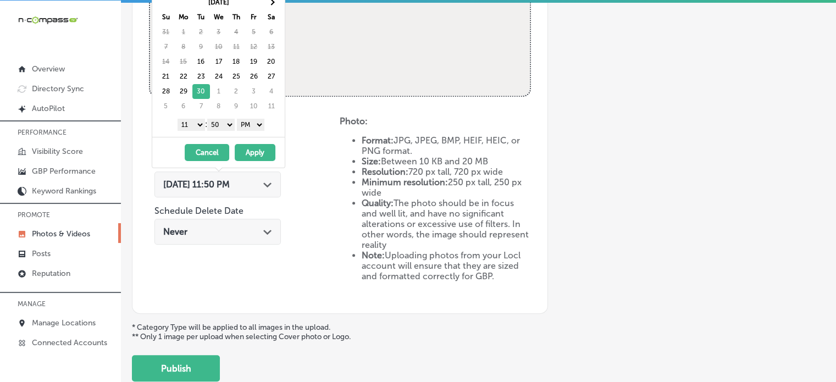
click at [198, 119] on select "1 2 3 4 5 6 7 8 9 10 11 12" at bounding box center [191, 125] width 27 height 12
click at [220, 123] on select "00 10 20 30 40 50" at bounding box center [220, 125] width 27 height 12
click at [255, 153] on button "Apply" at bounding box center [255, 152] width 41 height 17
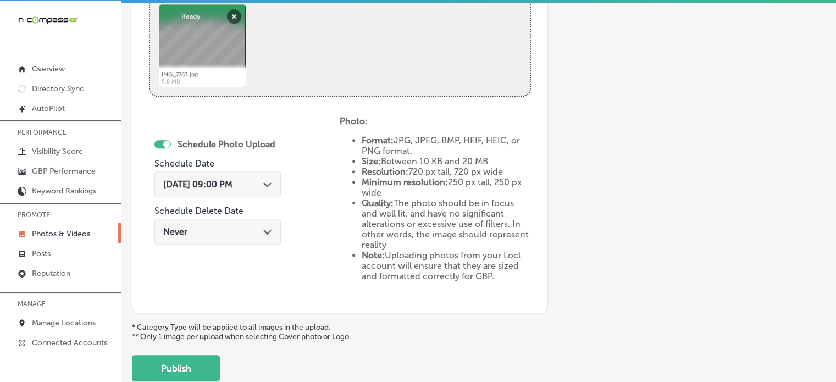
scroll to position [623, 0]
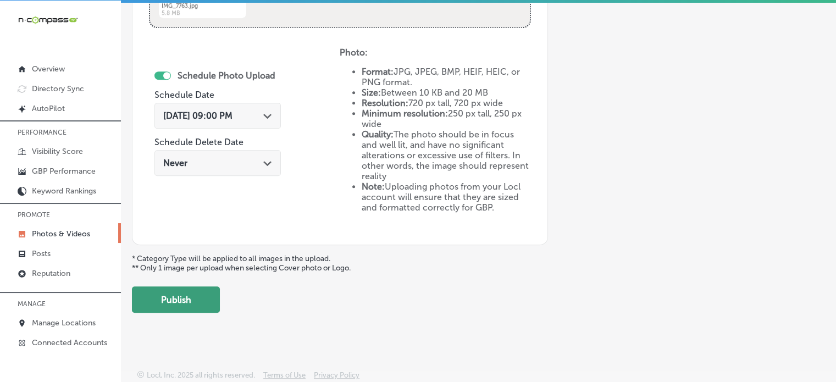
click at [203, 298] on button "Publish" at bounding box center [176, 299] width 88 height 26
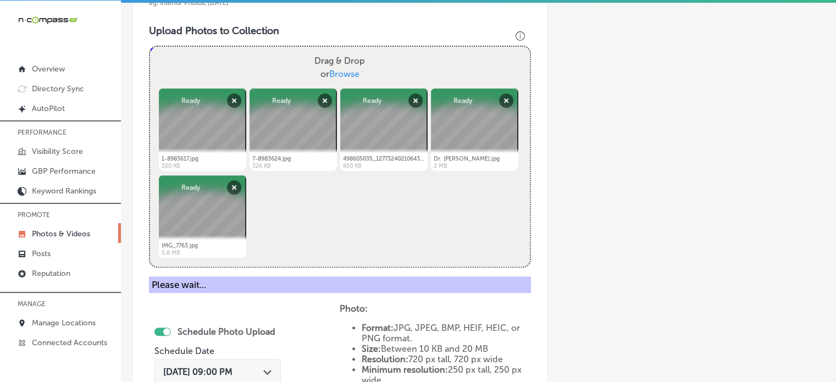
scroll to position [421, 0]
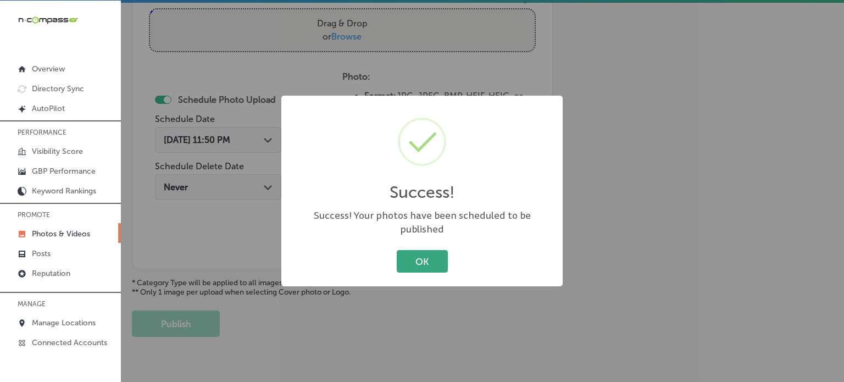
click at [410, 250] on button "OK" at bounding box center [422, 261] width 51 height 23
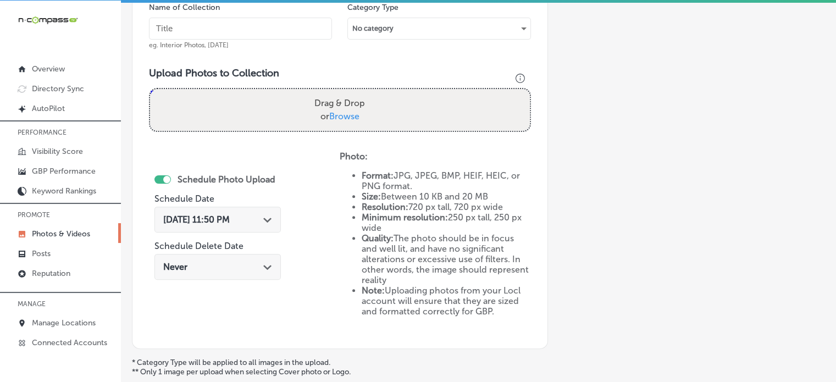
scroll to position [325, 0]
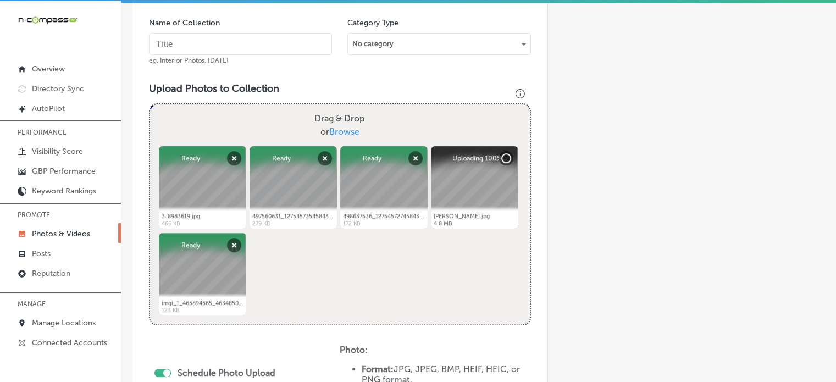
click at [237, 40] on input "text" at bounding box center [240, 44] width 183 height 22
paste input "Post-Pregnancy [MEDICAL_DATA]"
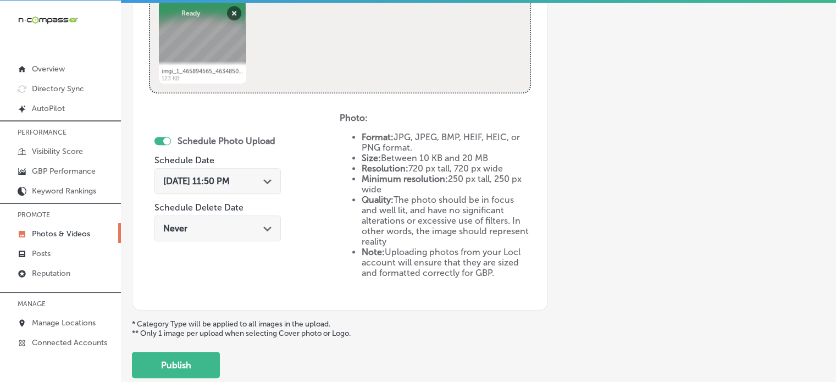
scroll to position [572, 0]
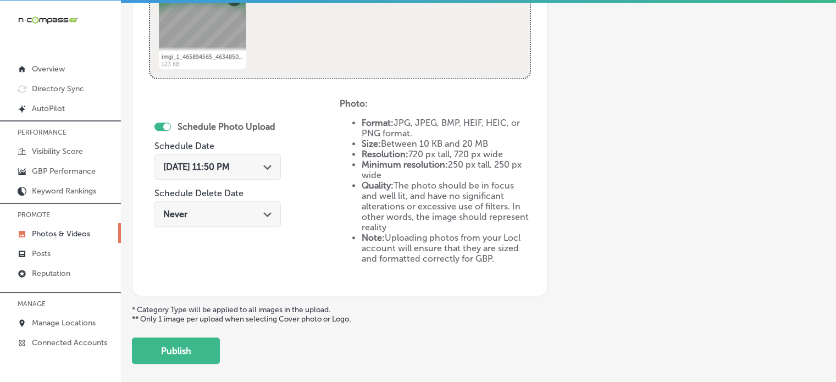
type input "Post-Pregnancy [MEDICAL_DATA]"
click at [235, 173] on div "[DATE] 11:50 PM Path Created with Sketch." at bounding box center [217, 167] width 126 height 26
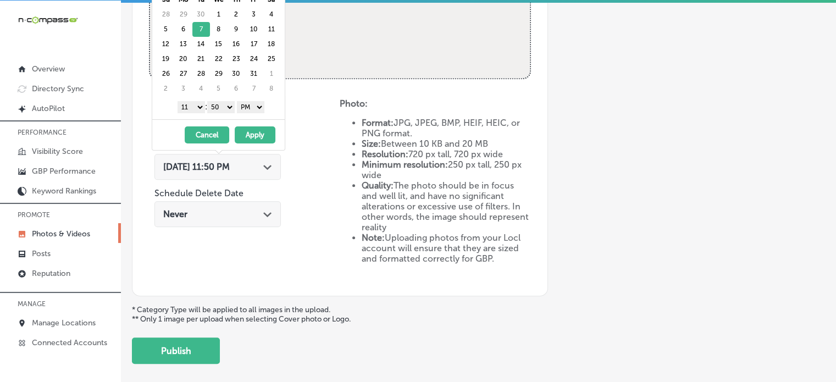
click at [196, 103] on select "1 2 3 4 5 6 7 8 9 10 11 12" at bounding box center [191, 107] width 27 height 12
click at [224, 106] on select "00 10 20 30 40 50" at bounding box center [220, 107] width 27 height 12
click at [247, 128] on button "Apply" at bounding box center [255, 134] width 41 height 17
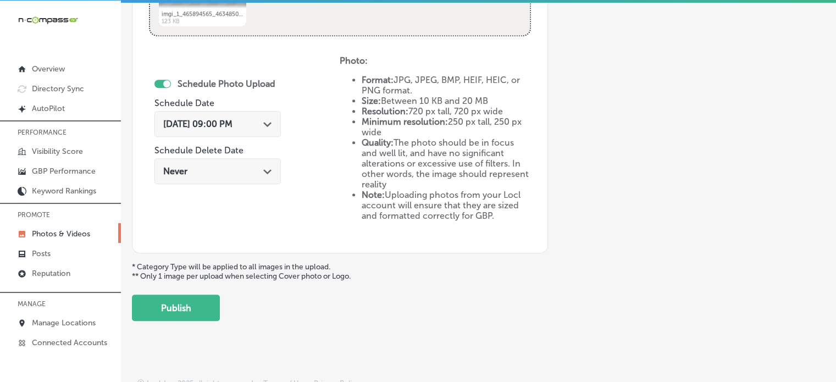
scroll to position [616, 0]
click at [196, 307] on button "Publish" at bounding box center [176, 307] width 88 height 26
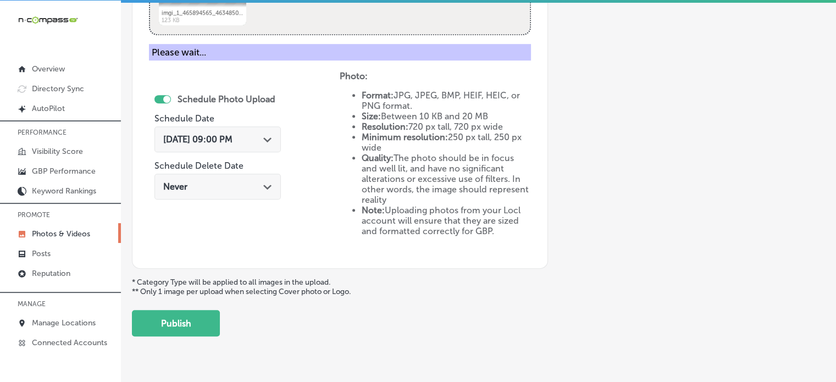
scroll to position [445, 0]
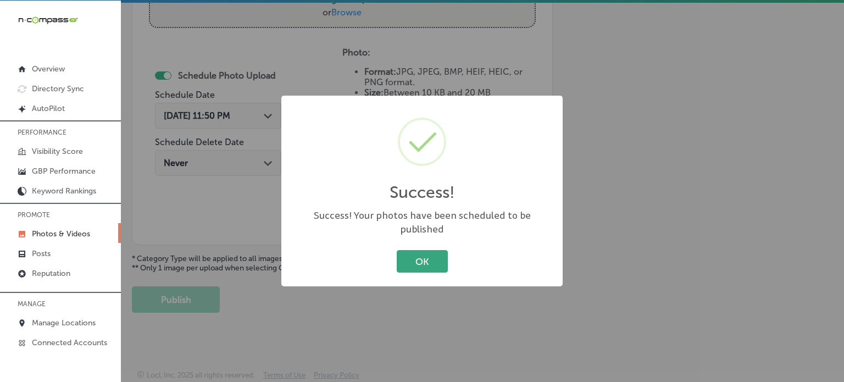
click at [423, 250] on button "OK" at bounding box center [422, 261] width 51 height 23
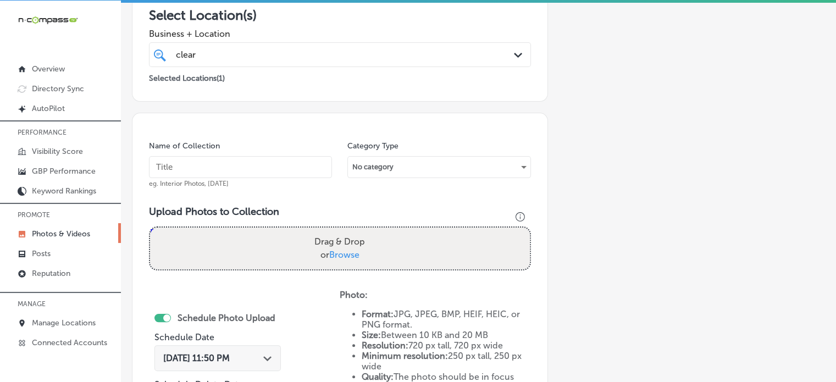
scroll to position [198, 0]
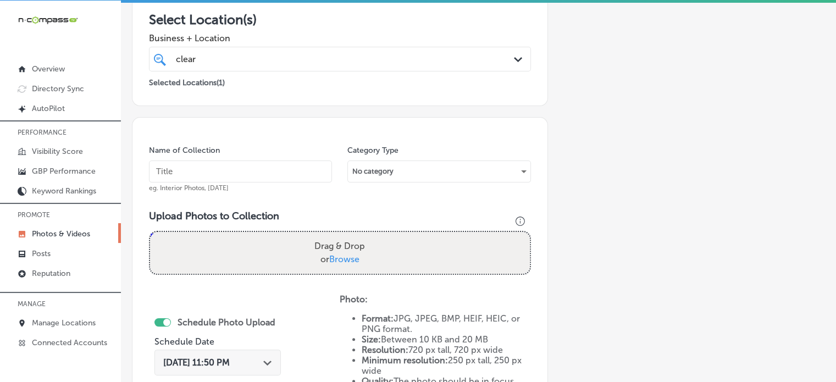
click at [258, 173] on input "text" at bounding box center [240, 172] width 183 height 22
paste input "[MEDICAL_DATA] Care for Newborns"
type input "[MEDICAL_DATA] Care for Newborns"
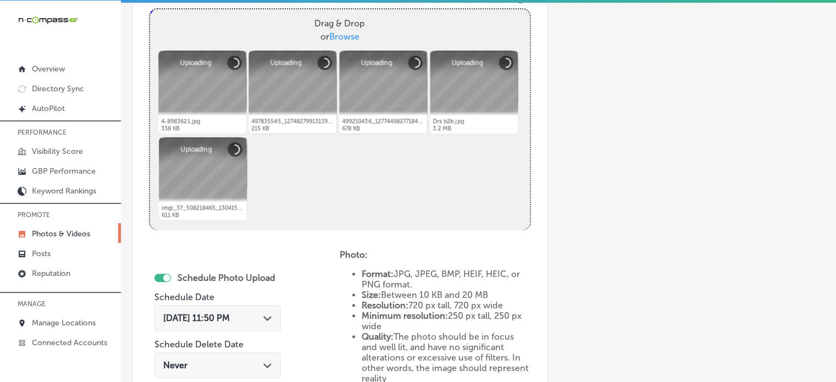
scroll to position [420, 0]
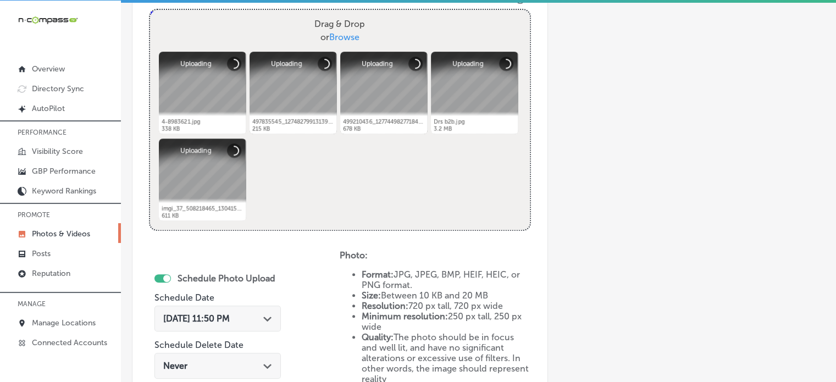
click at [255, 308] on div "[DATE] 11:50 PM Path Created with Sketch." at bounding box center [217, 319] width 126 height 26
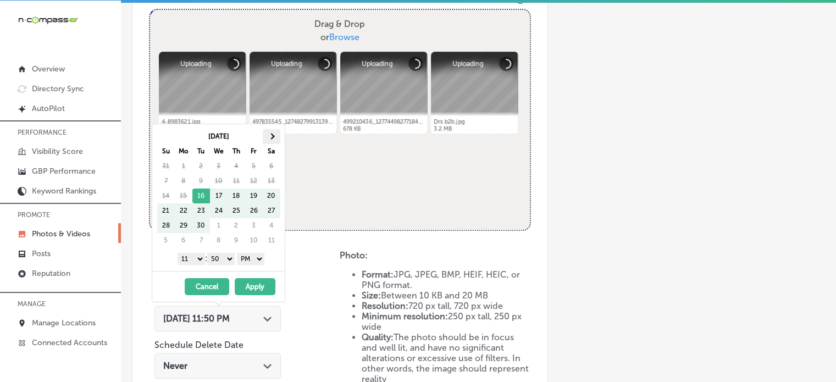
click at [272, 139] on th at bounding box center [272, 136] width 18 height 15
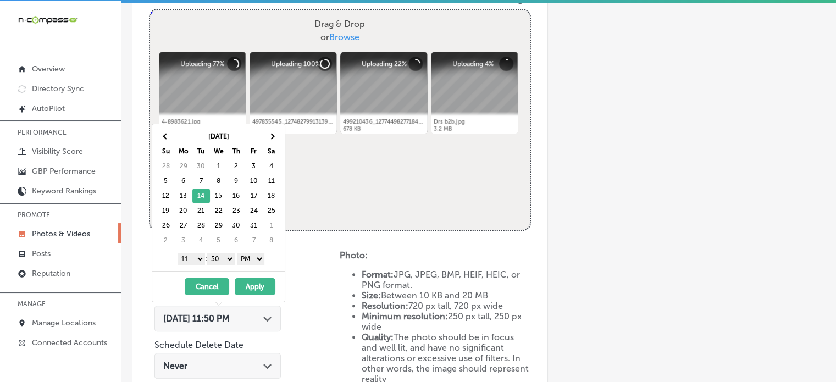
click at [194, 255] on select "1 2 3 4 5 6 7 8 9 10 11 12" at bounding box center [191, 259] width 27 height 12
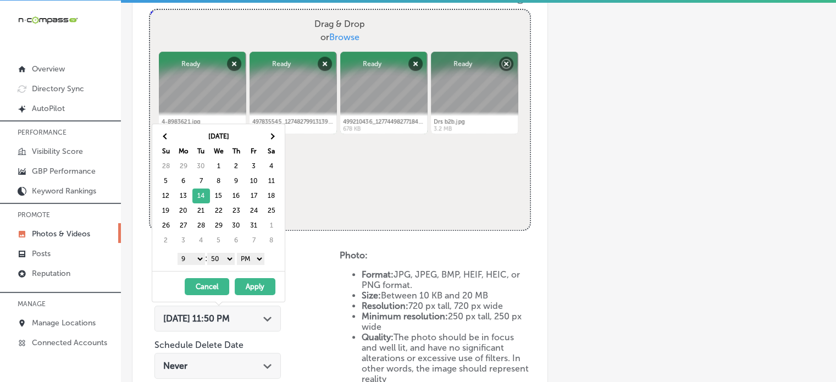
click at [215, 254] on select "00 10 20 30 40 50" at bounding box center [220, 259] width 27 height 12
click at [249, 281] on button "Apply" at bounding box center [255, 286] width 41 height 17
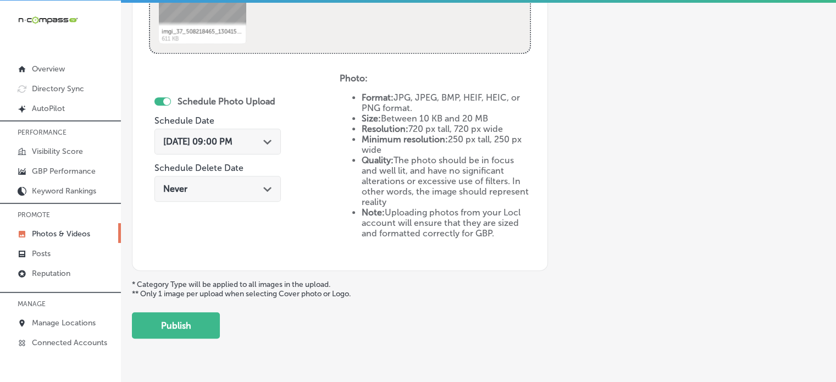
scroll to position [604, 0]
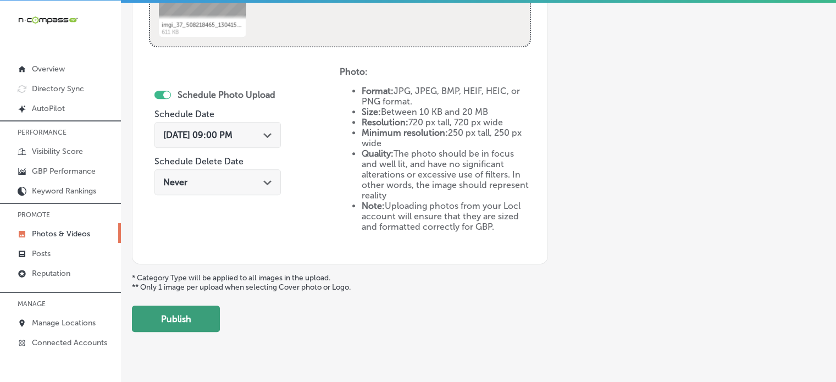
click at [187, 316] on button "Publish" at bounding box center [176, 319] width 88 height 26
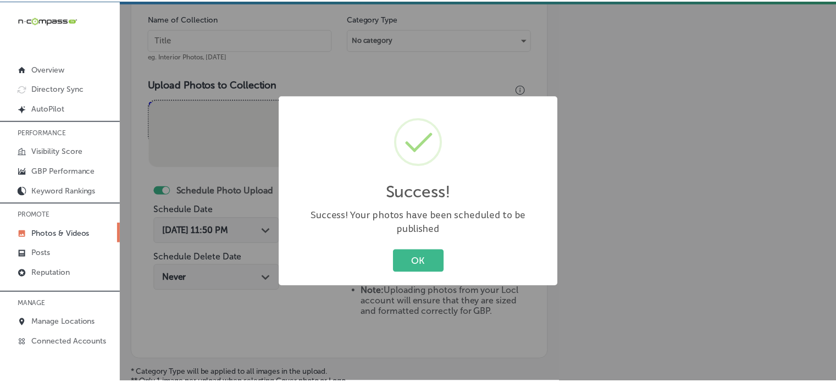
scroll to position [329, 0]
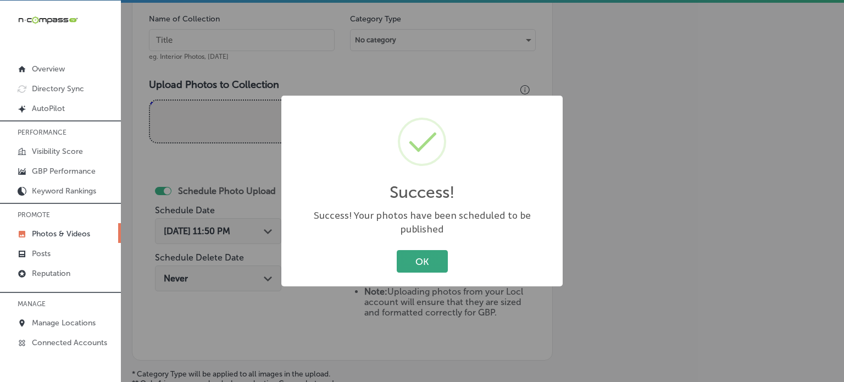
click at [424, 250] on button "OK" at bounding box center [422, 261] width 51 height 23
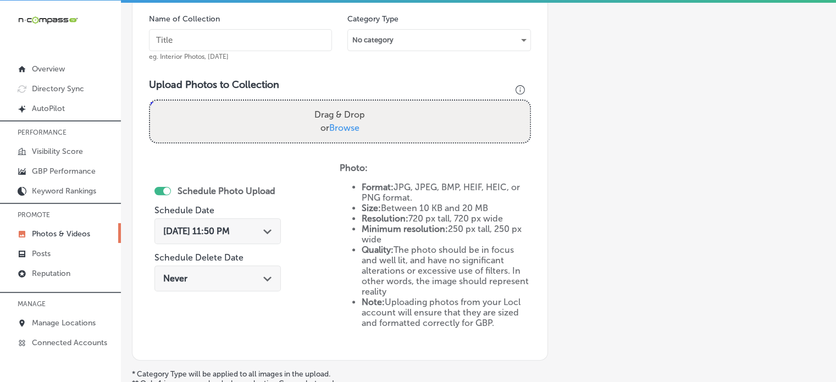
scroll to position [288, 0]
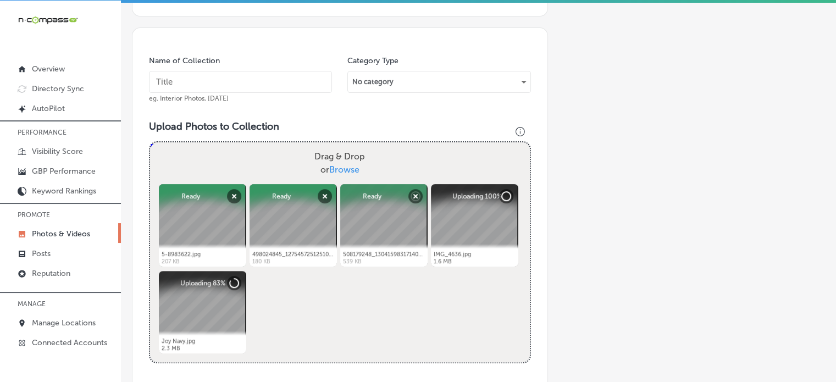
click at [234, 88] on input "text" at bounding box center [240, 82] width 183 height 22
paste input "Preventative Healthcare"
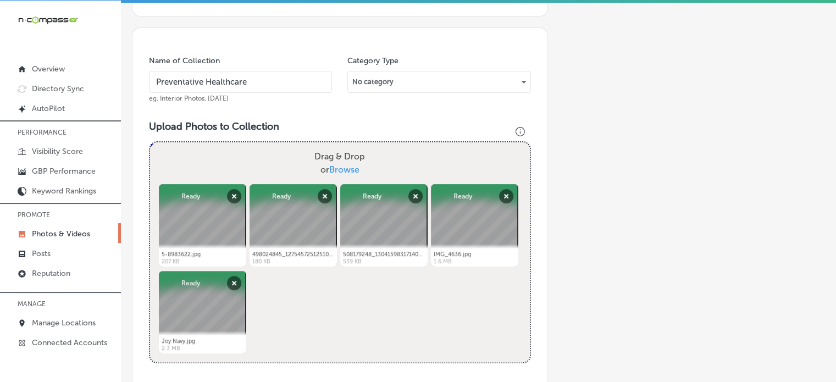
type input "Preventative Healthcare"
click at [314, 107] on div "Name of Collection Preventative Healthcare eg. Interior Photos, [DATE] Category…" at bounding box center [340, 303] width 416 height 553
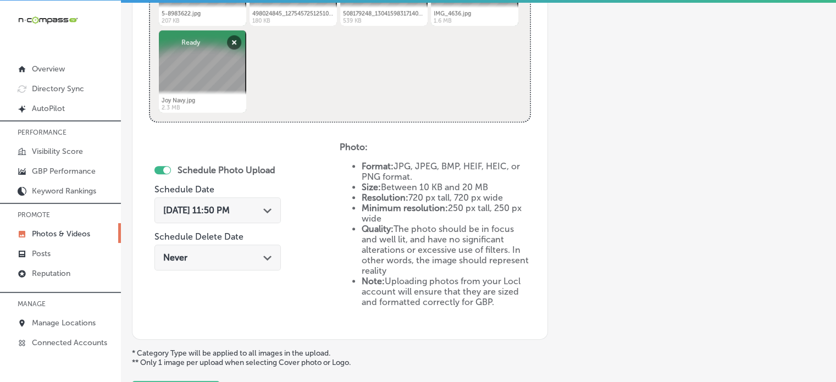
scroll to position [542, 0]
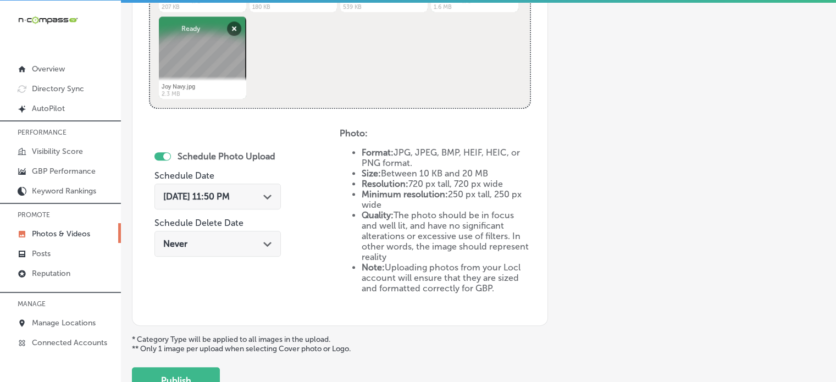
click at [266, 191] on div "Path Created with Sketch." at bounding box center [267, 195] width 9 height 9
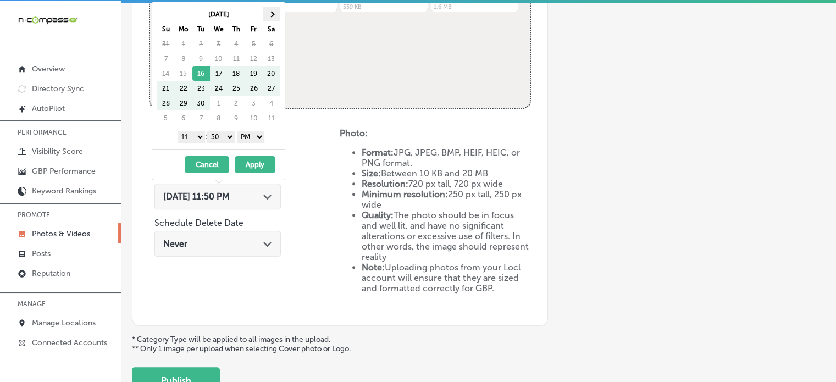
click at [271, 9] on th at bounding box center [272, 14] width 18 height 15
click at [196, 132] on select "1 2 3 4 5 6 7 8 9 10 11 12" at bounding box center [191, 137] width 27 height 12
click at [221, 137] on select "00 10 20 30 40 50" at bounding box center [220, 137] width 27 height 12
click at [261, 162] on button "Apply" at bounding box center [255, 164] width 41 height 17
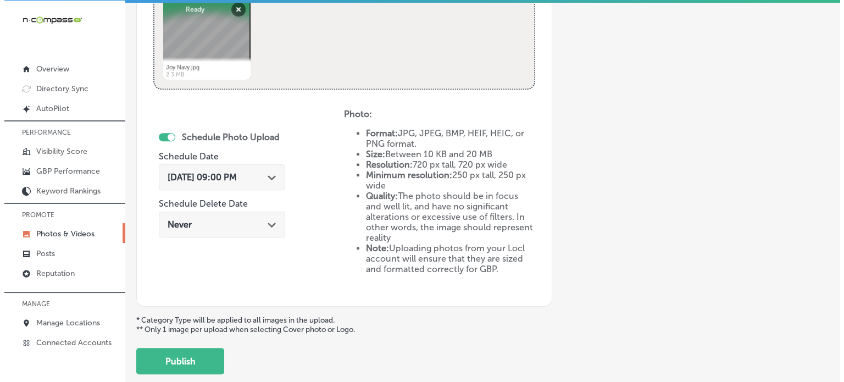
scroll to position [563, 0]
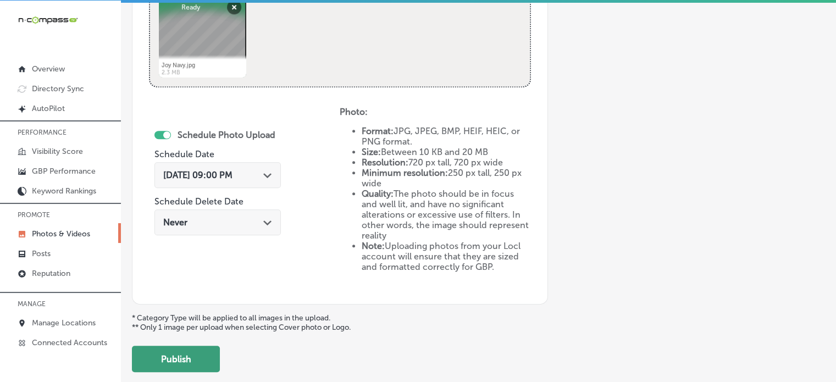
click at [198, 356] on button "Publish" at bounding box center [176, 359] width 88 height 26
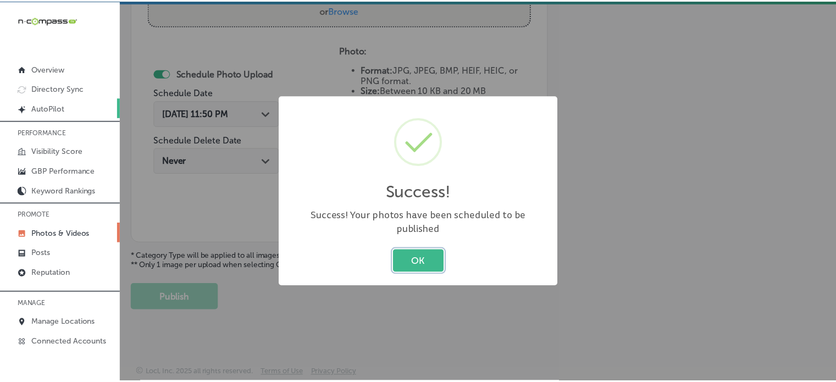
scroll to position [445, 0]
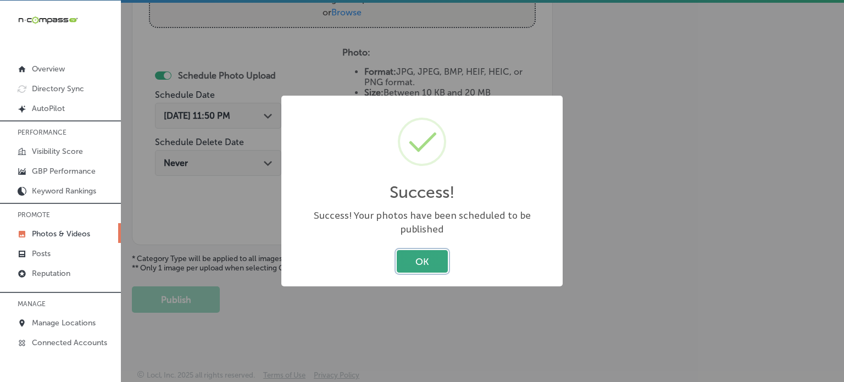
click at [425, 250] on button "OK" at bounding box center [422, 261] width 51 height 23
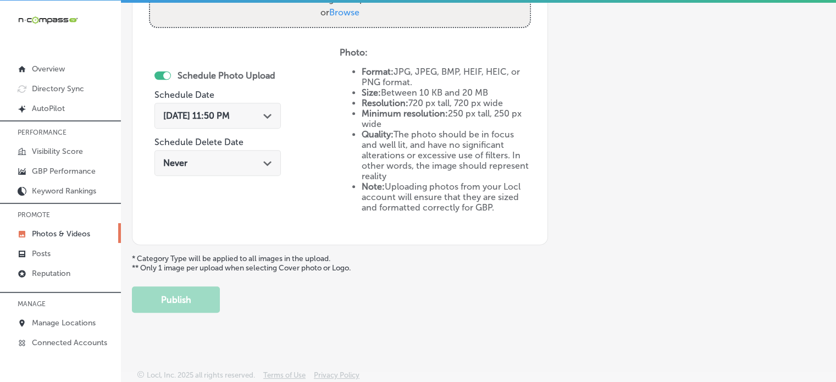
scroll to position [0, 0]
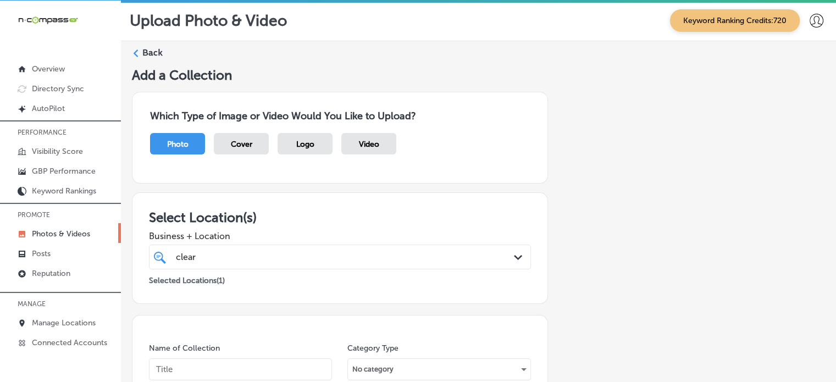
click at [156, 49] on label "Back" at bounding box center [152, 53] width 20 height 12
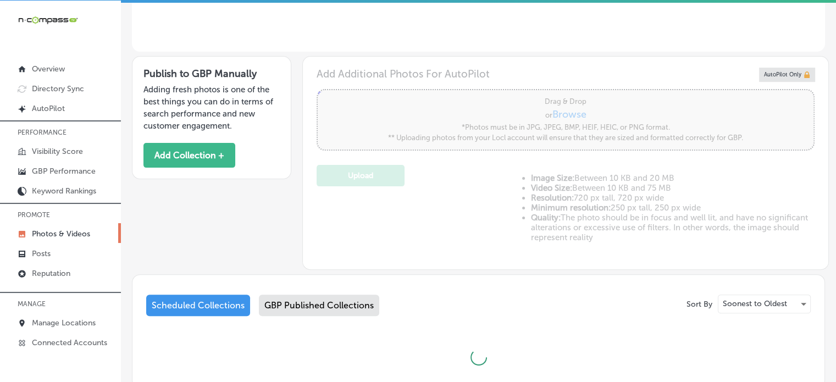
type input "5"
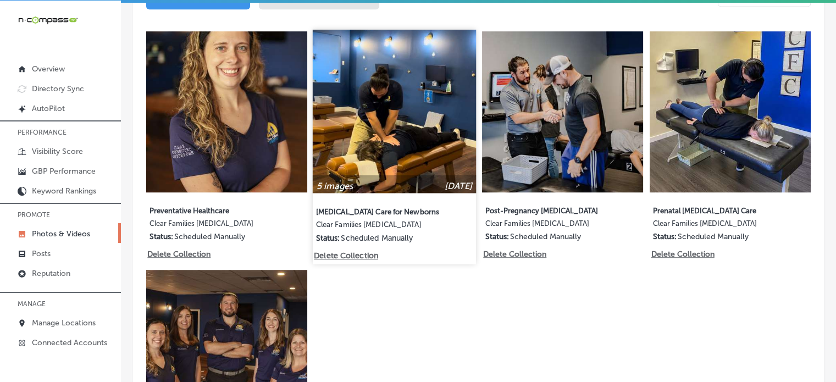
scroll to position [517, 0]
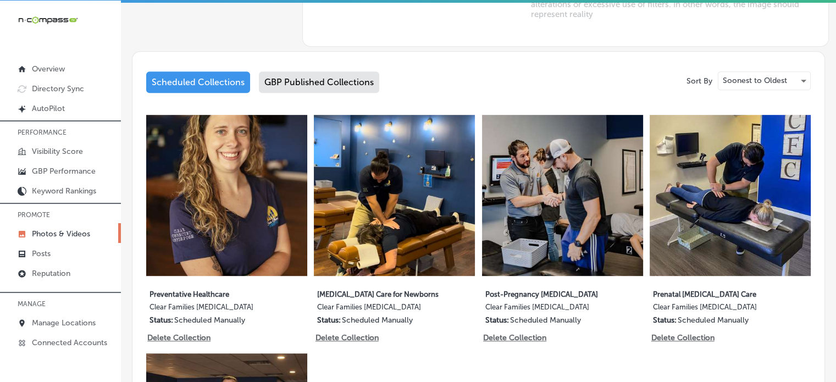
click at [320, 76] on div "GBP Published Collections" at bounding box center [319, 81] width 120 height 21
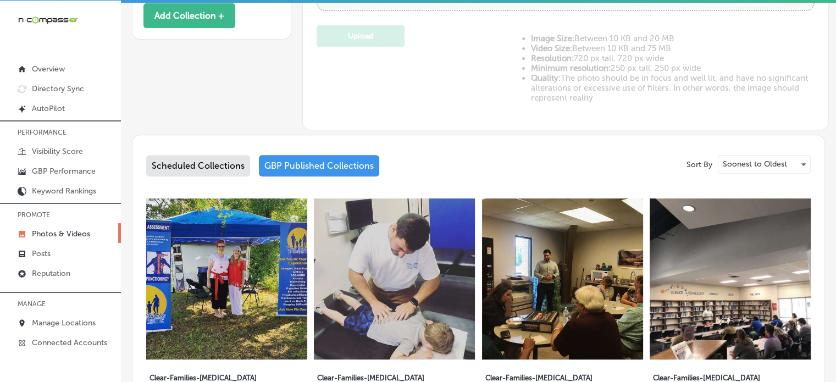
click at [202, 158] on div "Scheduled Collections" at bounding box center [198, 165] width 104 height 21
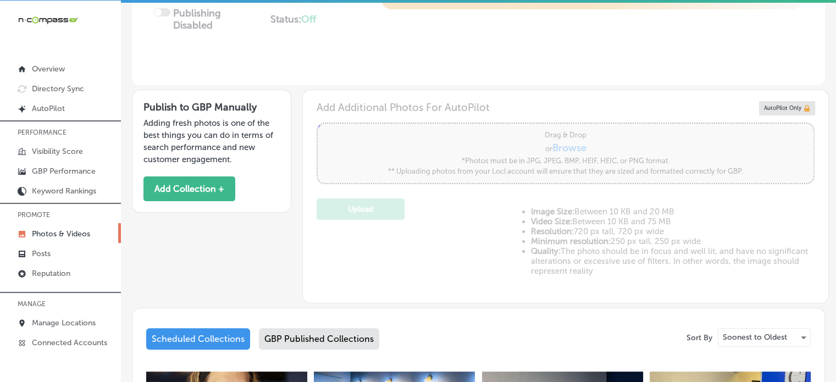
scroll to position [235, 0]
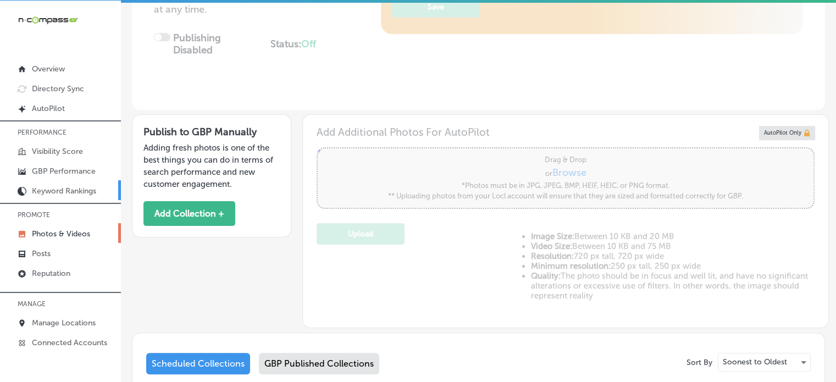
click at [68, 184] on link "Keyword Rankings" at bounding box center [60, 190] width 121 height 20
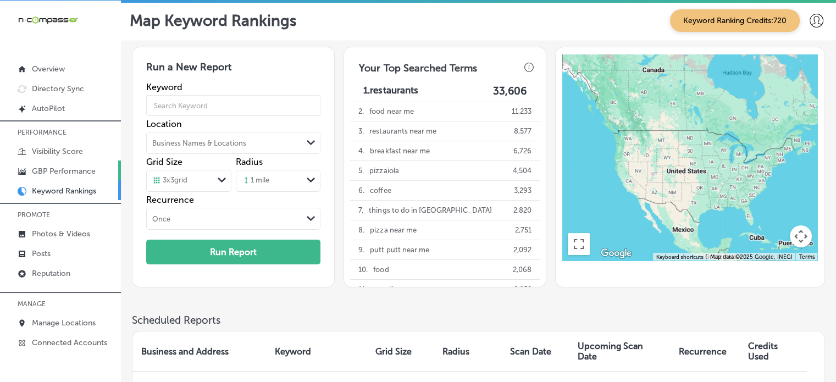
click at [62, 162] on link "GBP Performance" at bounding box center [60, 171] width 121 height 20
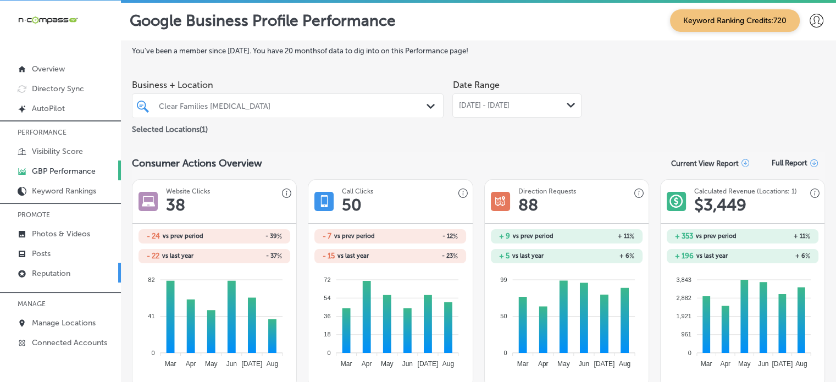
click at [58, 269] on p "Reputation" at bounding box center [51, 273] width 38 height 9
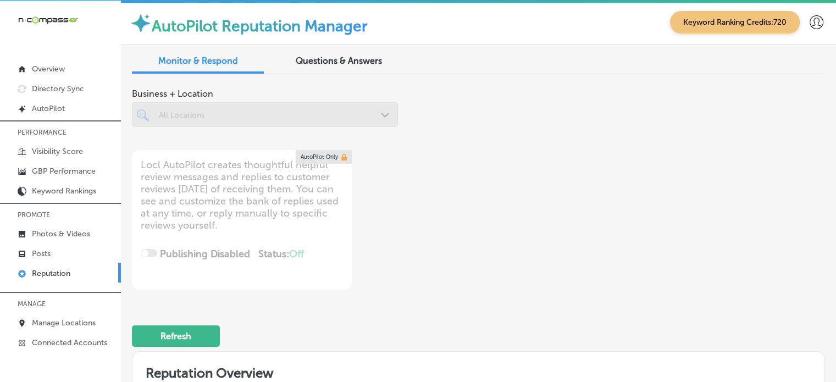
type textarea "x"
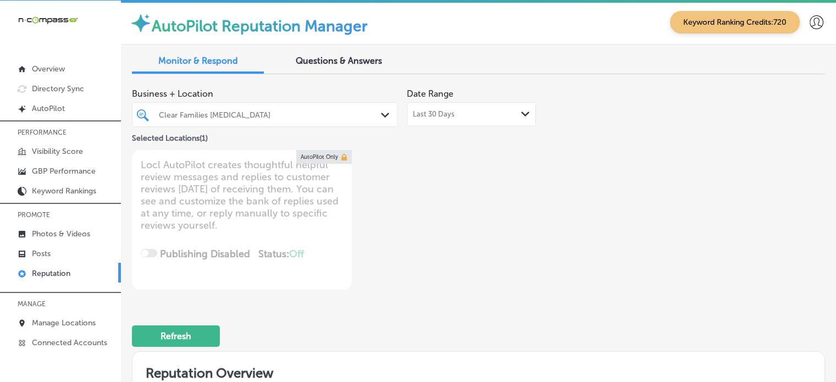
click at [329, 57] on span "Questions & Answers" at bounding box center [339, 61] width 86 height 10
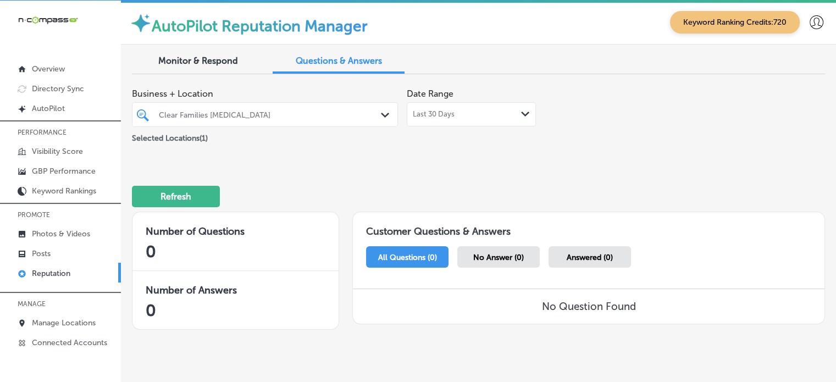
click at [374, 114] on div "Clear Families [MEDICAL_DATA] Path Created with Sketch." at bounding box center [264, 114] width 265 height 17
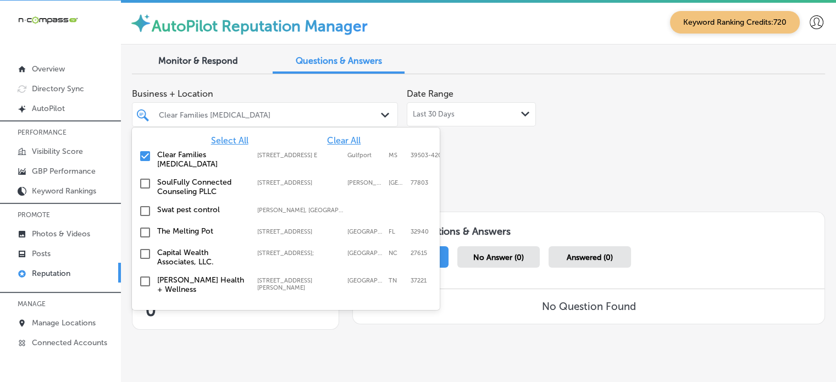
click at [344, 139] on span "Clear All" at bounding box center [344, 140] width 34 height 10
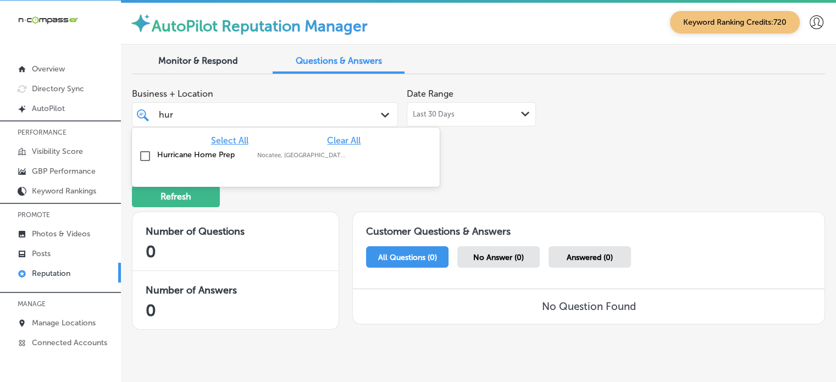
click at [222, 156] on label "Hurricane Home Prep" at bounding box center [201, 154] width 89 height 9
type input "hur"
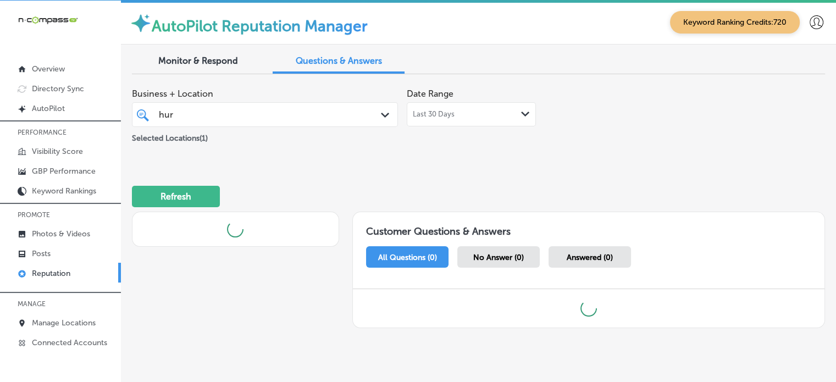
click at [550, 142] on div "Business + Location hur hur Path Created with Sketch. Selected Locations ( 1 ) …" at bounding box center [478, 116] width 693 height 67
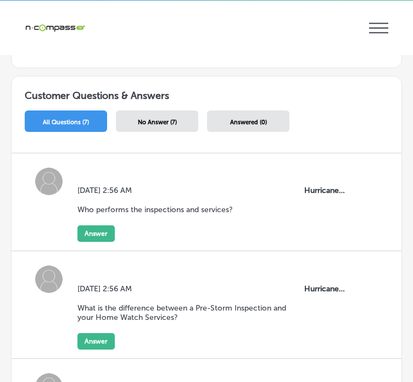
scroll to position [392, 0]
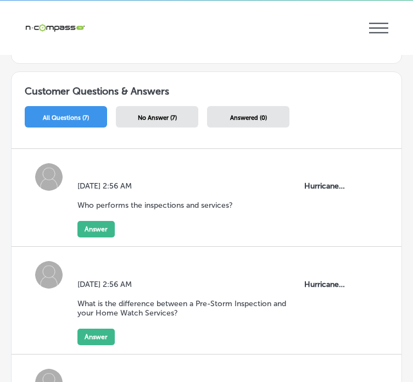
click at [117, 227] on div "[DATE] 2:56 AM Who performs the inspections and services? Hurricane Home Prep A…" at bounding box center [212, 209] width 268 height 56
click at [109, 226] on button "Answer" at bounding box center [96, 229] width 37 height 16
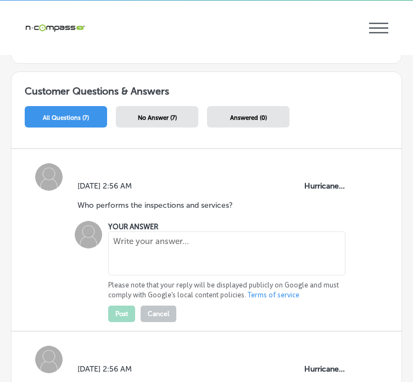
click at [150, 259] on textarea at bounding box center [226, 253] width 237 height 44
paste textarea "All of our services are delivered by licensed insurance adjusters and certified…"
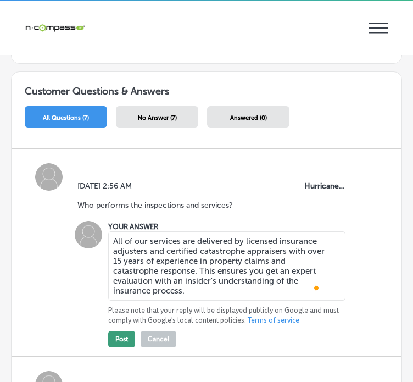
type textarea "All of our services are delivered by licensed insurance adjusters and certified…"
click at [122, 333] on button "Post" at bounding box center [121, 339] width 27 height 16
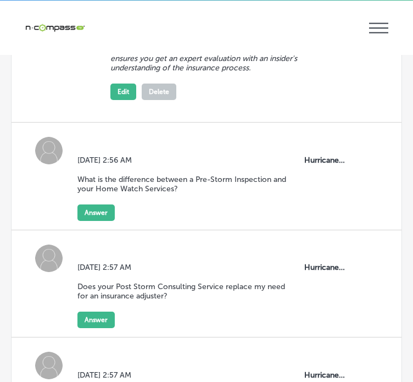
scroll to position [650, 0]
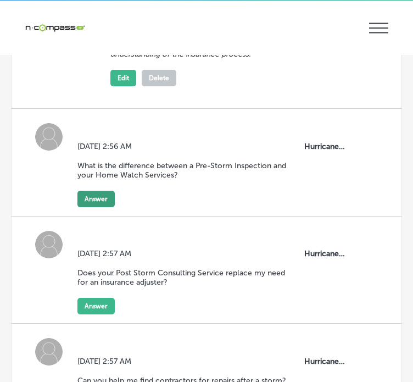
click at [90, 202] on button "Answer" at bounding box center [96, 199] width 37 height 16
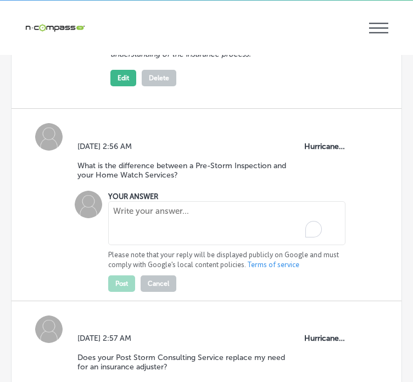
click at [116, 207] on textarea "To enrich screen reader interactions, please activate Accessibility in Grammarl…" at bounding box center [226, 223] width 237 height 44
paste textarea ""Inspection and your Home Watch Services? The Pre-Storm Inspection is a one-tim…"
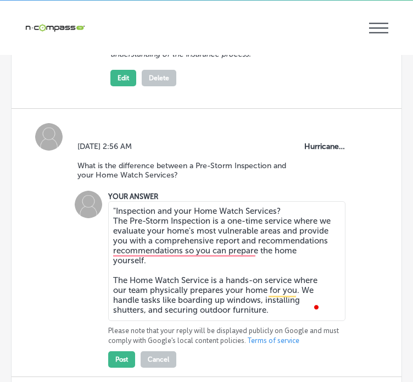
click at [117, 212] on textarea ""Inspection and your Home Watch Services? The Pre-Storm Inspection is a one-tim…" at bounding box center [226, 261] width 237 height 120
type textarea "Inspection and your Home Watch Services? The Pre-Storm Inspection is a one-time…"
click at [128, 356] on button "Post" at bounding box center [121, 359] width 27 height 16
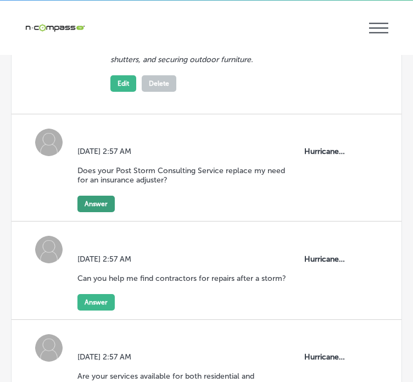
scroll to position [900, 0]
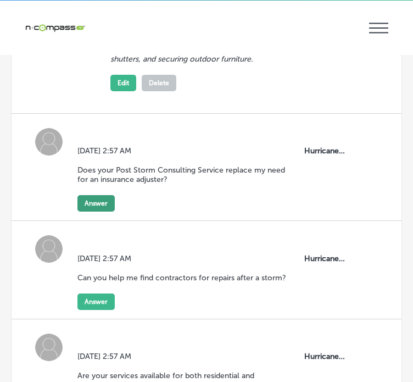
click at [91, 208] on button "Answer" at bounding box center [96, 203] width 37 height 16
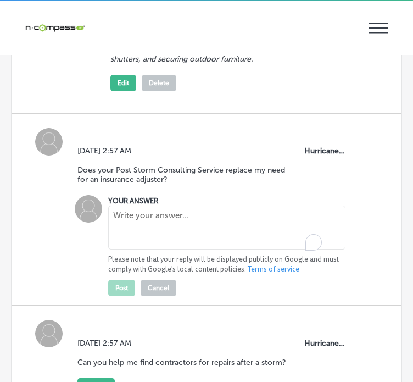
paste textarea "No, we are not a public adjuster. Our post-storm service is designed to support…"
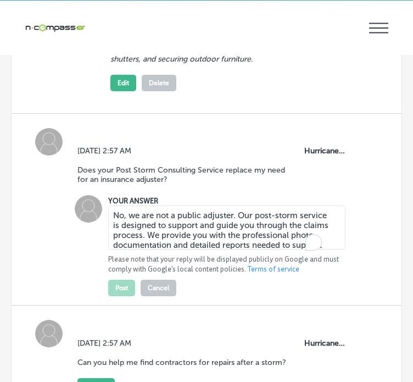
click at [128, 218] on textarea "No, we are not a public adjuster. Our post-storm service is designed to support…" at bounding box center [226, 228] width 237 height 44
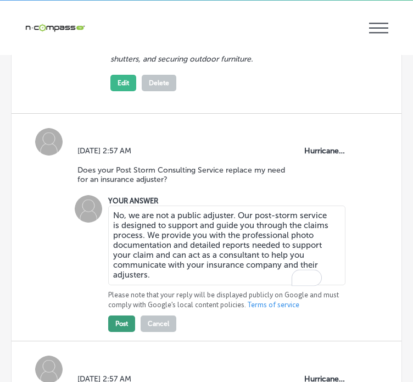
type textarea "No, we are not a public adjuster. Our post-storm service is designed to support…"
click at [120, 328] on button "Post" at bounding box center [121, 324] width 27 height 16
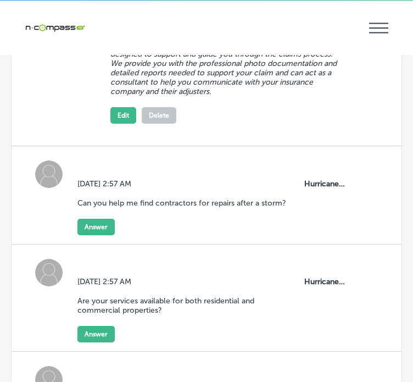
scroll to position [1111, 0]
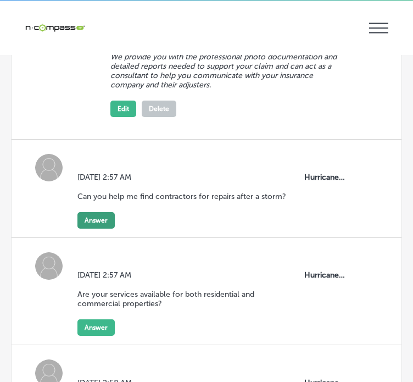
click at [103, 228] on button "Answer" at bounding box center [96, 220] width 37 height 16
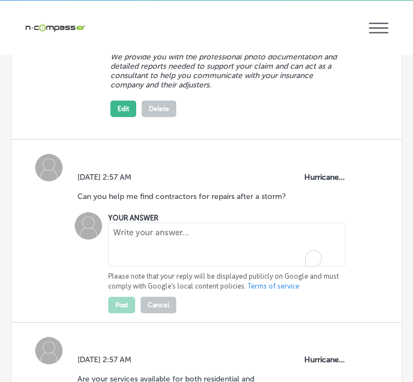
click at [154, 244] on textarea "To enrich screen reader interactions, please activate Accessibility in Grammarl…" at bounding box center [226, 245] width 237 height 44
paste textarea "Yes. As part of our Post Storm Consulting Services, we connect you with our vet…"
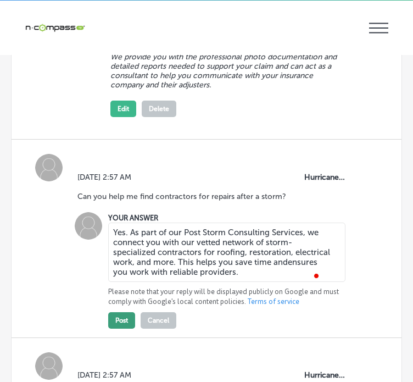
type textarea "Yes. As part of our Post Storm Consulting Services, we connect you with our vet…"
click at [120, 329] on button "Post" at bounding box center [121, 320] width 27 height 16
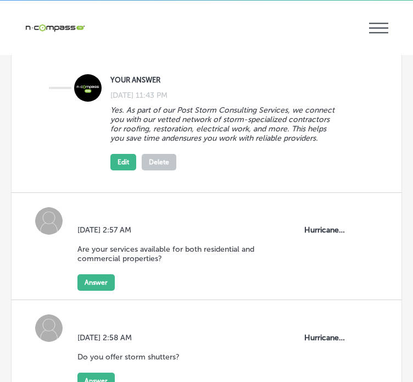
scroll to position [1273, 0]
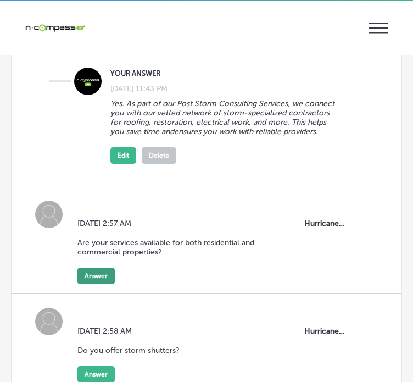
click at [97, 284] on button "Answer" at bounding box center [96, 276] width 37 height 16
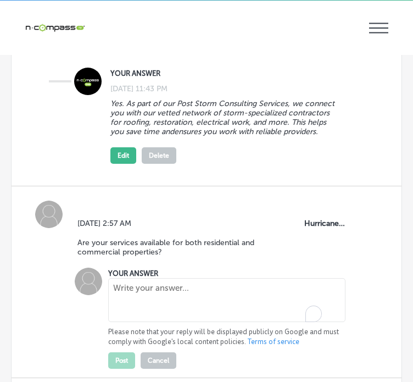
click at [141, 292] on textarea "To enrich screen reader interactions, please activate Accessibility in Grammarl…" at bounding box center [226, 300] width 237 height 44
paste textarea "" Yes, we offer services for both residential and commercial properties.""
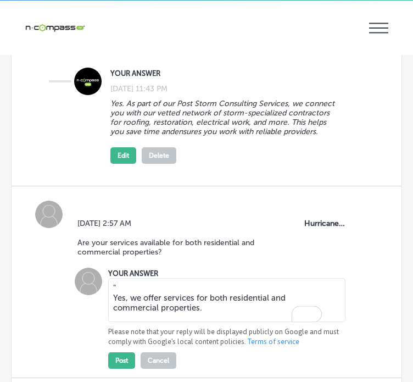
click at [112, 302] on textarea "" Yes, we offer services for both residential and commercial properties." at bounding box center [226, 300] width 237 height 44
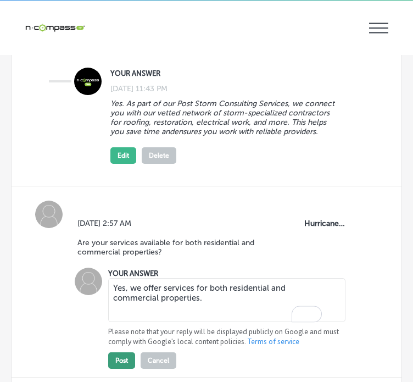
type textarea "Yes, we offer services for both residential and commercial properties."
click at [130, 363] on button "Post" at bounding box center [121, 360] width 27 height 16
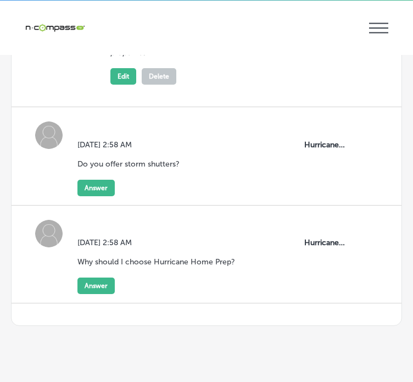
scroll to position [1583, 0]
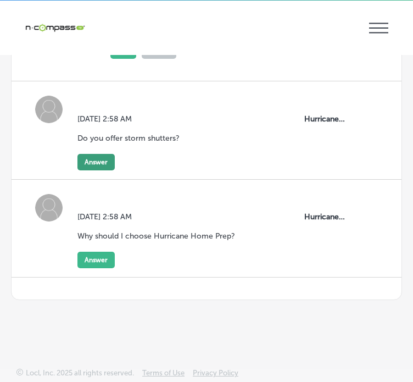
click at [98, 162] on button "Answer" at bounding box center [96, 162] width 37 height 16
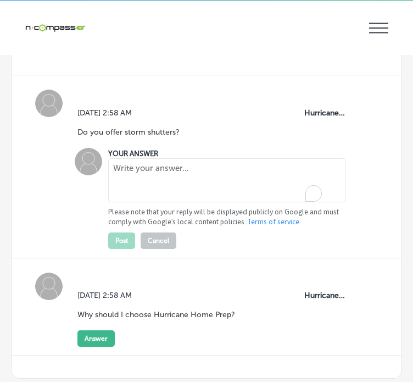
click at [132, 186] on textarea "To enrich screen reader interactions, please activate Accessibility in Grammarl…" at bounding box center [226, 180] width 237 height 44
paste textarea "We do offer storm shutters, but they are generally unnecessary for this geograp…"
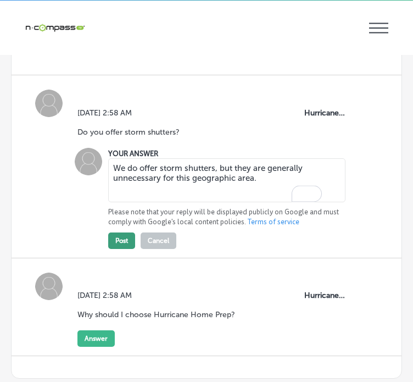
type textarea "We do offer storm shutters, but they are generally unnecessary for this geograp…"
click at [121, 248] on button "Post" at bounding box center [121, 241] width 27 height 16
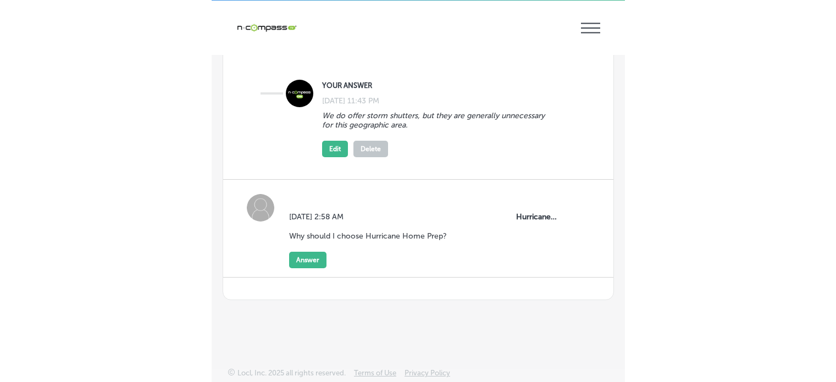
scroll to position [1675, 0]
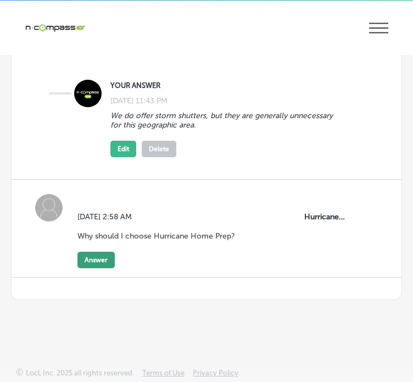
click at [84, 264] on button "Answer" at bounding box center [96, 260] width 37 height 16
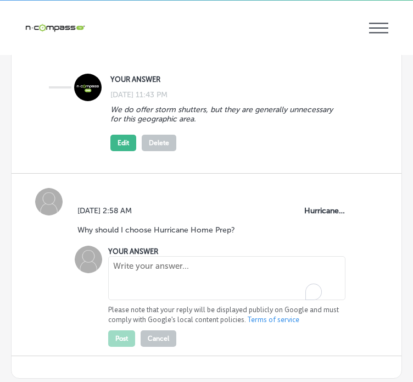
click at [119, 284] on textarea "To enrich screen reader interactions, please activate Accessibility in Grammarl…" at bounding box center [226, 278] width 237 height 44
paste textarea "With over 15 years of experience, our team combines insurance expertise with ha…"
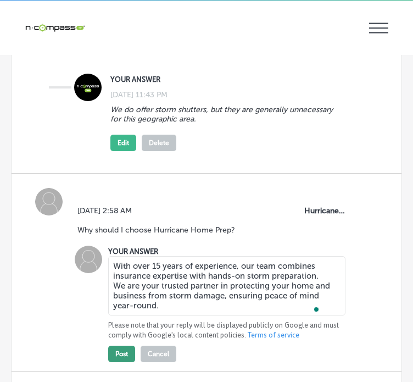
type textarea "With over 15 years of experience, our team combines insurance expertise with ha…"
click at [125, 358] on button "Post" at bounding box center [121, 354] width 27 height 16
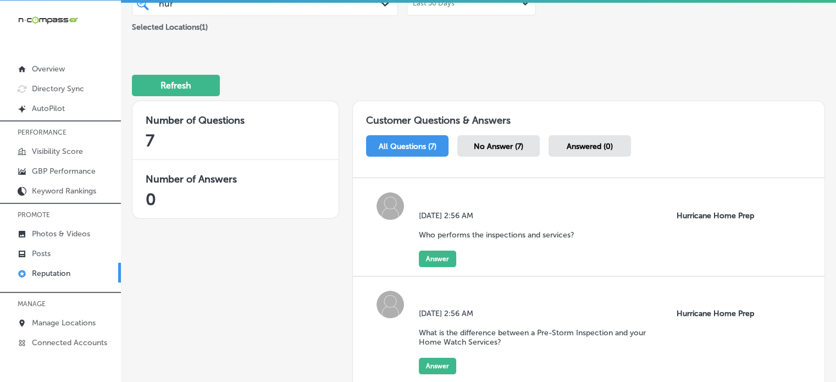
scroll to position [114, 0]
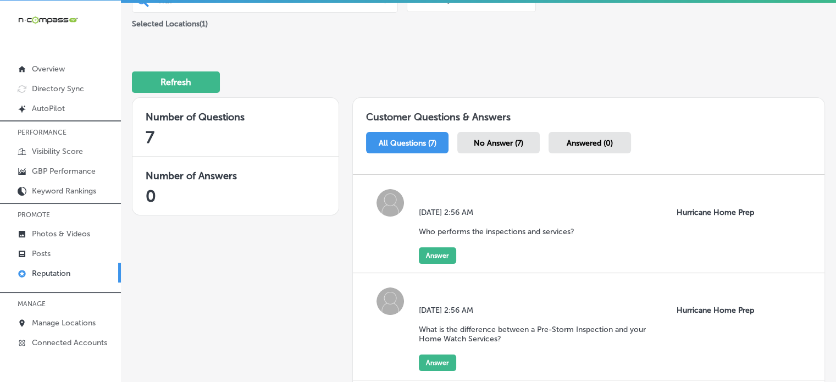
click at [520, 140] on span "No Answer (7)" at bounding box center [498, 143] width 49 height 9
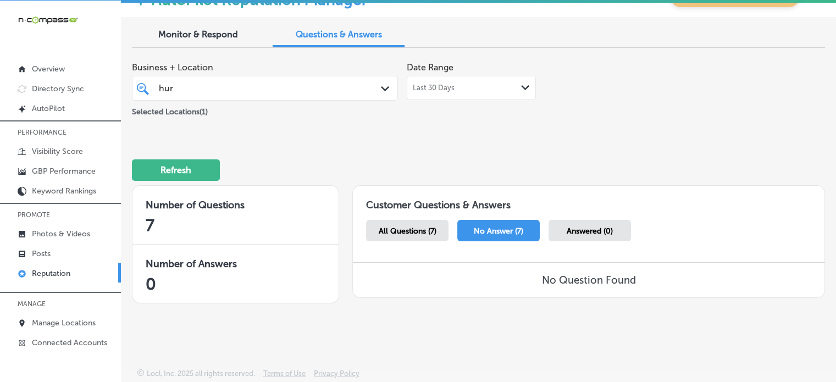
click at [576, 233] on span "Answered (0)" at bounding box center [590, 230] width 46 height 9
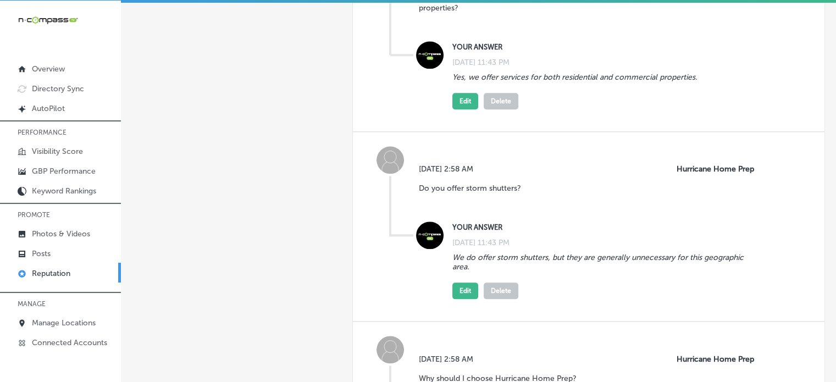
scroll to position [1457, 0]
